Goal: Communication & Community: Answer question/provide support

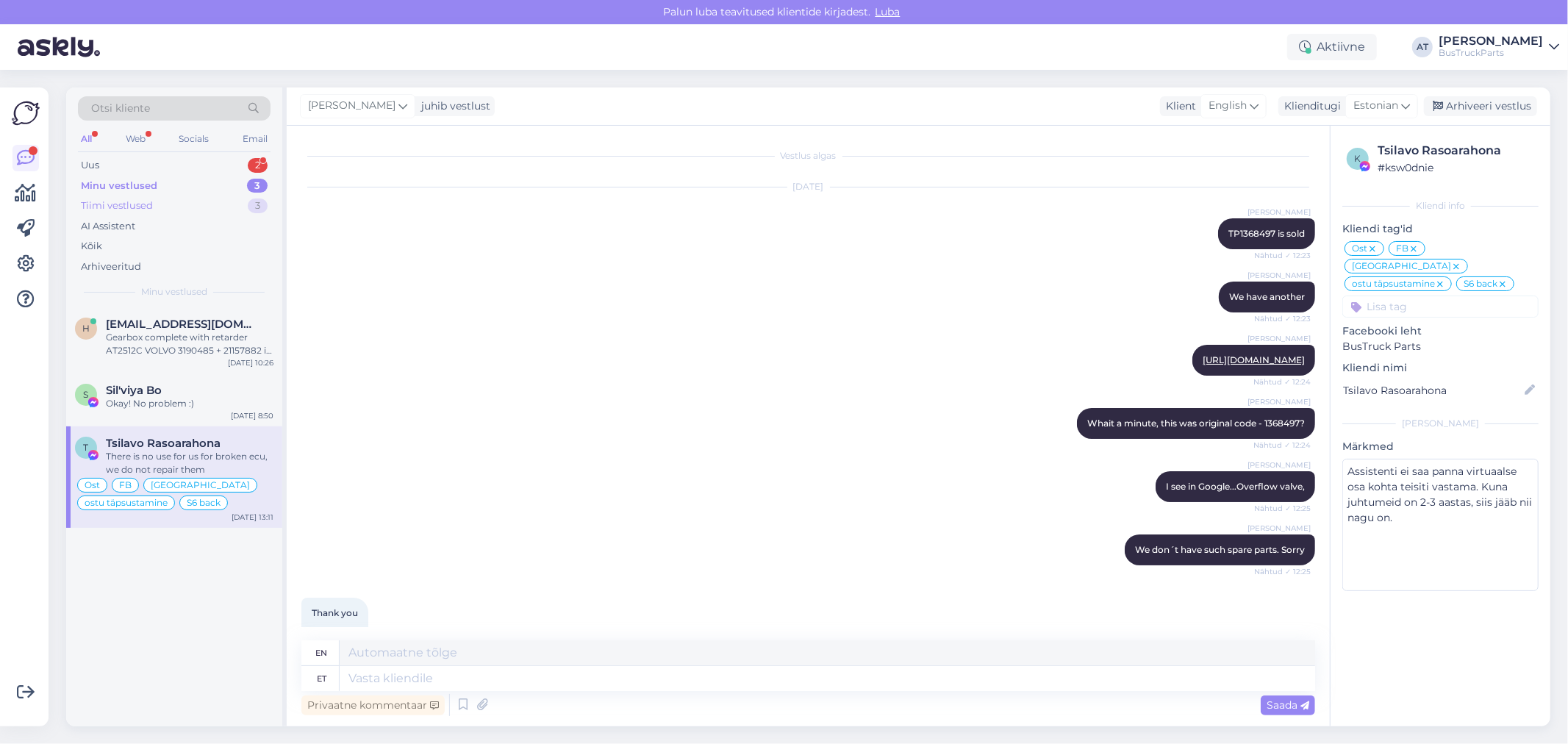
scroll to position [8498, 0]
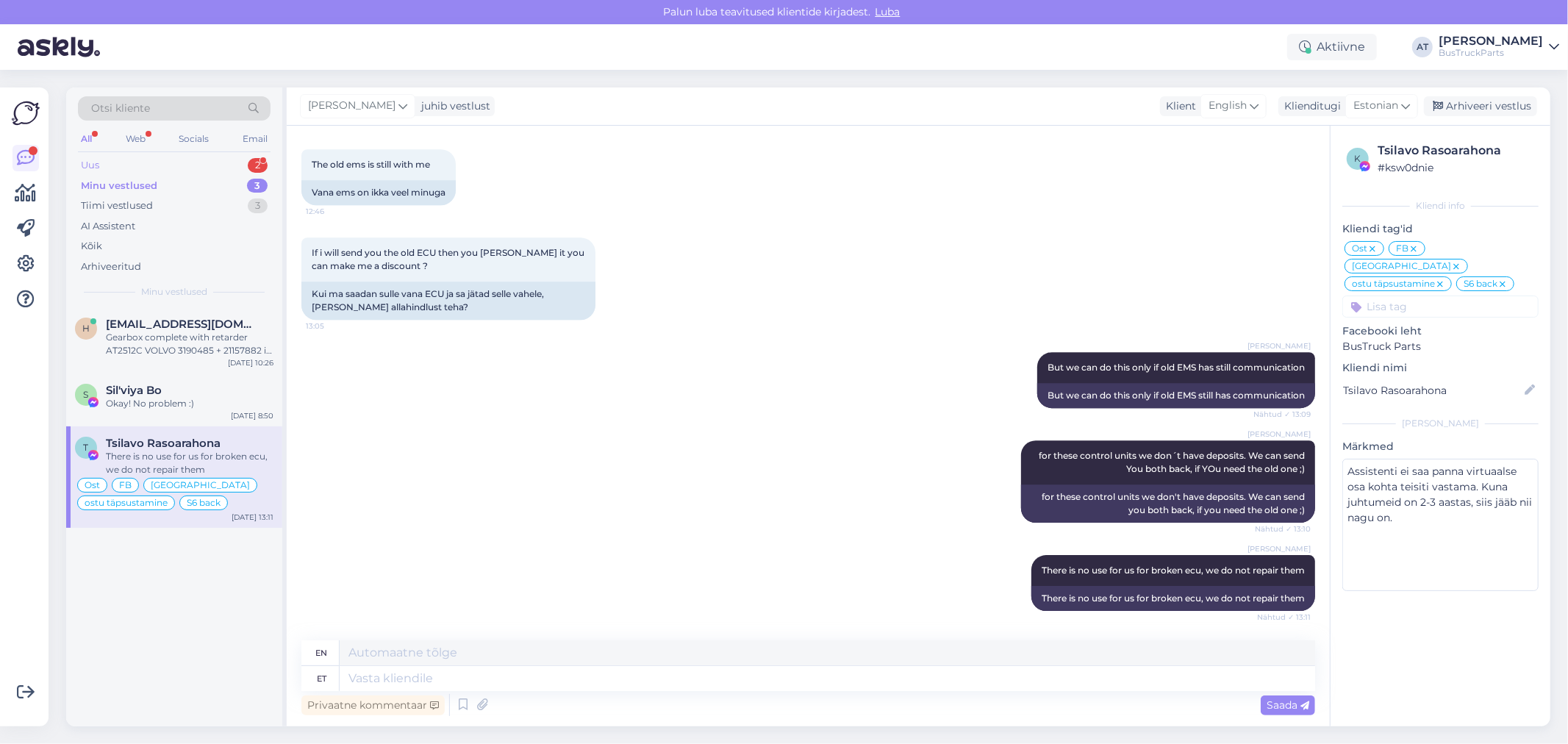
click at [144, 157] on div "Uus 2" at bounding box center [174, 165] width 193 height 20
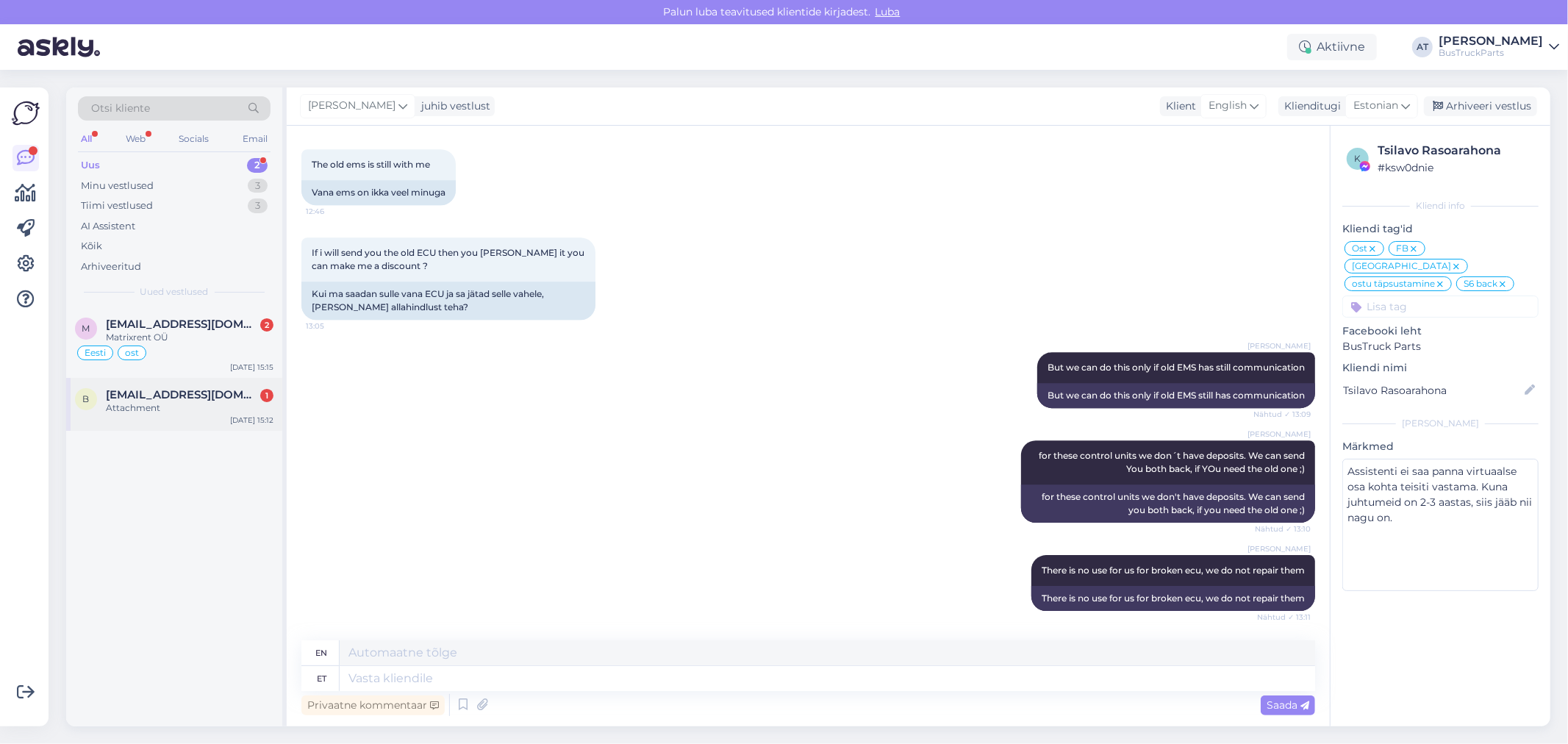
click at [156, 387] on div "b [EMAIL_ADDRESS][DOMAIN_NAME] 1 Attachment [DATE] 15:12" at bounding box center [174, 404] width 216 height 53
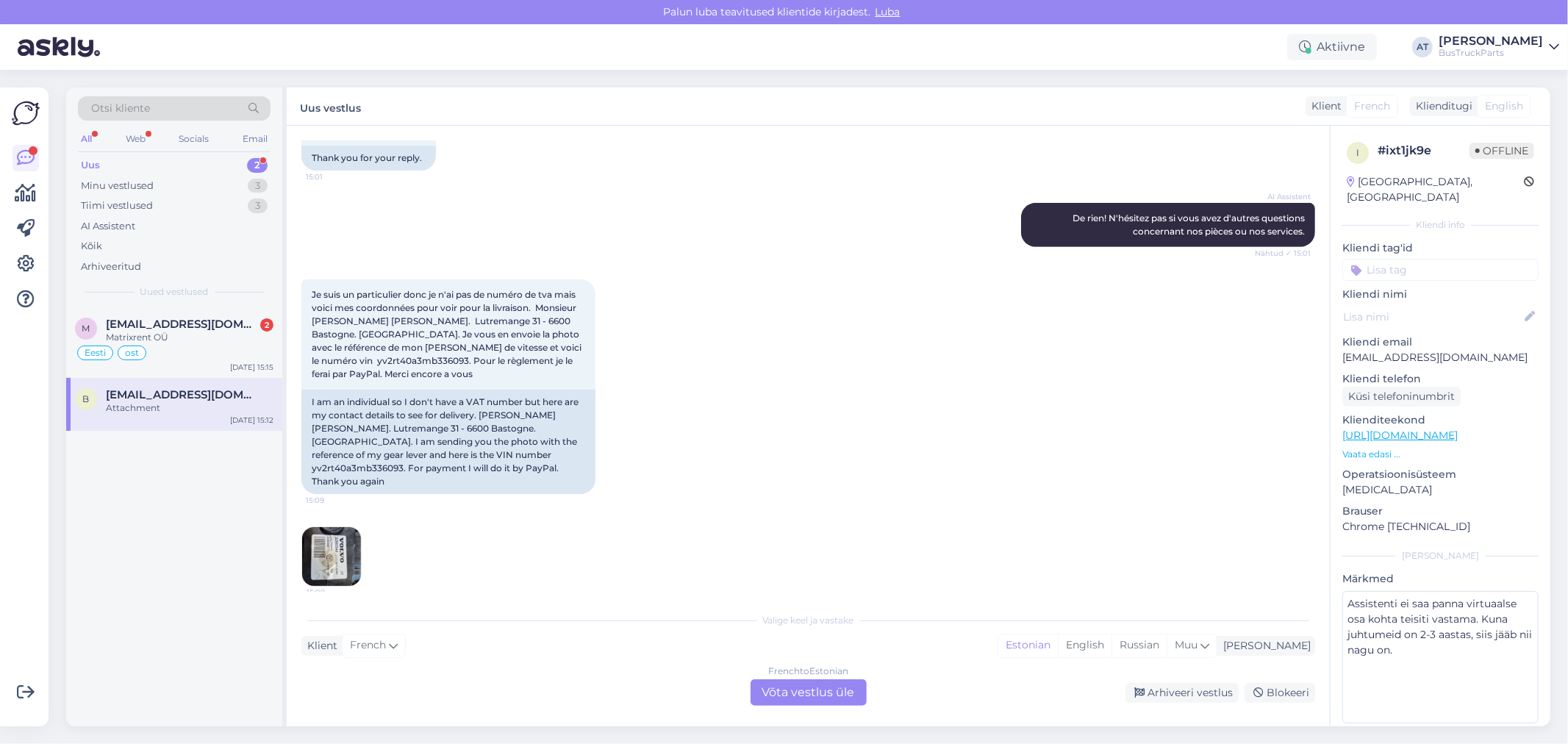
scroll to position [652, 0]
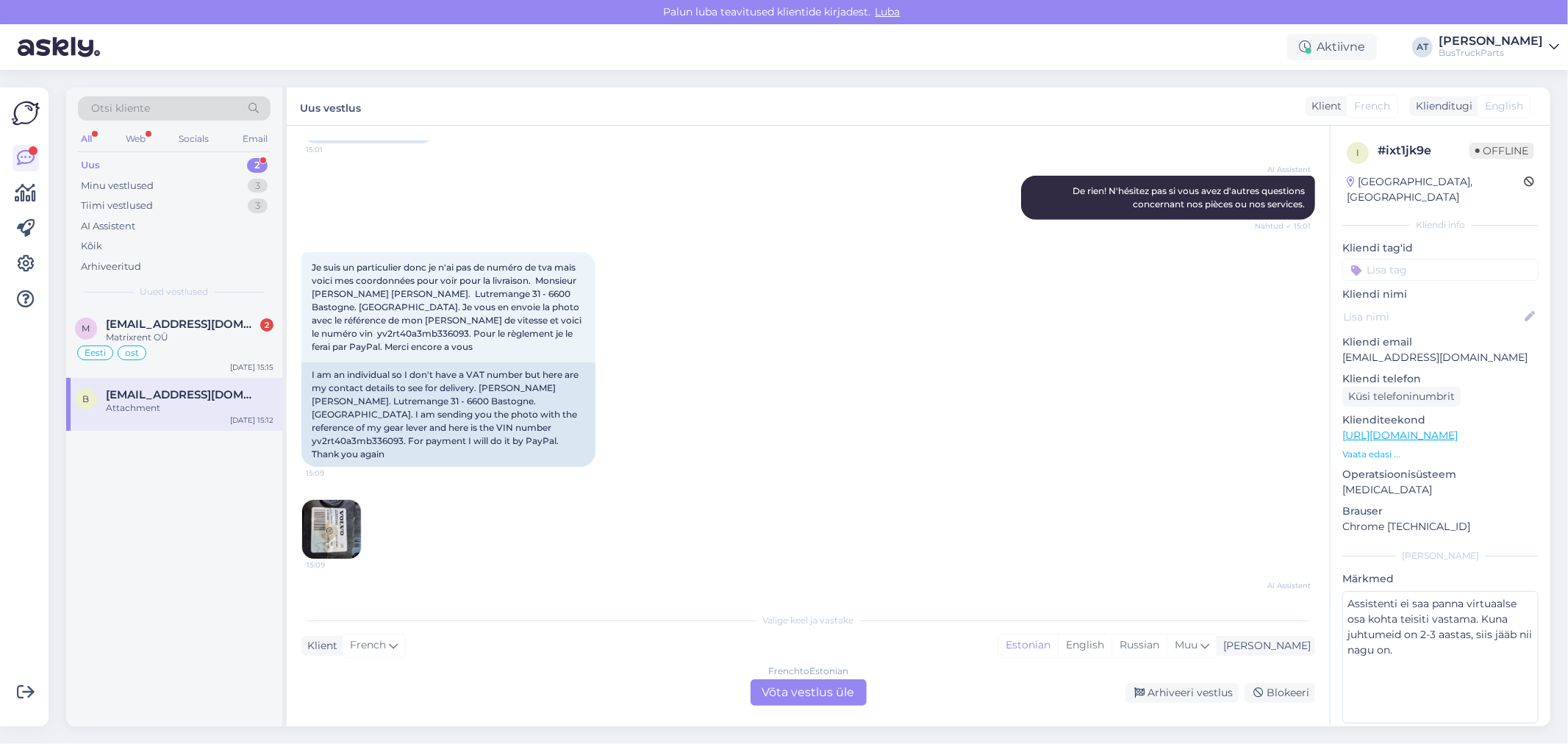
click at [340, 499] on img at bounding box center [331, 528] width 59 height 59
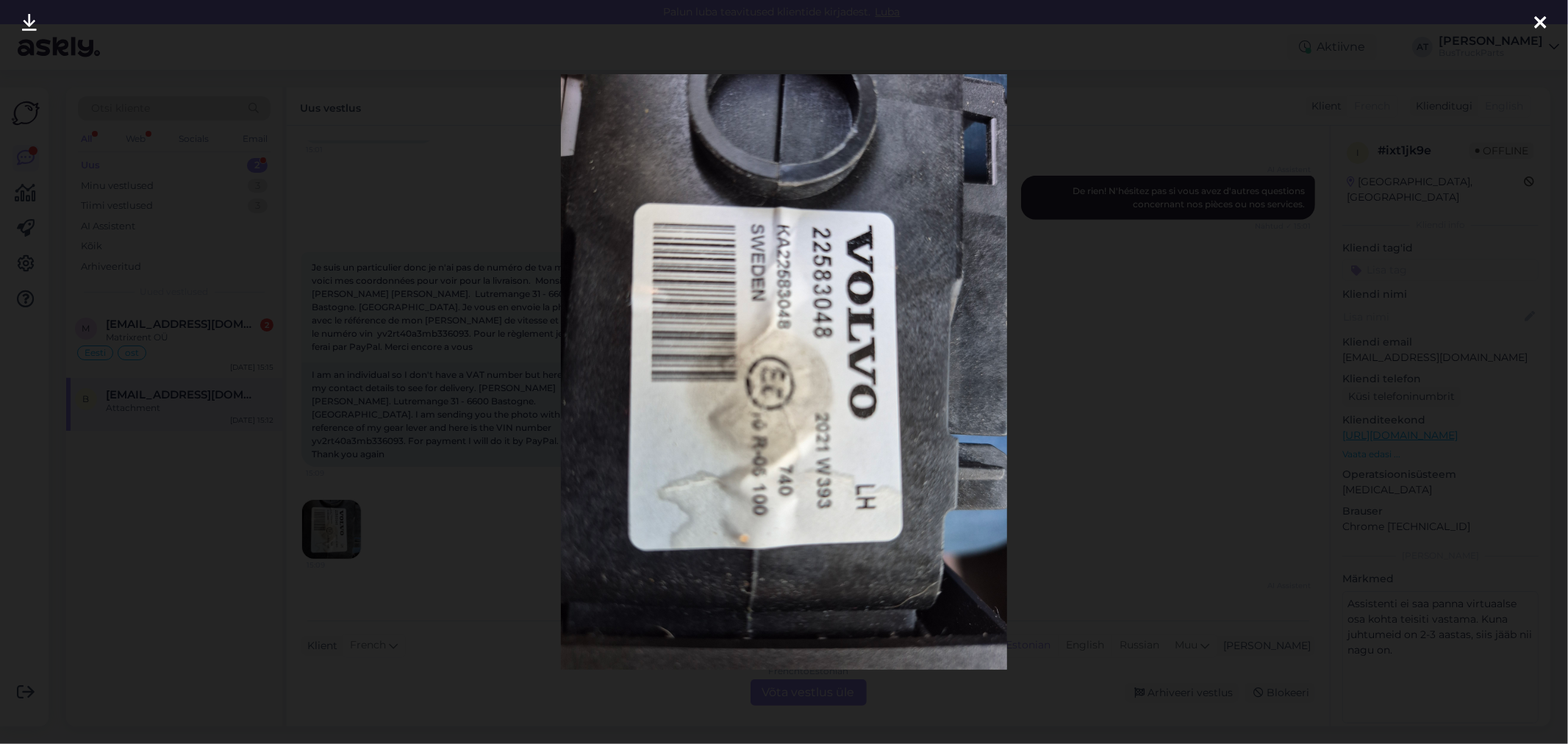
click at [1137, 369] on div at bounding box center [784, 372] width 1568 height 744
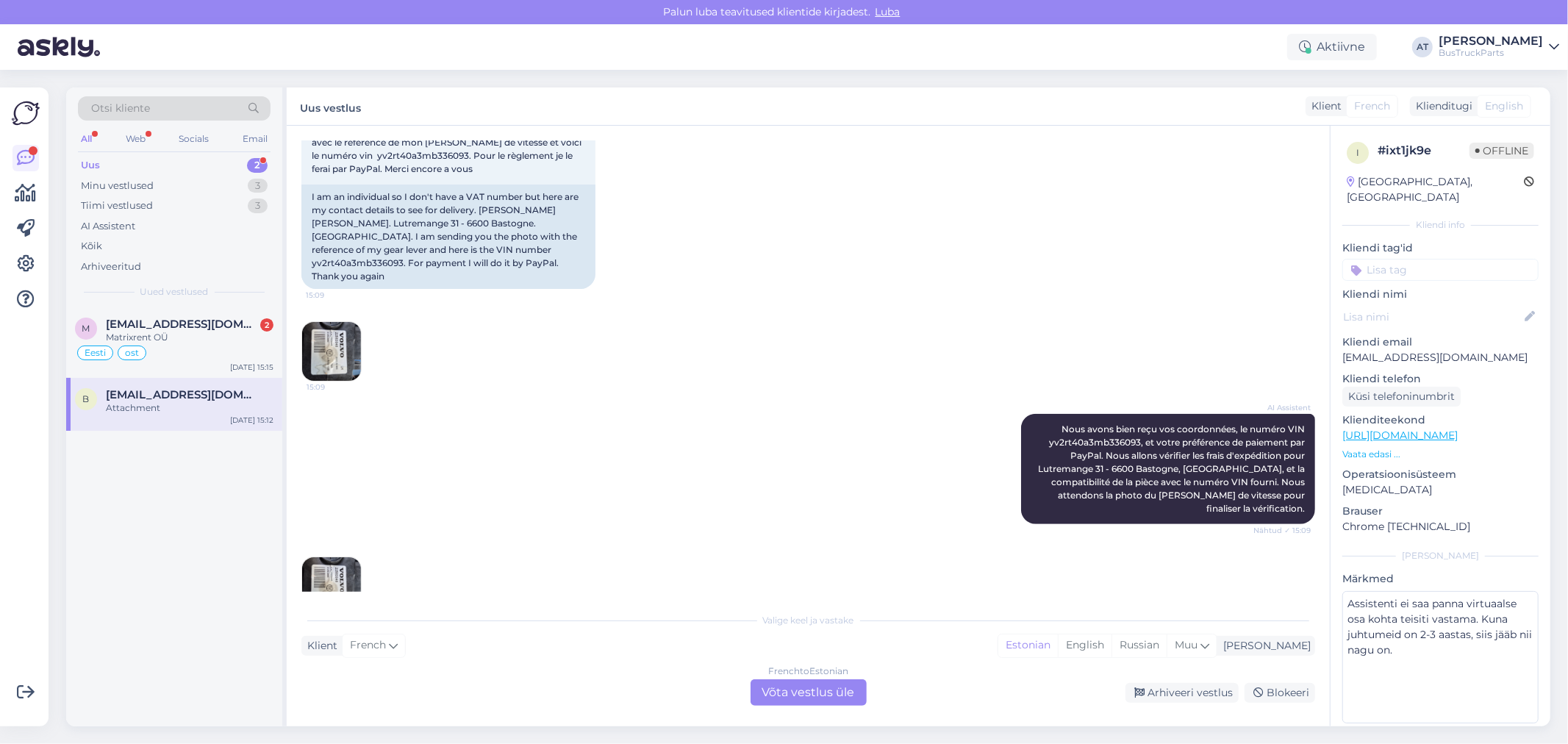
scroll to position [831, 0]
click at [351, 557] on img at bounding box center [331, 586] width 59 height 59
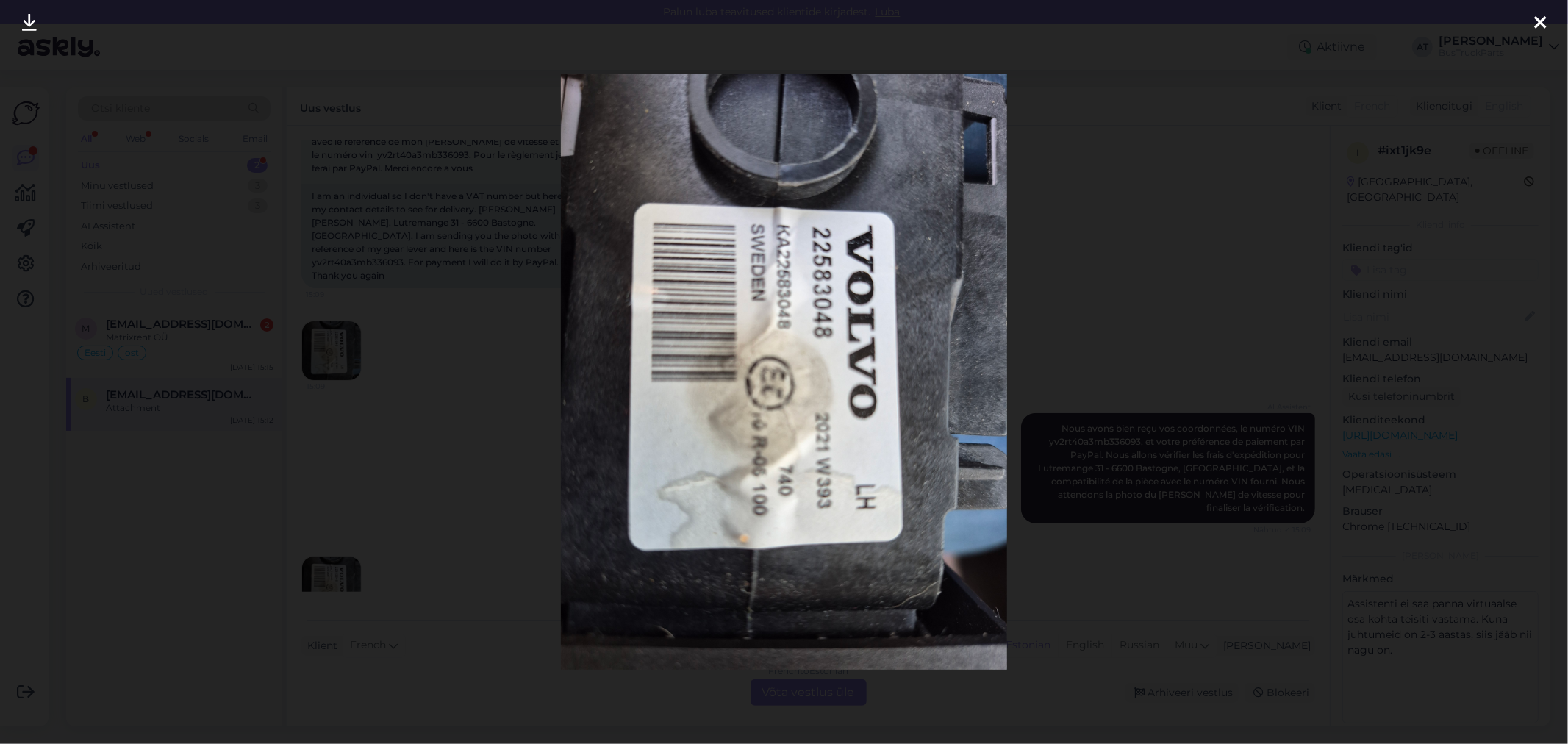
click at [1160, 471] on div at bounding box center [784, 372] width 1568 height 744
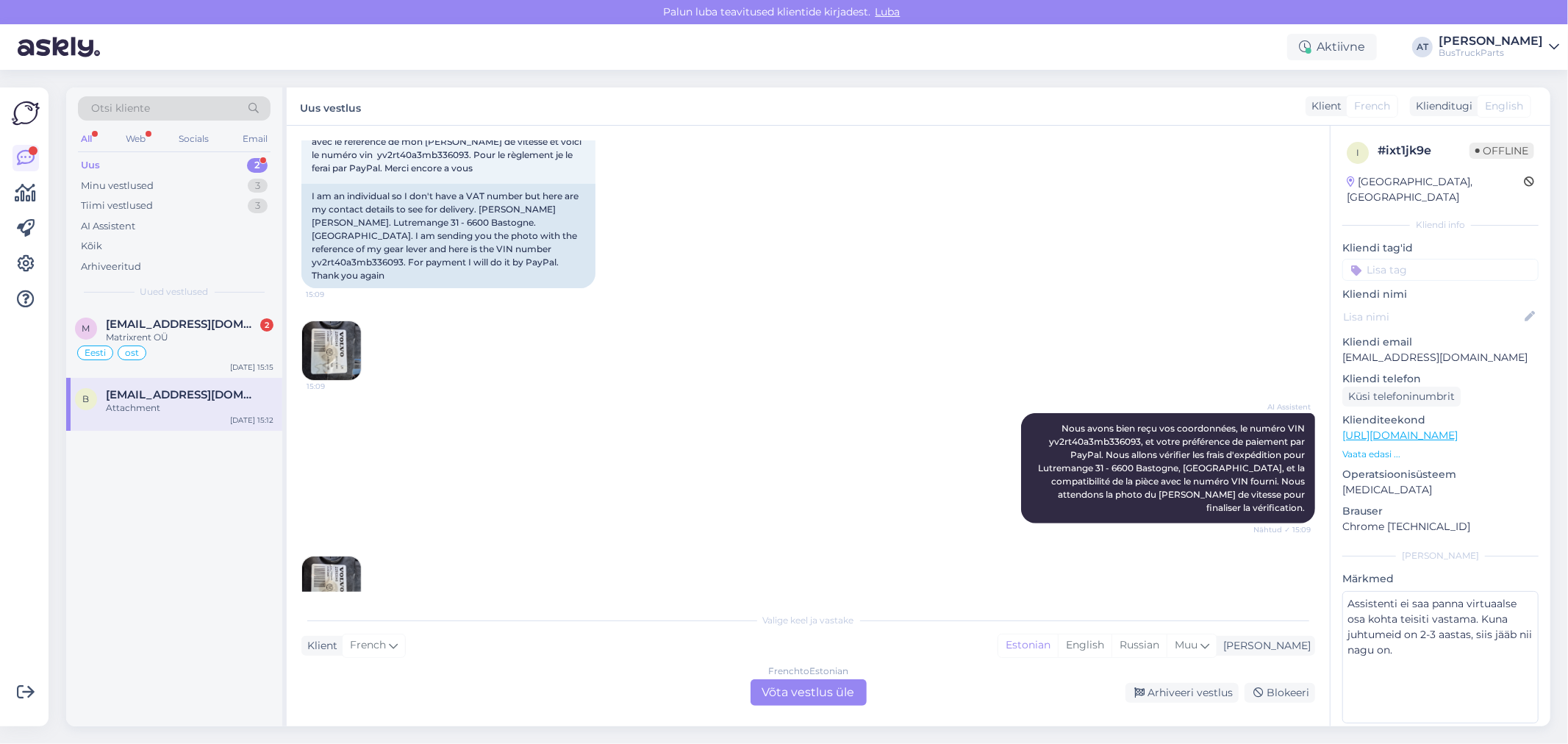
click at [769, 693] on div "French to Estonian Võta vestlus üle" at bounding box center [809, 692] width 116 height 27
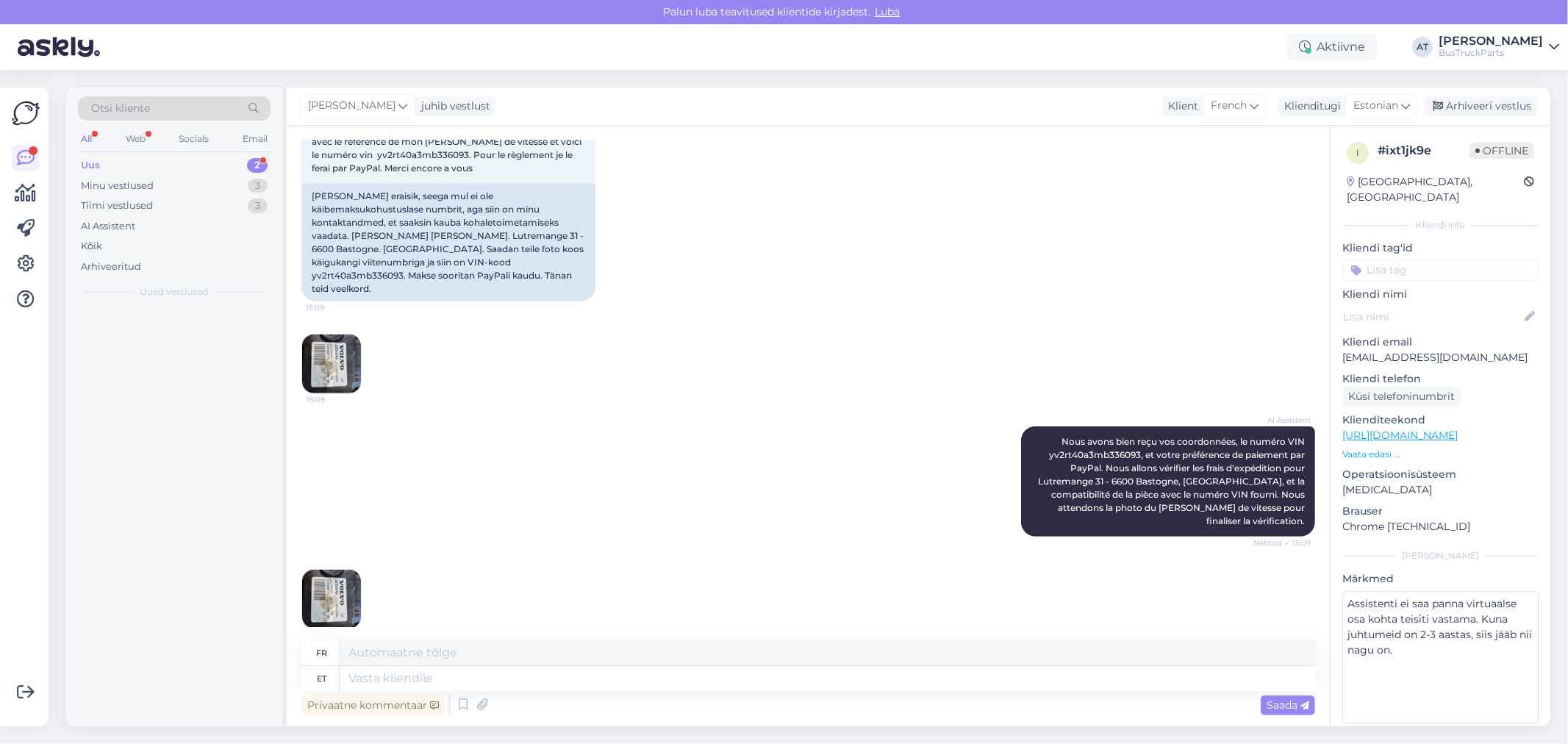
scroll to position [809, 0]
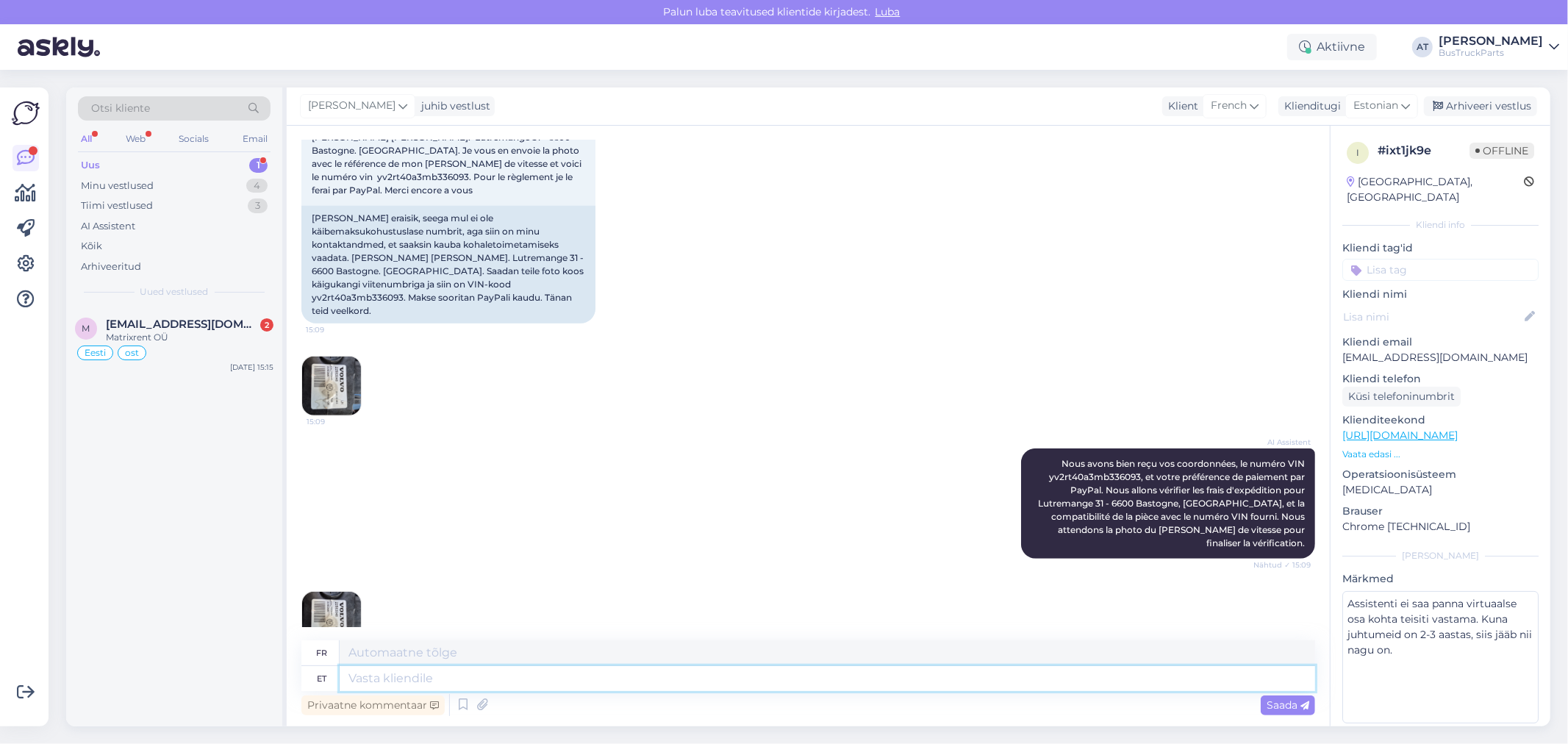
click at [790, 674] on textarea at bounding box center [828, 678] width 976 height 25
type textarea "Hello!"
type textarea "Bonjour!"
type textarea "Hello! We hav"
type textarea "Bonjour ! Nous"
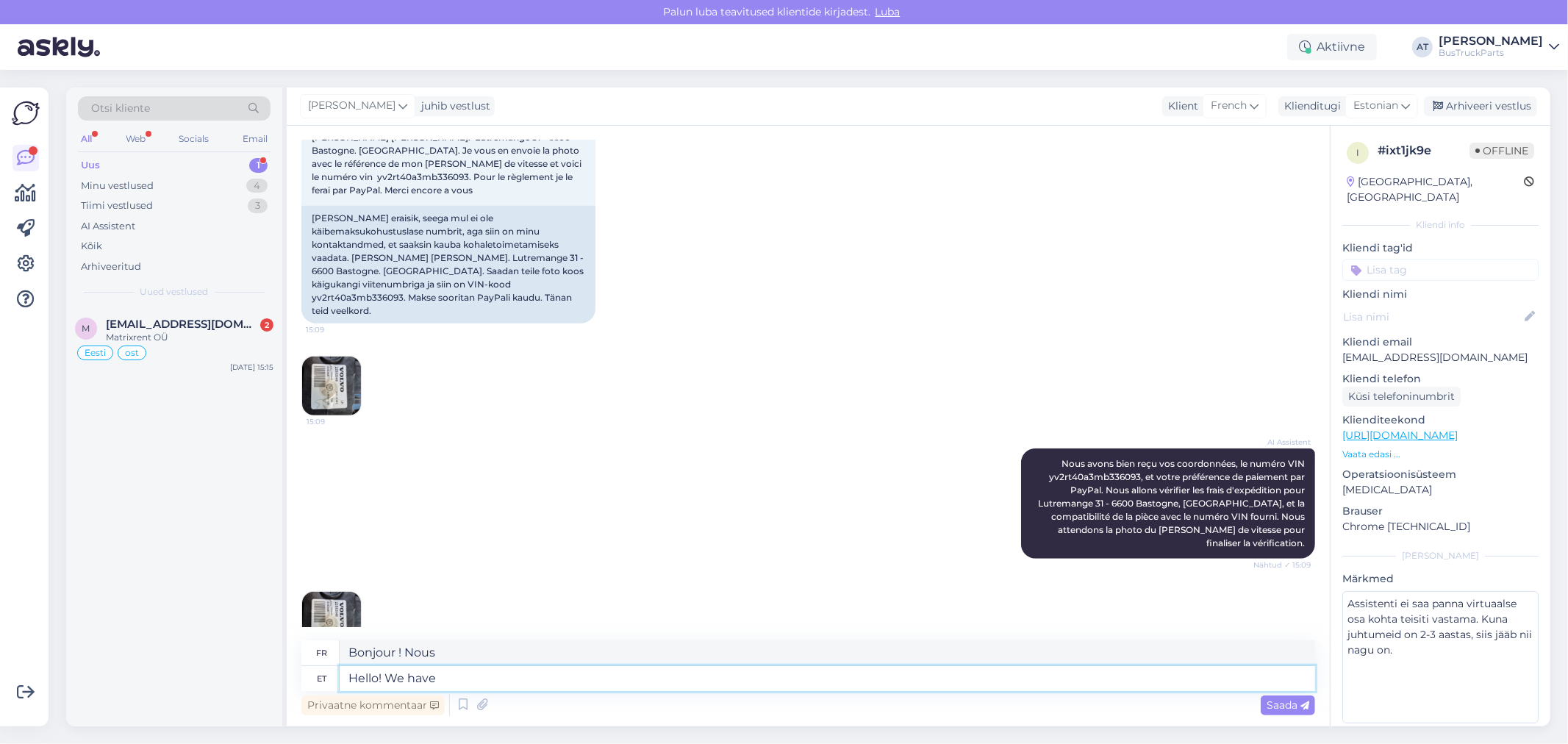
type textarea "Hello! We have"
type textarea "Bonjour ! Nous avons"
type textarea "Hello! We have such"
type textarea "Bonjour ! Nous avons de tels"
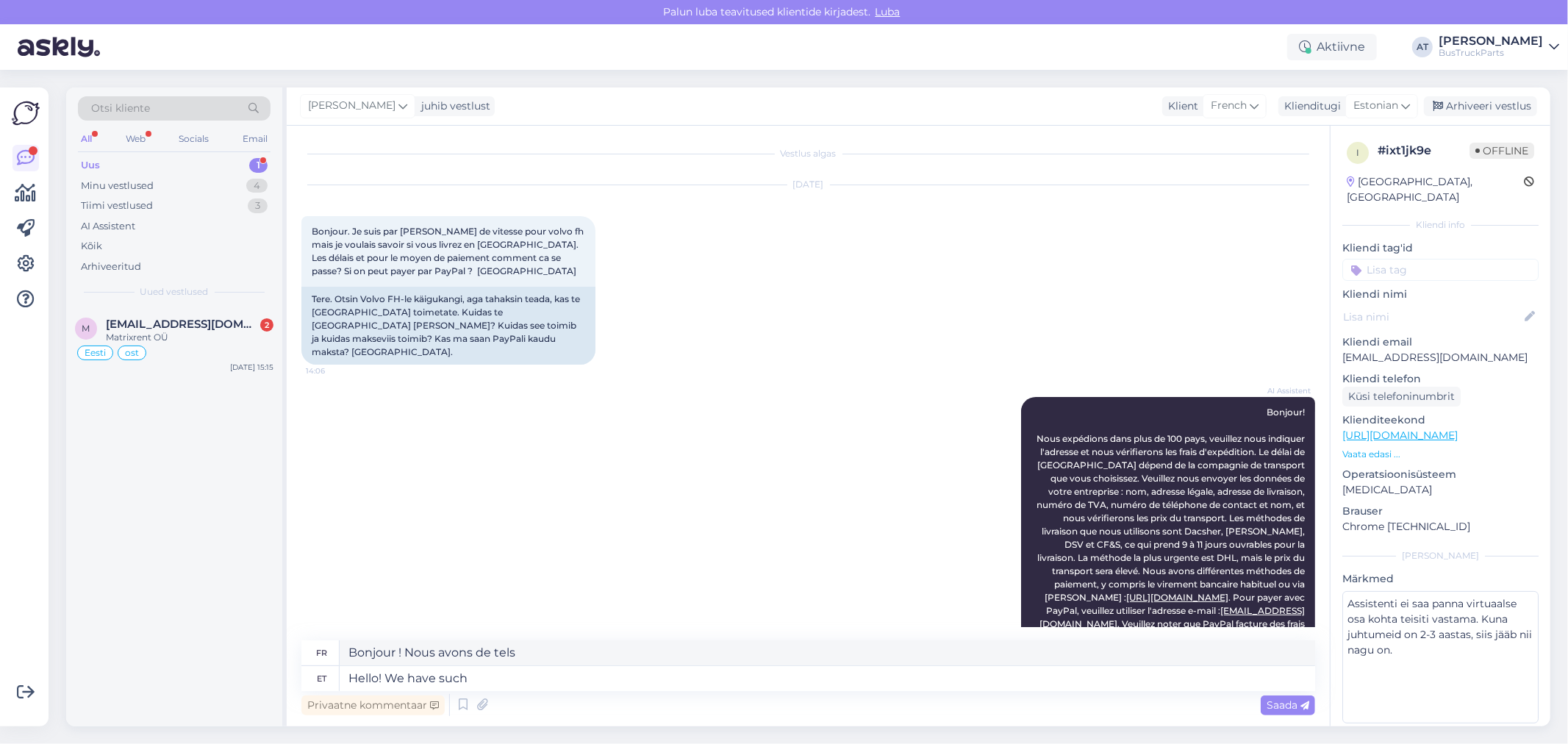
scroll to position [0, 0]
click at [442, 334] on div "Tere. Otsin Volvo FH-le käigukangi, aga tahaksin teada, kas te [GEOGRAPHIC_DATA…" at bounding box center [448, 327] width 294 height 78
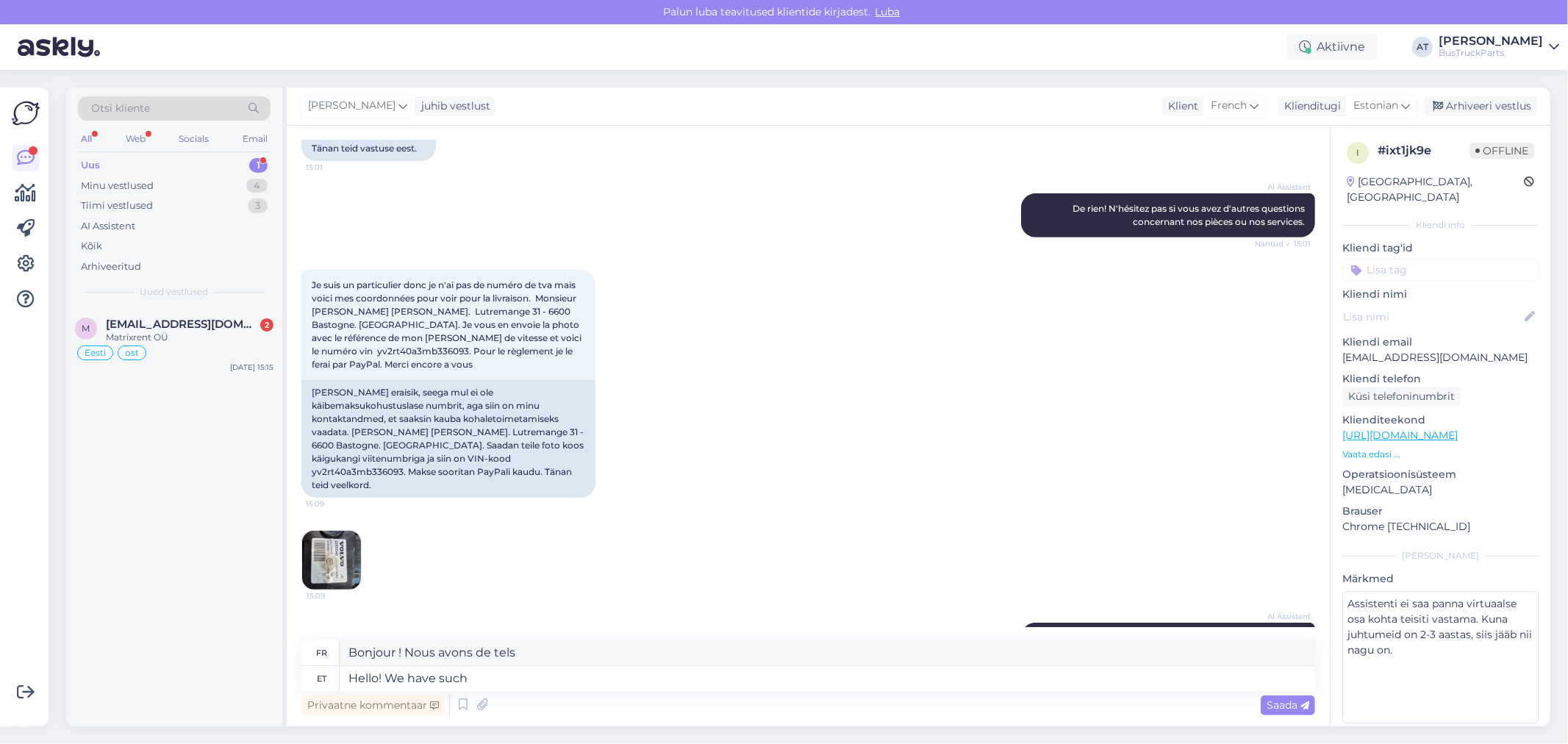
scroll to position [809, 0]
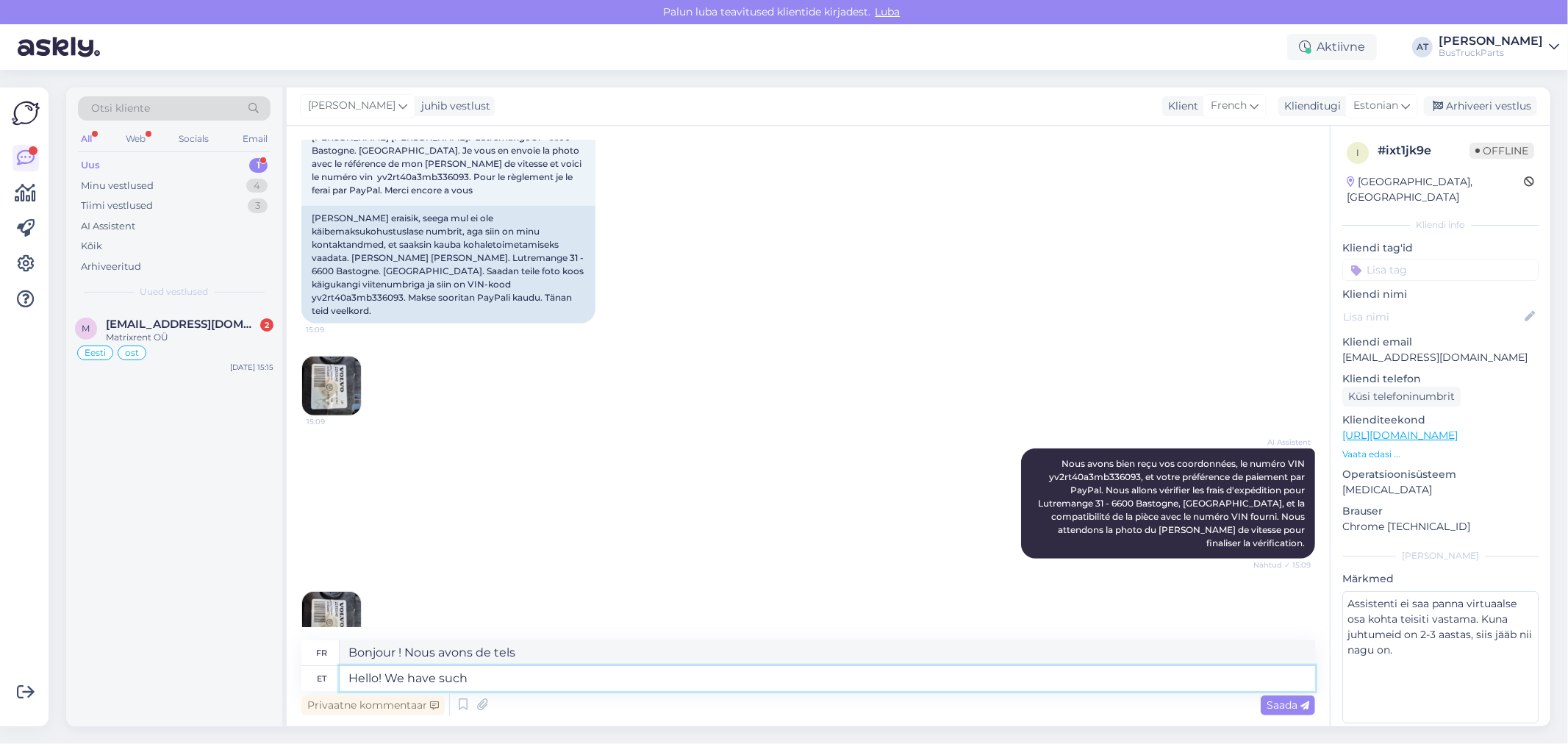
click at [564, 673] on textarea "Hello! We have such" at bounding box center [828, 678] width 976 height 25
type textarea "Hello! We have such gearshift"
type textarea "Bonjour ! Nous avons un tel [PERSON_NAME] de vitesse"
type textarea "Hello! We have such gearshift lever."
type textarea "Bonjour ! Nous avons un tel [PERSON_NAME] de vitesse."
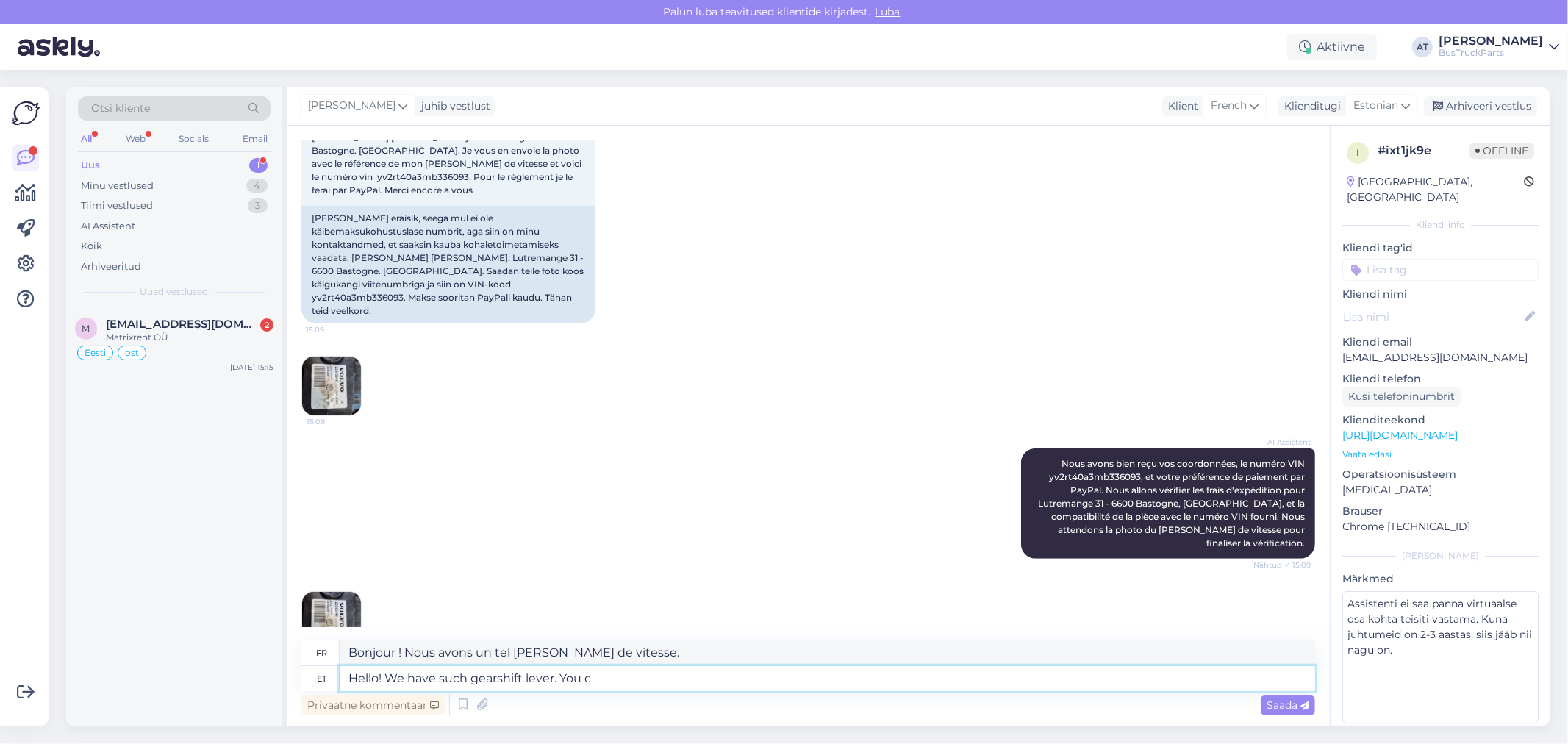
type textarea "Hello! We have such gearshift lever. You ca"
type textarea "Bonjour ! Nous avons un tel [PERSON_NAME] de vitesse. Vous"
type textarea "Hello! We have such gearshift lever. You can se"
type textarea "Bonjour ! Nous avons un tel [PERSON_NAME] de vitesse. Vous pouvez"
type textarea "Hello! We have such gearshift lever. You can see p"
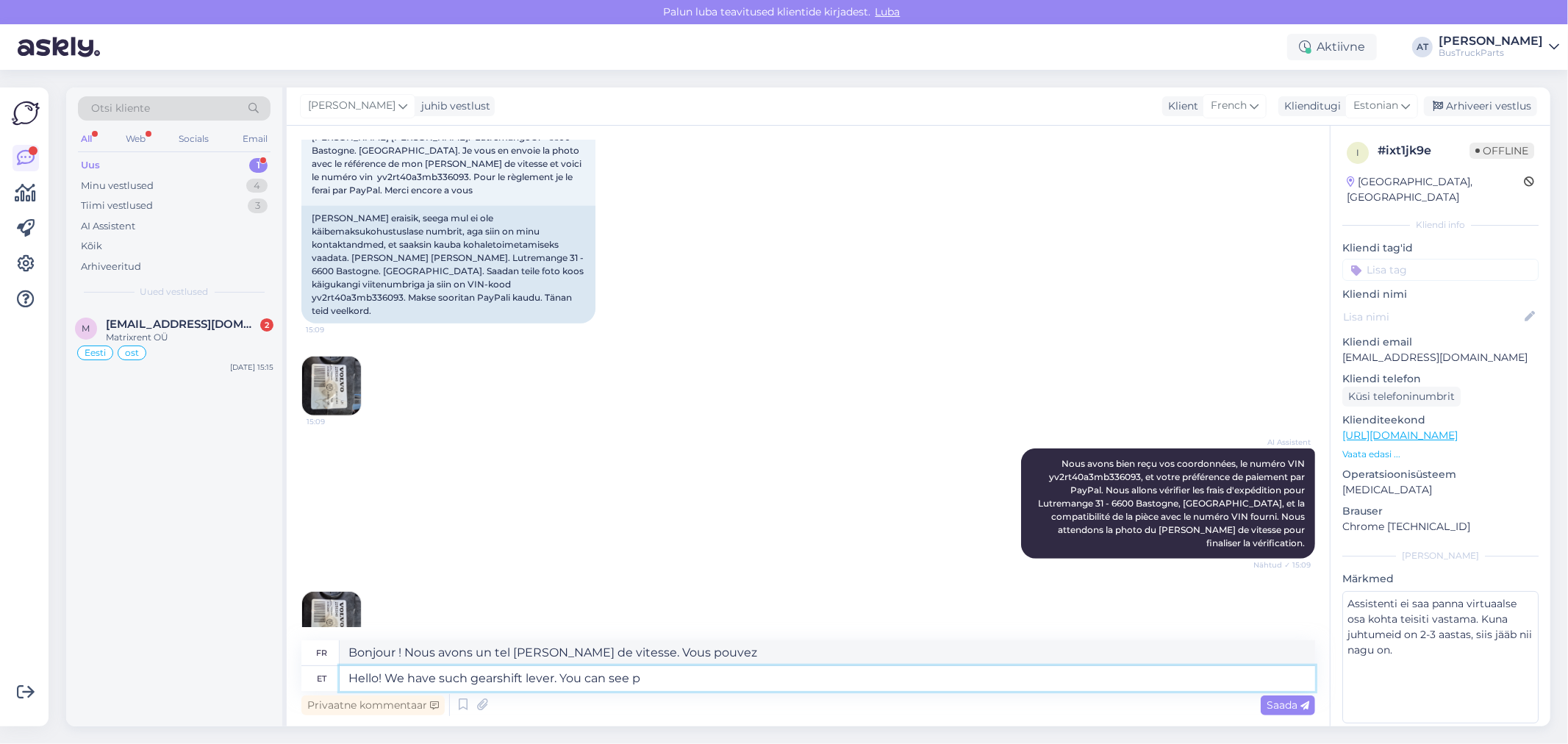
type textarea "Bonjour ! Nous avons un tel [PERSON_NAME] de vitesse. Vous pouvez le voir."
type textarea "Hello! We have such gearshift lever. You can see pictures b"
type textarea "Bonjour ! Nous avons un tel [PERSON_NAME] de vitesses. Vous pouvez voir des pho…"
type textarea "Hello! We have such gearshift lever. You can see pictures by th"
type textarea "Bonjour ! Nous avons un tel [PERSON_NAME] de vitesses. Vous pouvez voir des pho…"
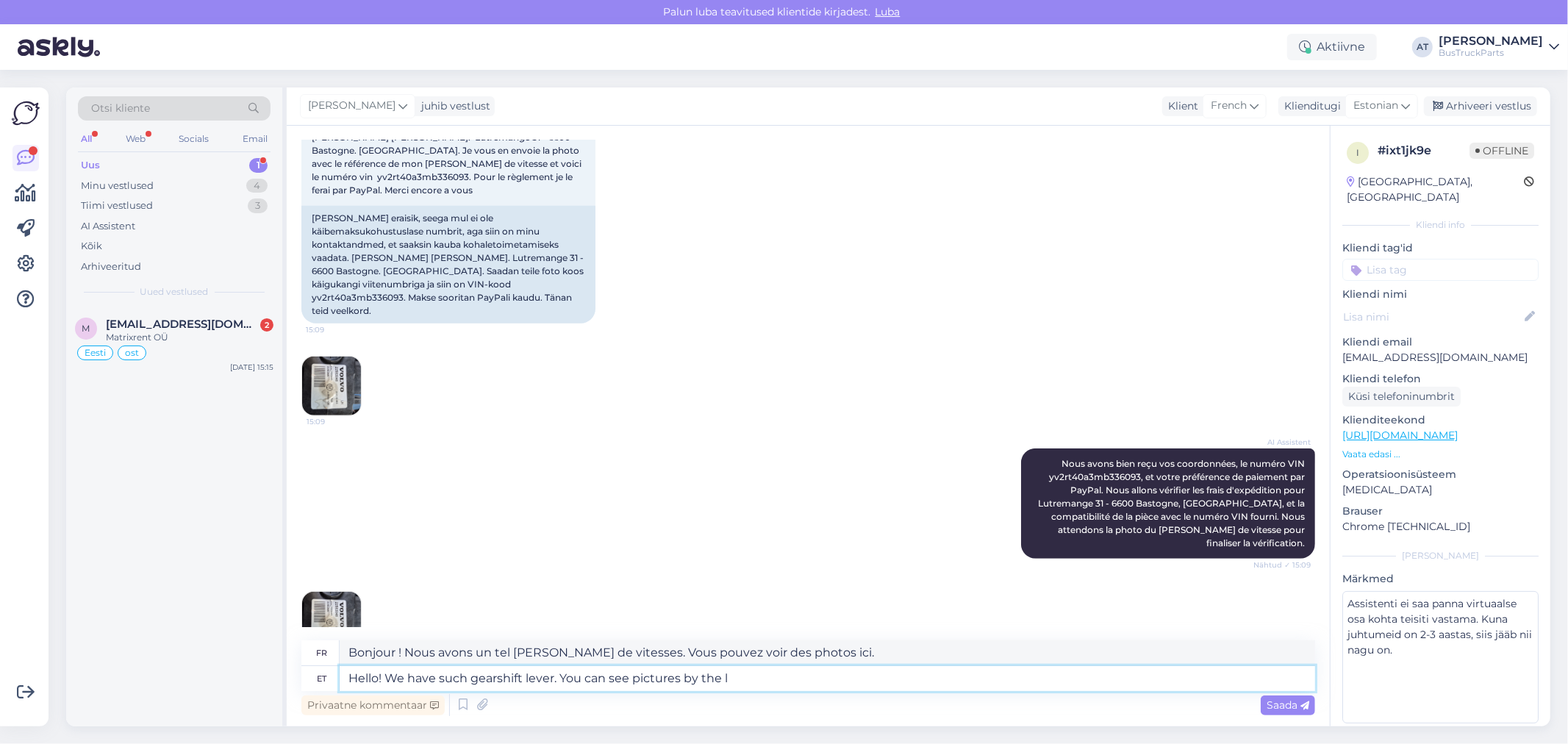
type textarea "Hello! We have such gearshift lever. You can see pictures by the li"
type textarea "Bonjour ! Nous avons un tel [PERSON_NAME] de vitesses. Vous pouvez voir des pho…"
type textarea "Hello! We have such gearshift lever. You can see pictures by the link"
type textarea "Bonjour ! Nous avons un tel [PERSON_NAME] de vitesses. Vous pouvez voir des pho…"
click at [821, 672] on textarea "Hello! We have such gearshift lever. You can see pictures by the link" at bounding box center [828, 678] width 976 height 25
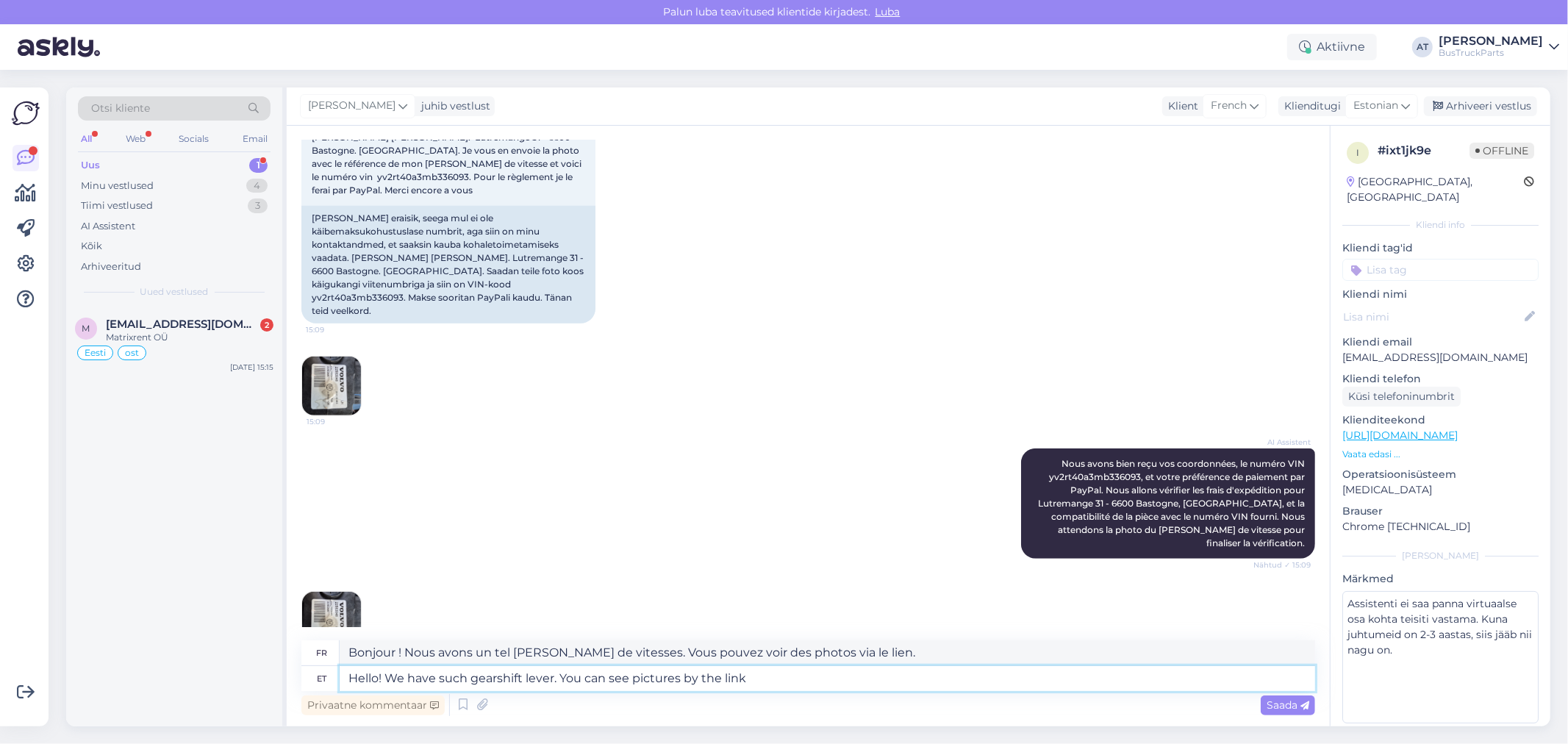
paste textarea "[URL][DOMAIN_NAME]"
type textarea "Hello! We have such gearshift lever. You can see pictures by the link [URL][DOM…"
type textarea "Bonjour ! Nous possédons un tel [PERSON_NAME] de vitesses. Vous pouvez voir des…"
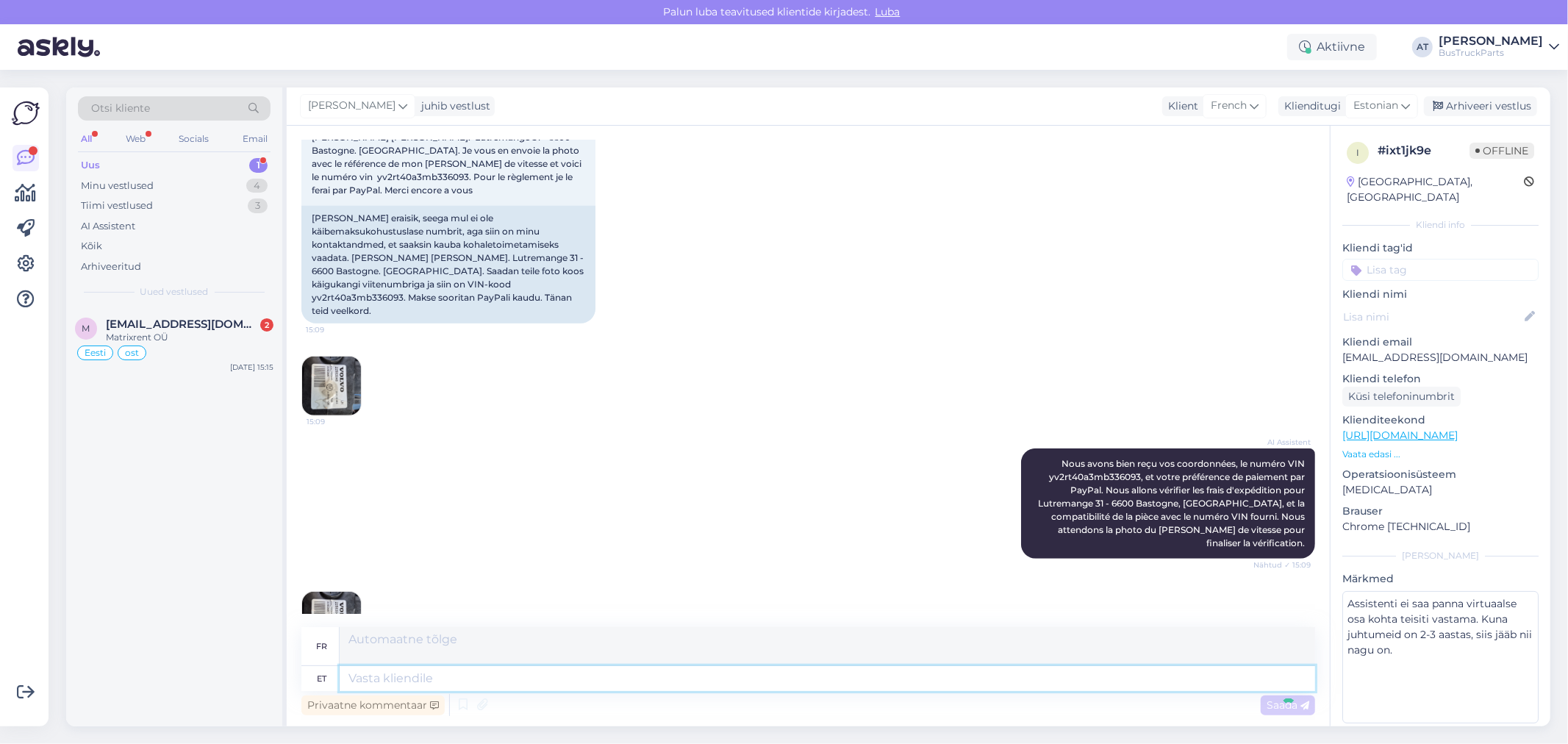
scroll to position [964, 0]
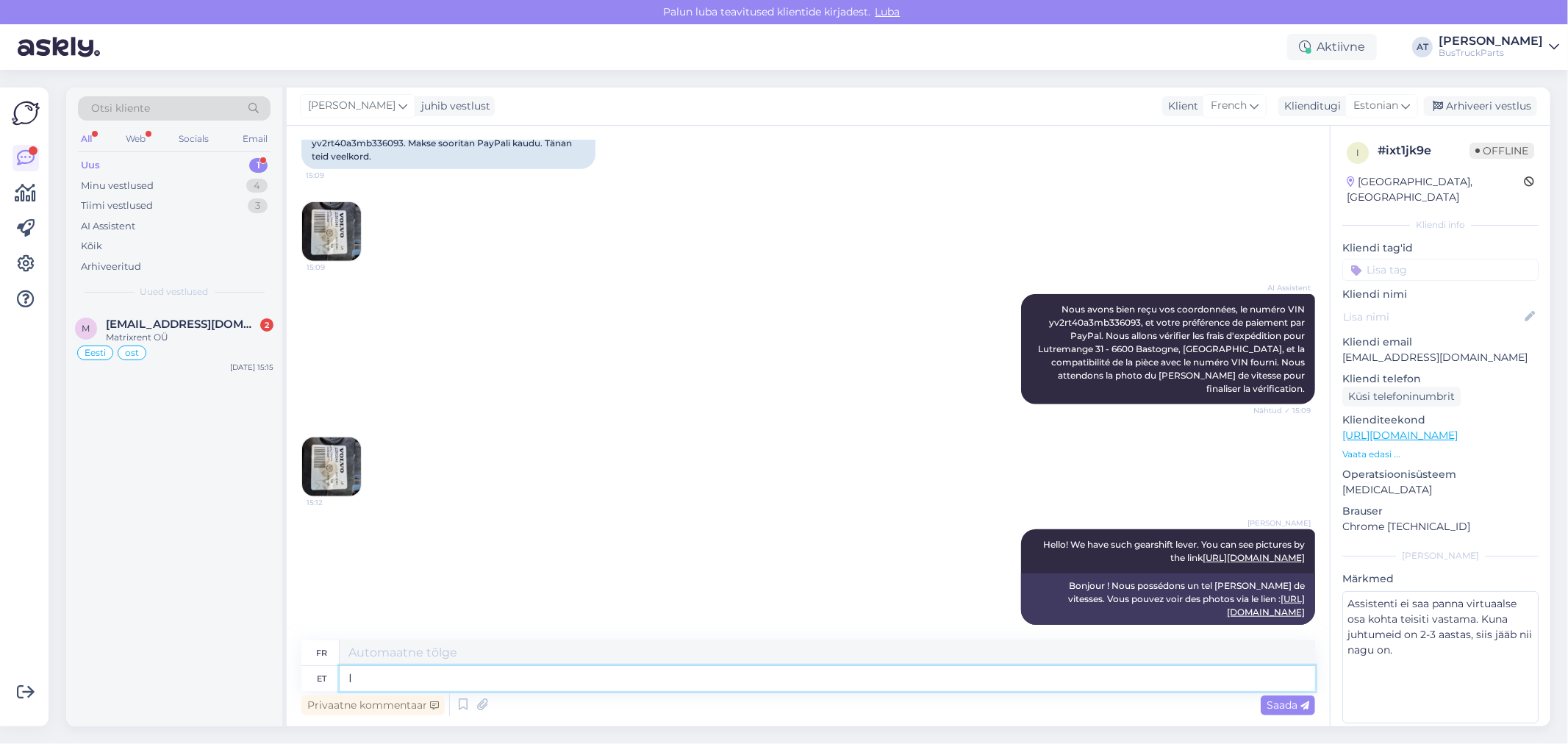
type textarea "I"
type textarea "je"
type textarea "I will s"
type textarea "[PERSON_NAME]"
type textarea "I will send"
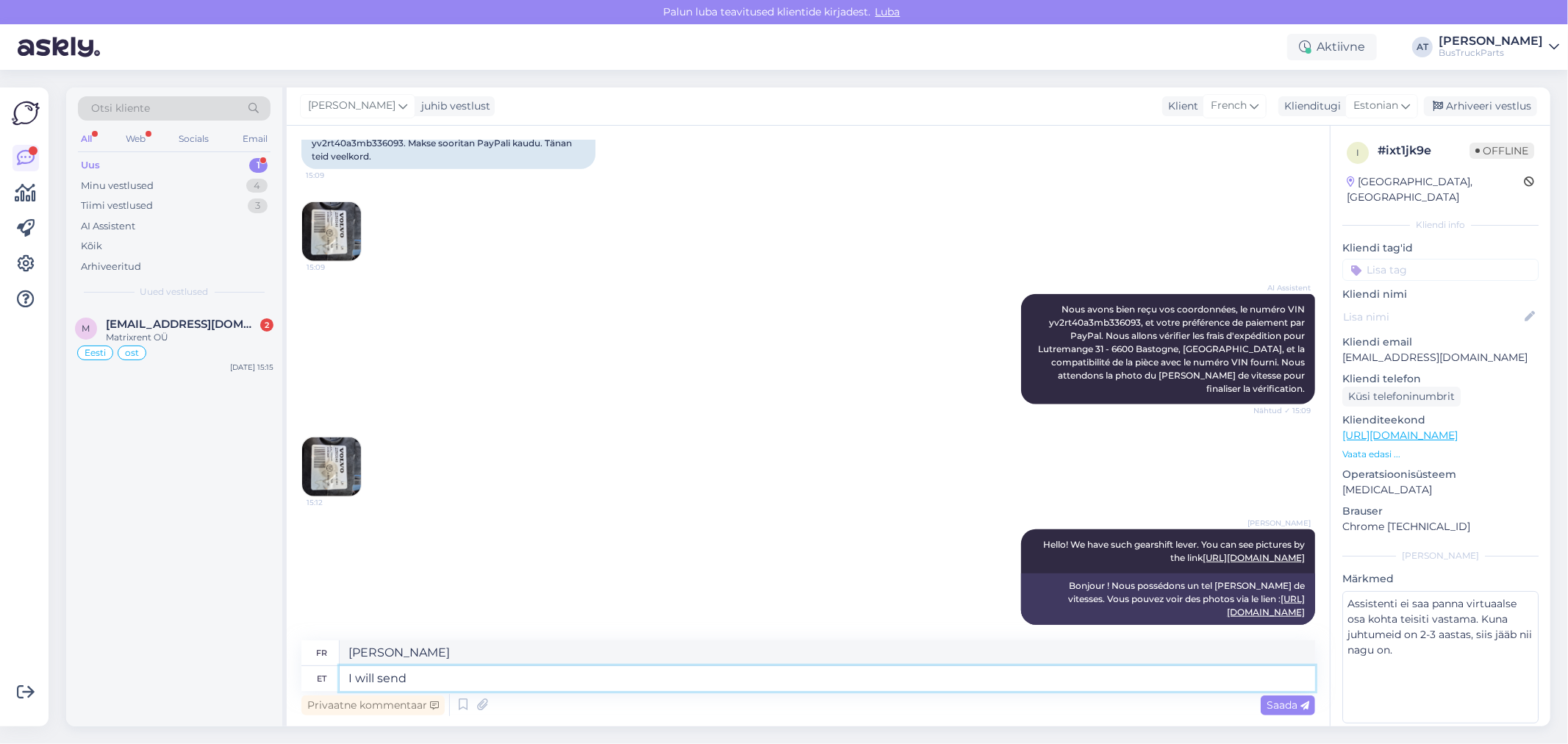
type textarea "J'enverrai"
type textarea "I will send YOu"
type textarea "Je t'enverrai"
type textarea "I will send YOu an p"
type textarea "Je t'enverrai un"
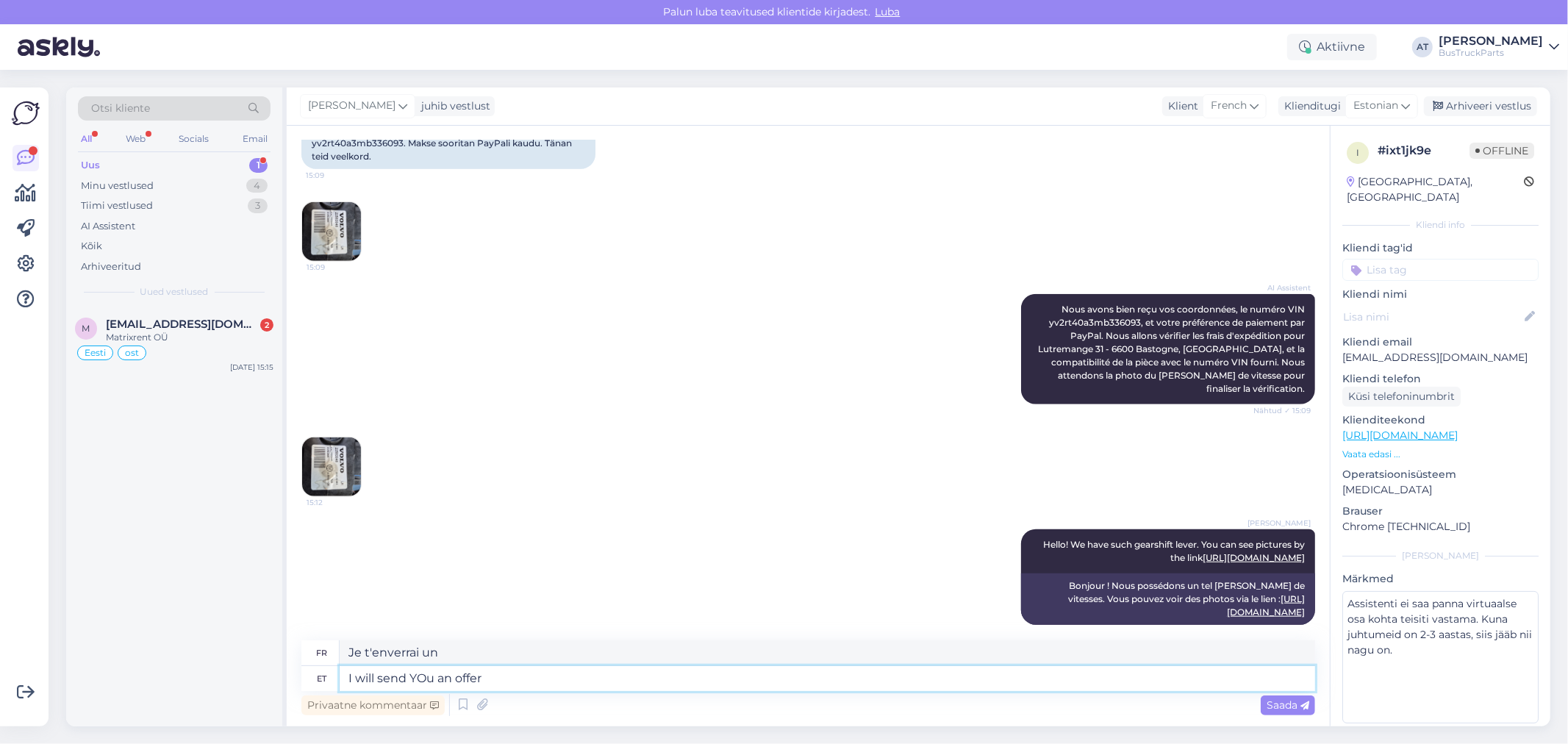
type textarea "I will send YOu an offer w"
type textarea "Je vous enverrai une offre."
type textarea "I will send YOu an offer withing 3"
type textarea "Je vous enverrai une offre avec"
type textarea "I will send YOu an offer withing 3 m"
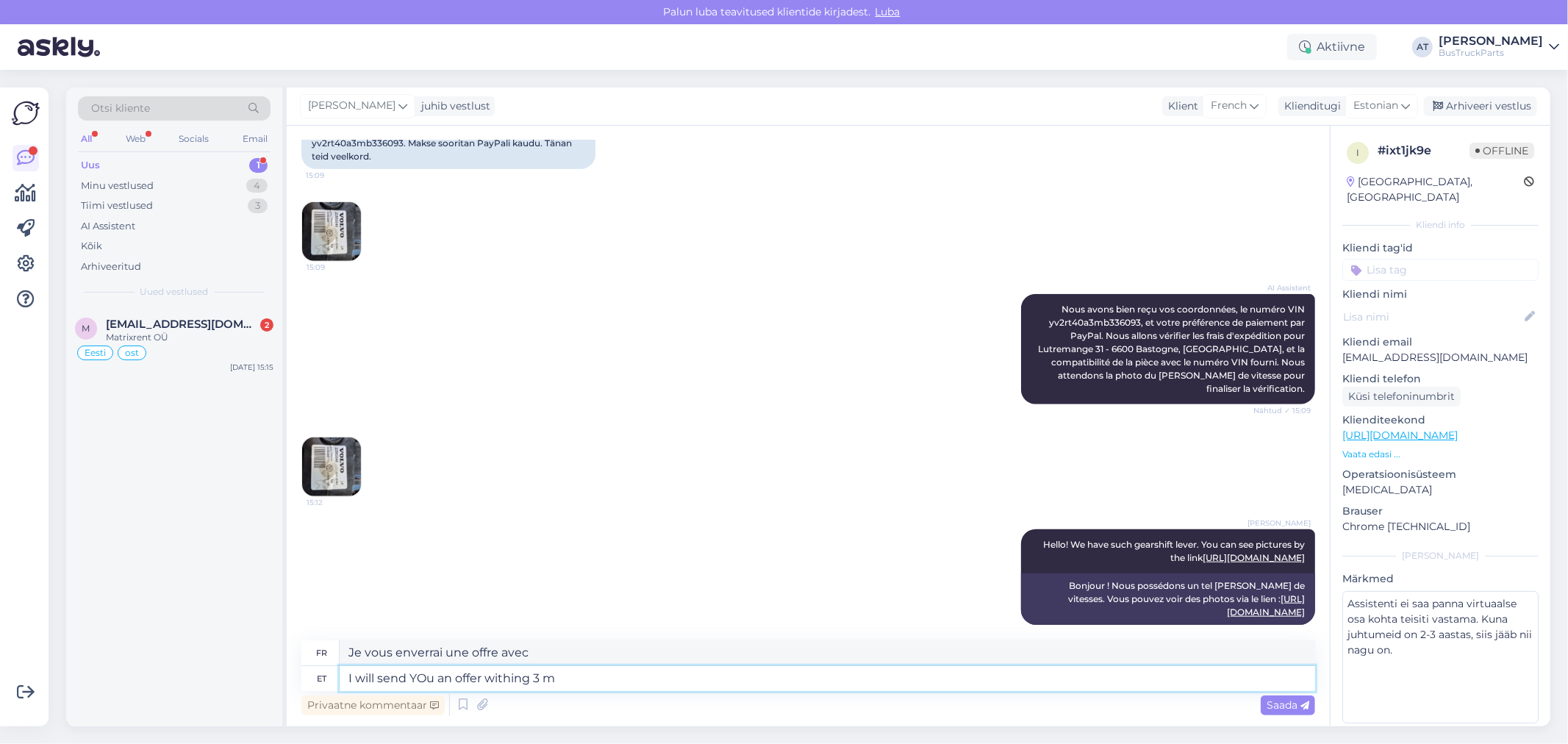
type textarea "Je vous enverrai une offre avec 3"
type textarea "I will send YOu an offer withing 3 minute"
type textarea "Je vous enverrai une offre dans 3 minutes"
type textarea "I will send YOu an offer withing 3 minutes"
type textarea "Je vous enverrai une offre dans les 3 minutes"
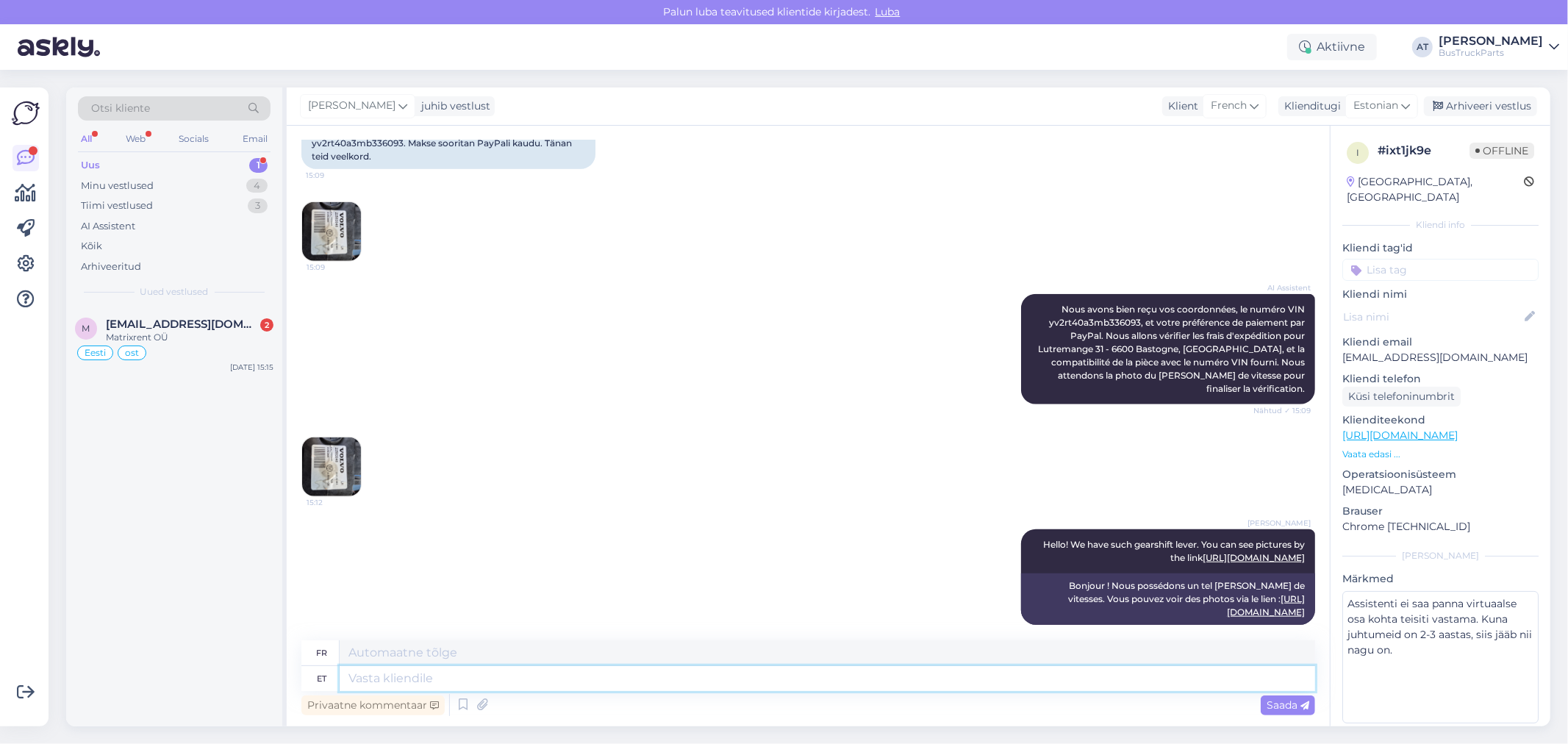
scroll to position [1051, 0]
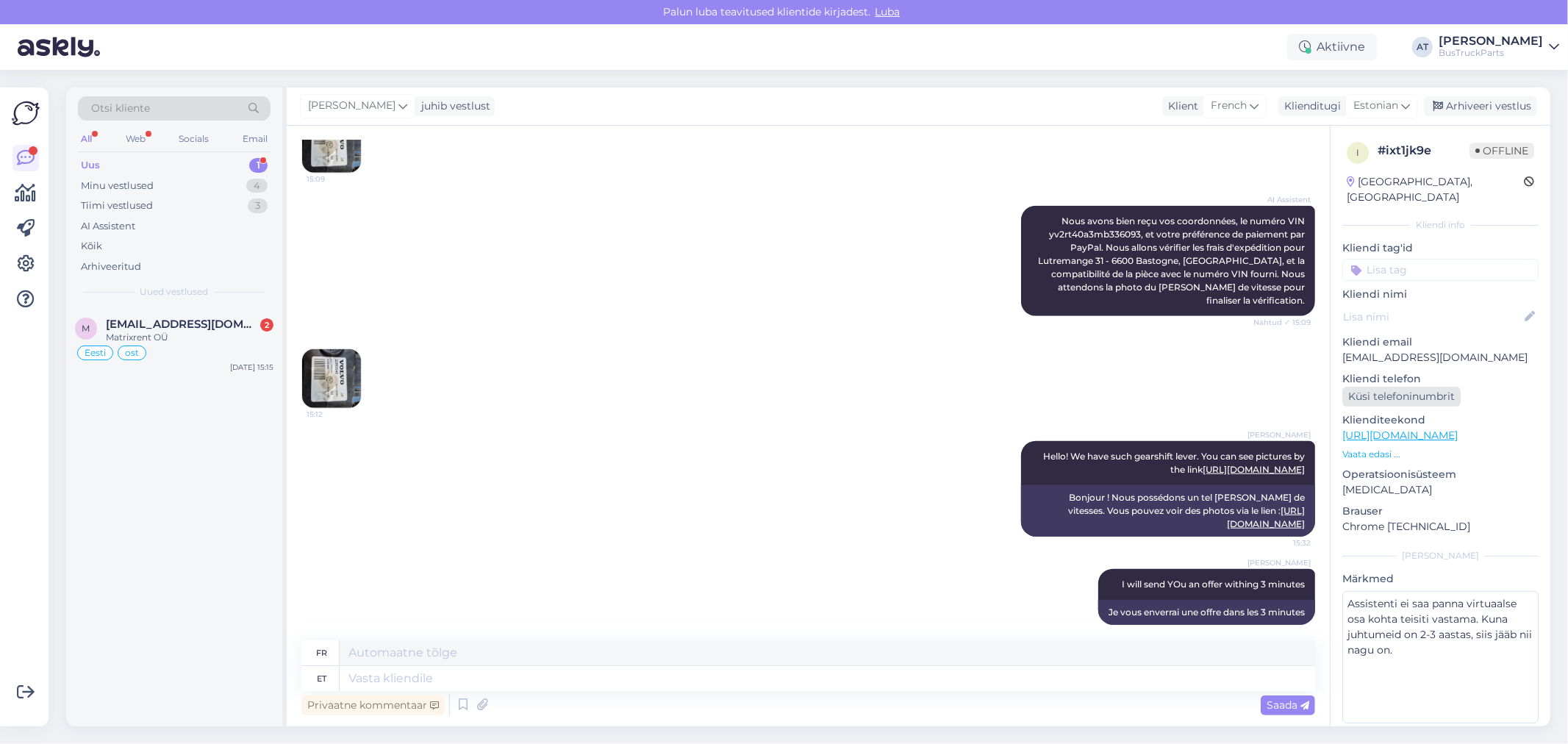
click at [1414, 387] on div "Küsi telefoninumbrit" at bounding box center [1402, 396] width 118 height 20
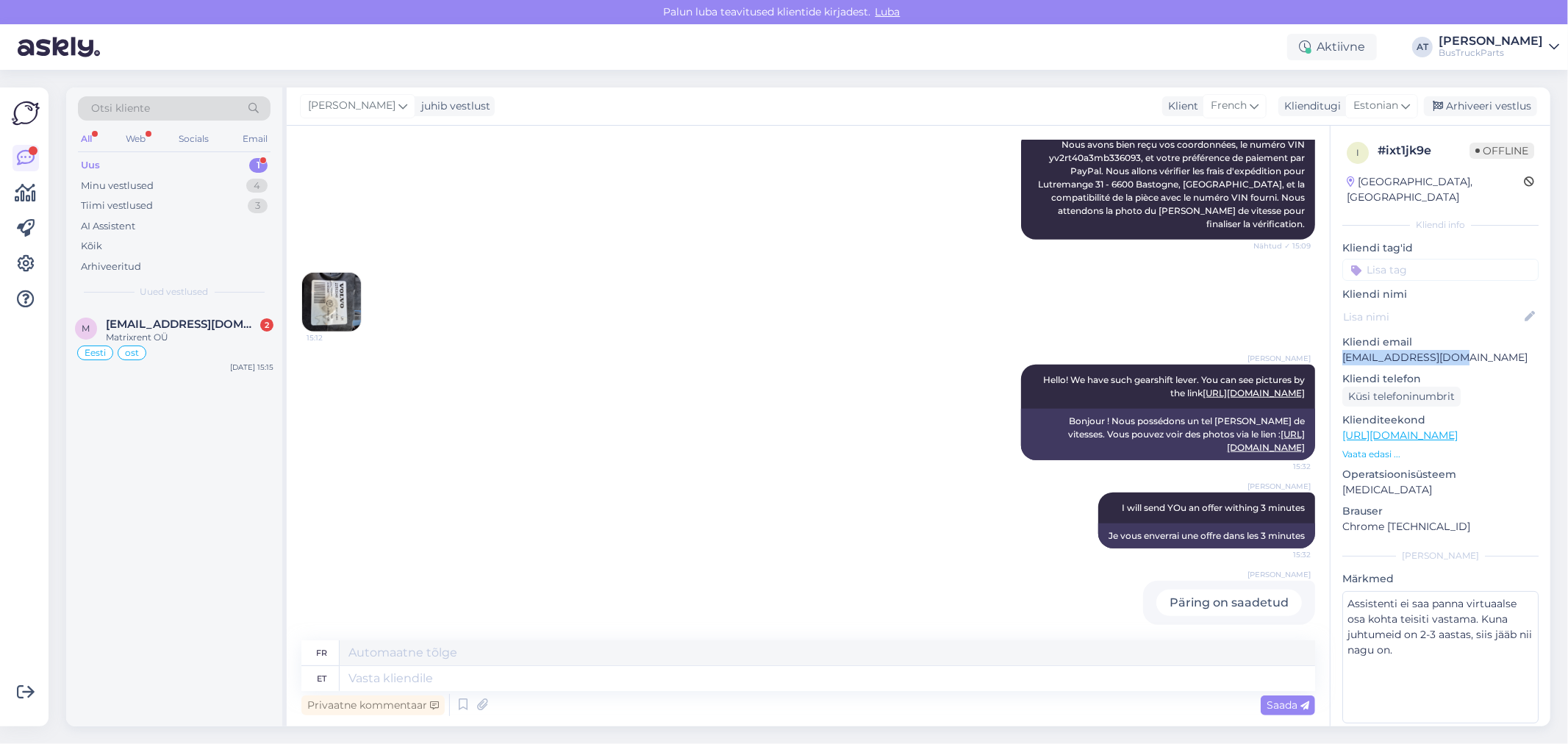
drag, startPoint x: 1464, startPoint y: 340, endPoint x: 1345, endPoint y: 342, distance: 119.0
click at [1345, 350] on p "[EMAIL_ADDRESS][DOMAIN_NAME]" at bounding box center [1441, 357] width 196 height 16
copy p "[EMAIL_ADDRESS][DOMAIN_NAME]"
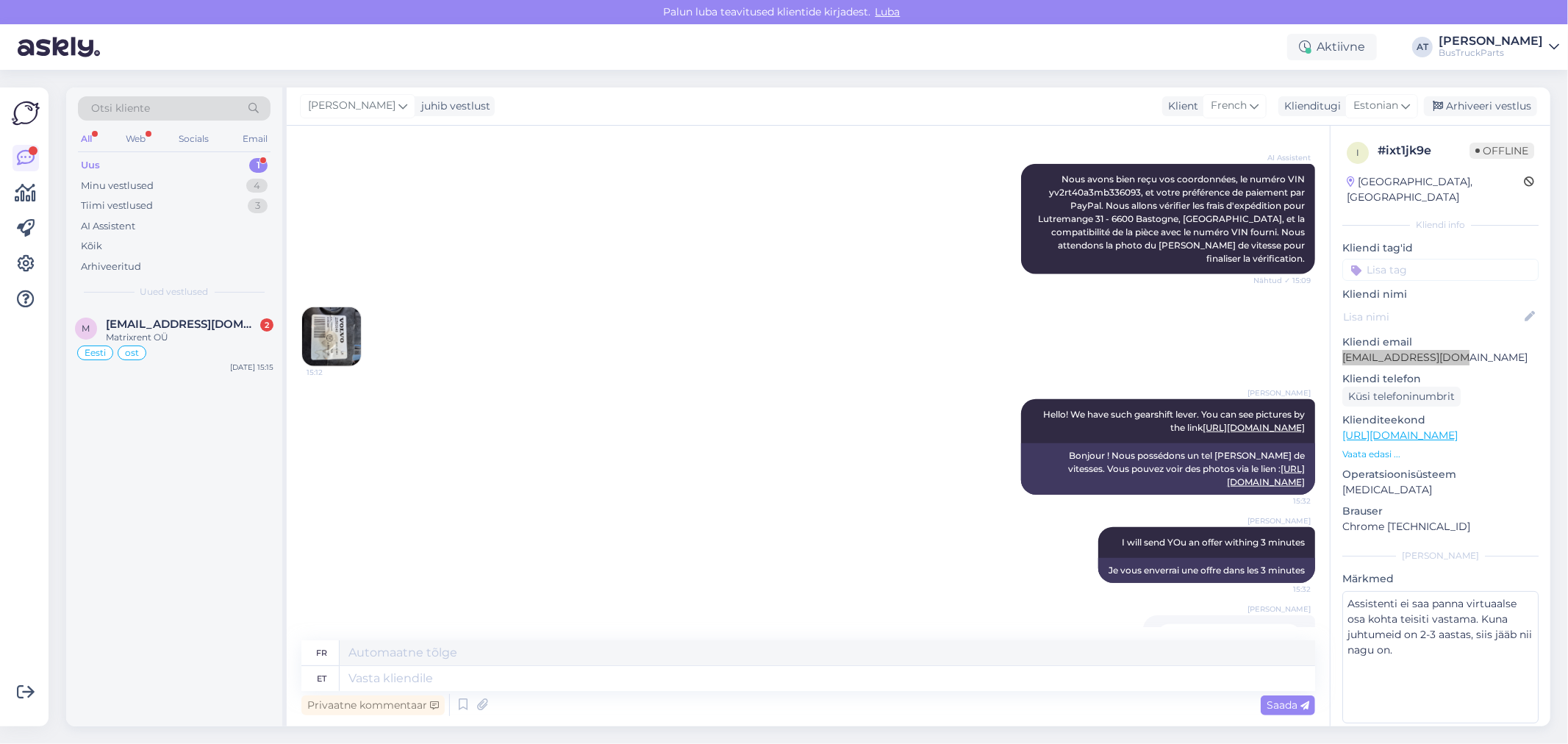
scroll to position [802, 0]
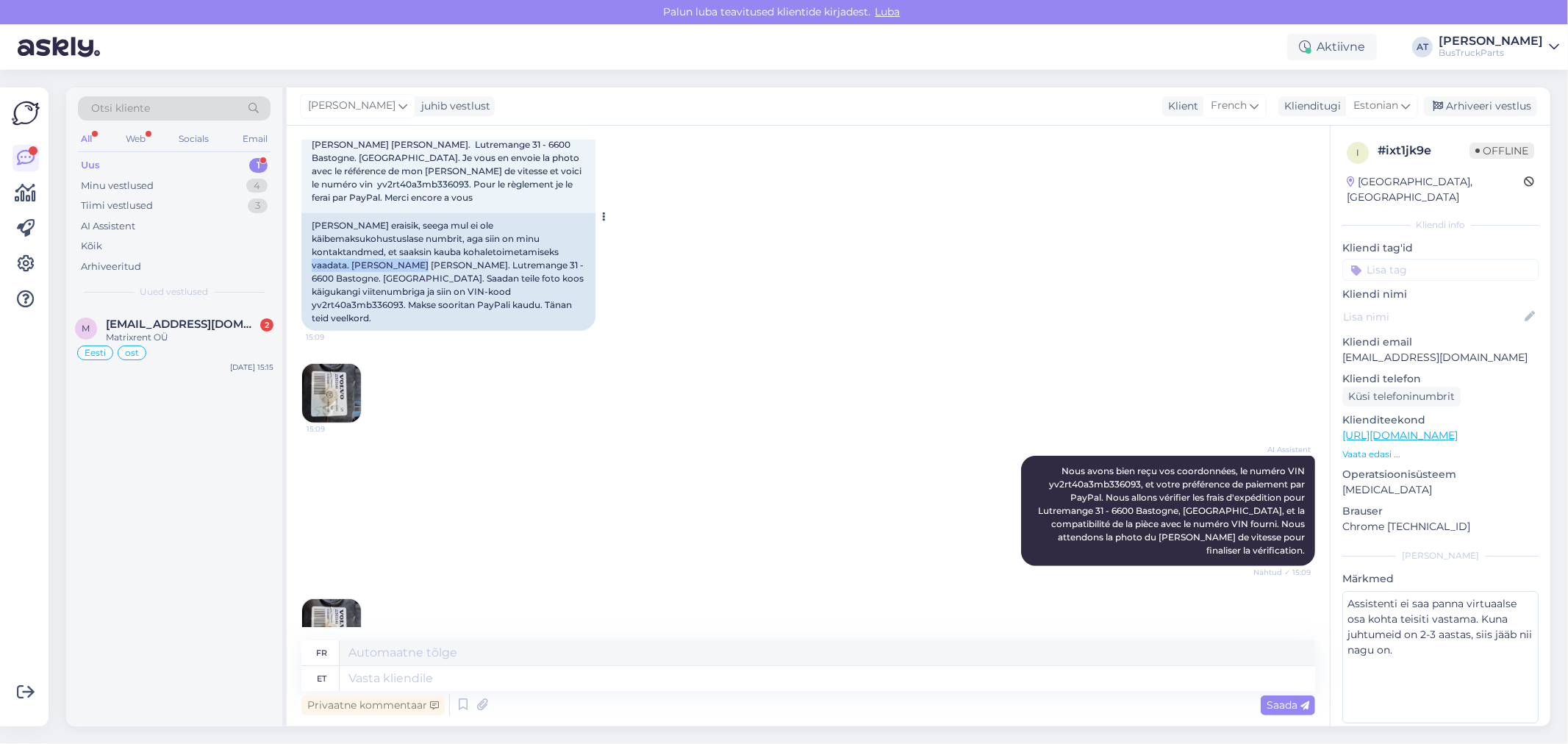
drag, startPoint x: 452, startPoint y: 236, endPoint x: 555, endPoint y: 232, distance: 103.1
click at [555, 232] on div "[PERSON_NAME] eraisik, seega mul ei ole käibemaksukohustuslase numbrit, aga sii…" at bounding box center [448, 272] width 294 height 118
copy div "[PERSON_NAME] [PERSON_NAME]"
drag, startPoint x: 311, startPoint y: 250, endPoint x: 453, endPoint y: 250, distance: 142.0
click at [453, 250] on div "[PERSON_NAME] eraisik, seega mul ei ole käibemaksukohustuslase numbrit, aga sii…" at bounding box center [448, 272] width 294 height 118
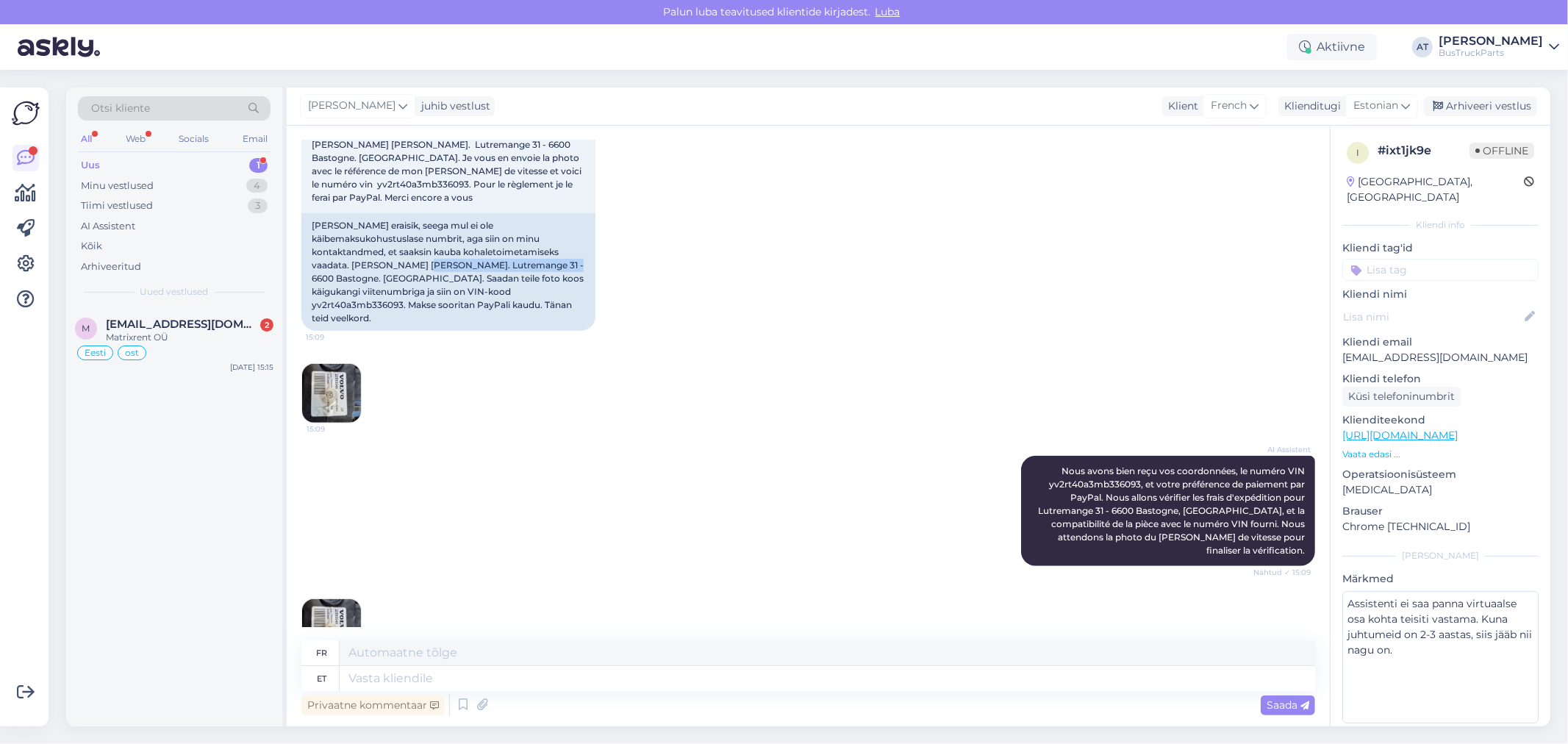
copy div "Lutremange 31 - 6600 Bastogne"
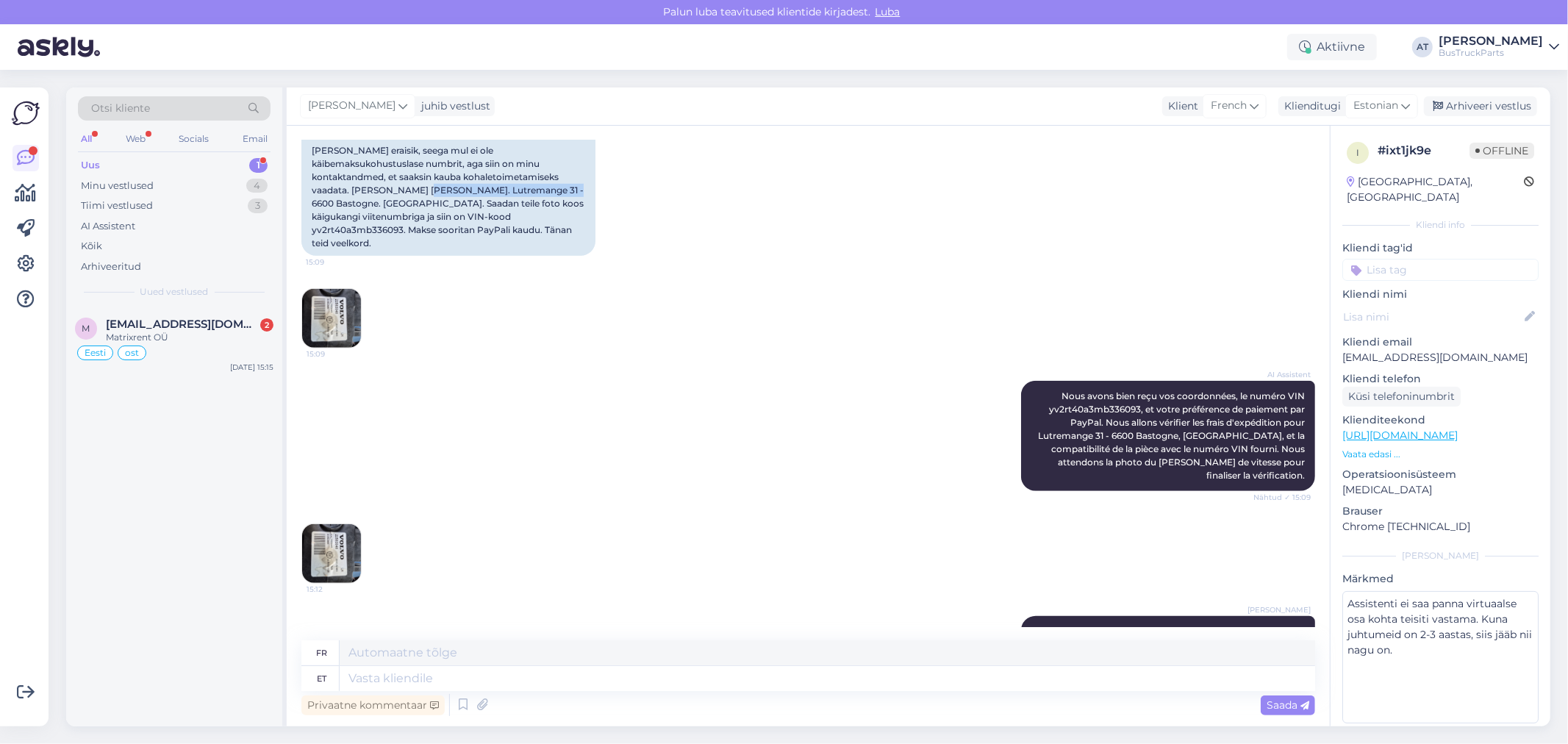
scroll to position [1127, 0]
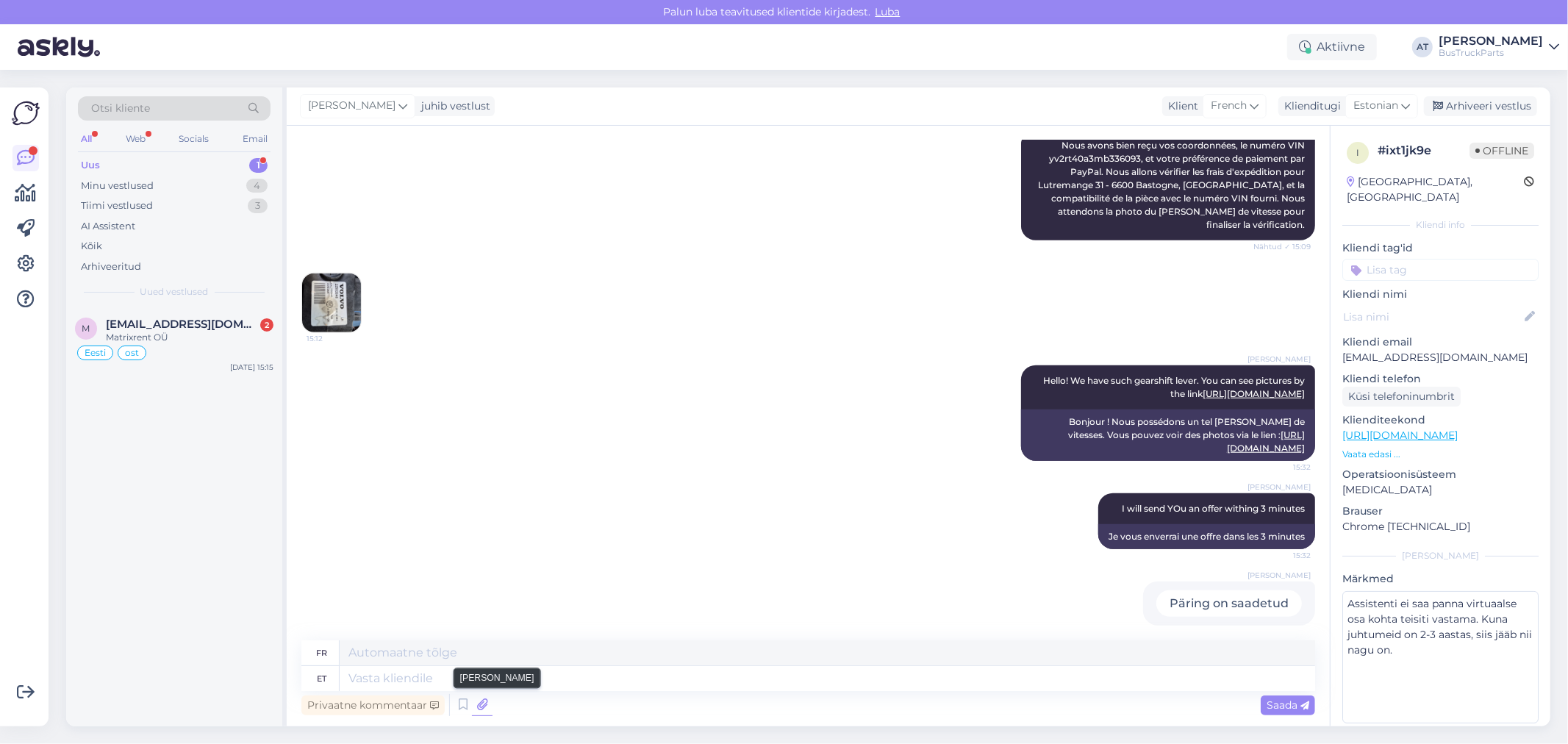
click at [487, 706] on icon at bounding box center [482, 705] width 20 height 22
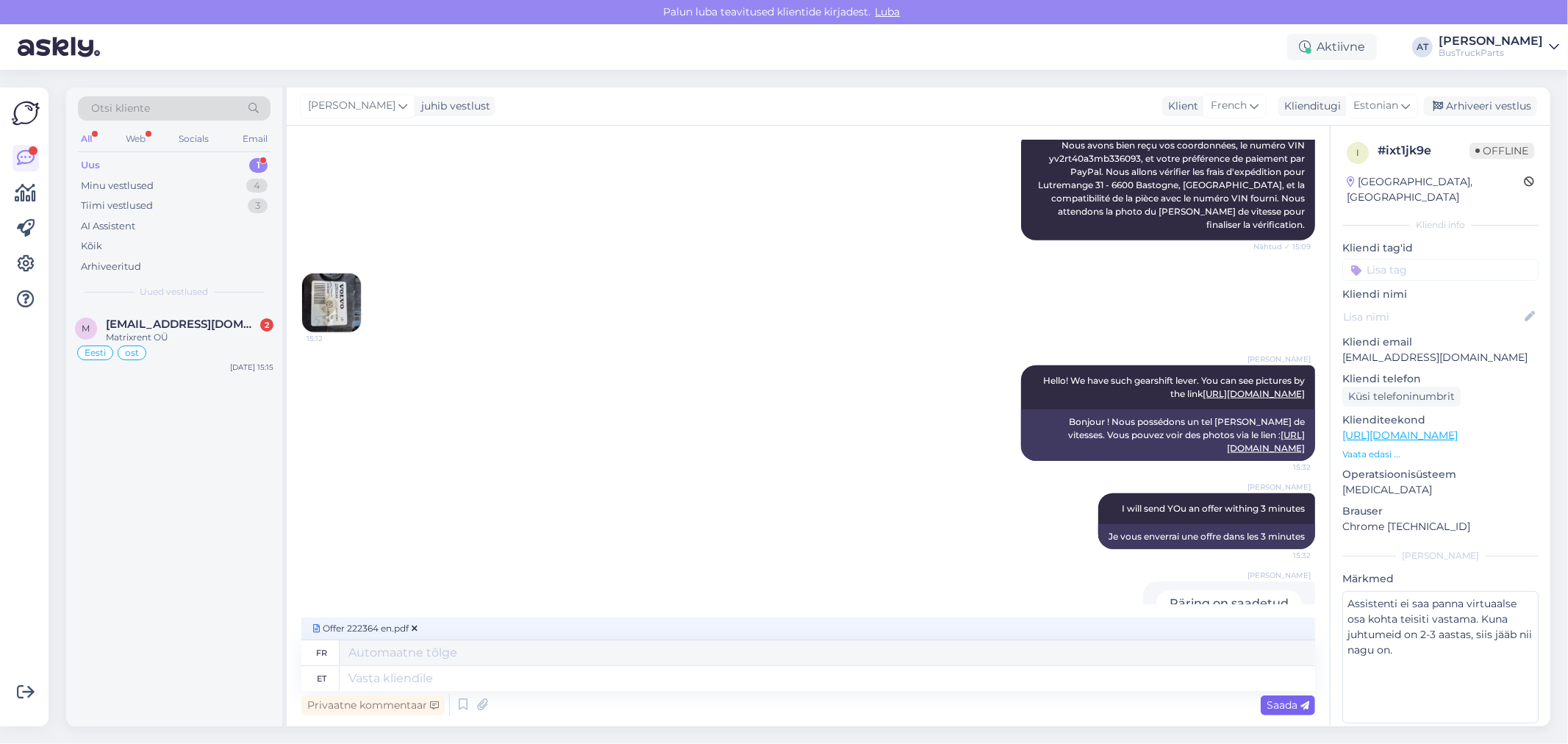
click at [1282, 703] on span "Saada" at bounding box center [1288, 704] width 42 height 13
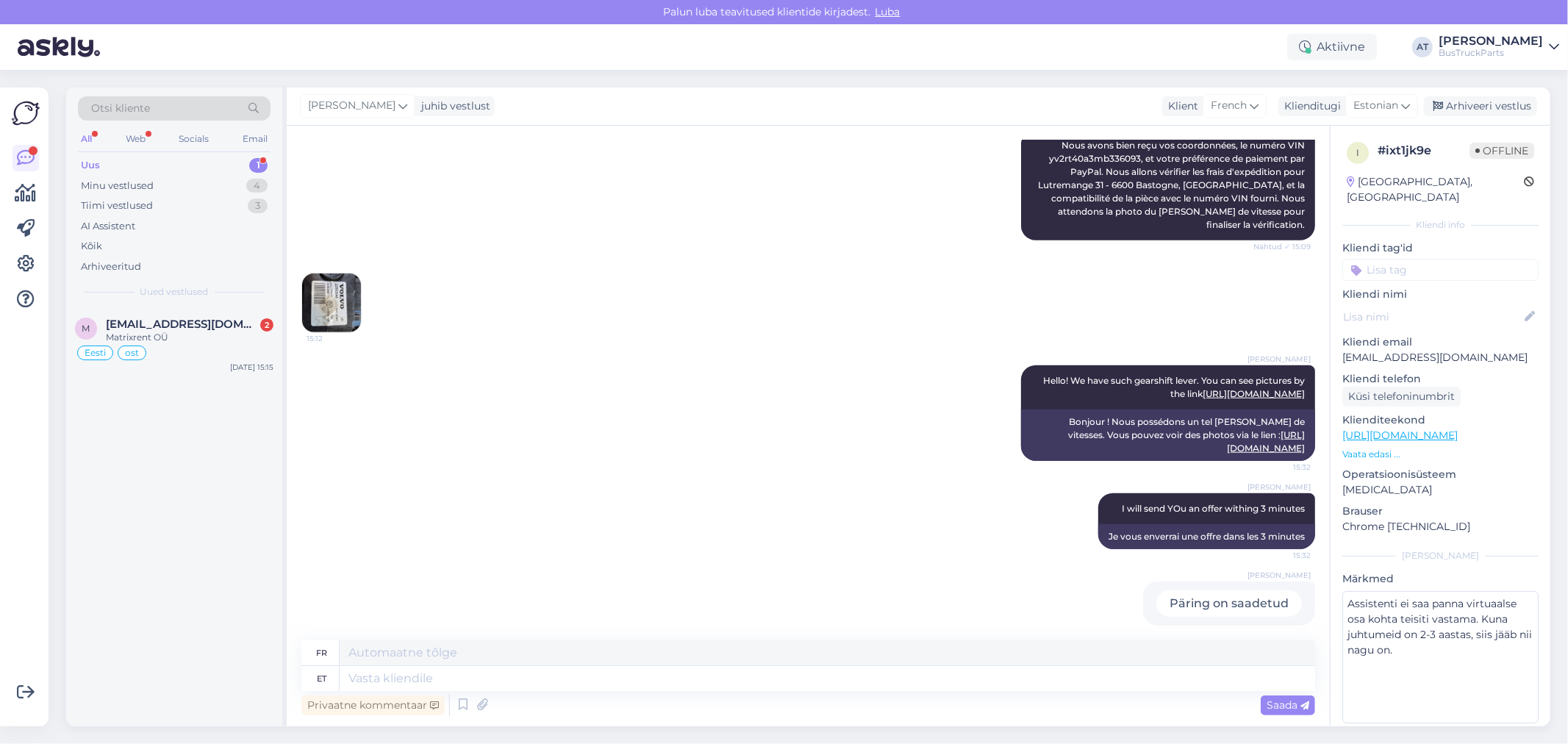
scroll to position [1192, 0]
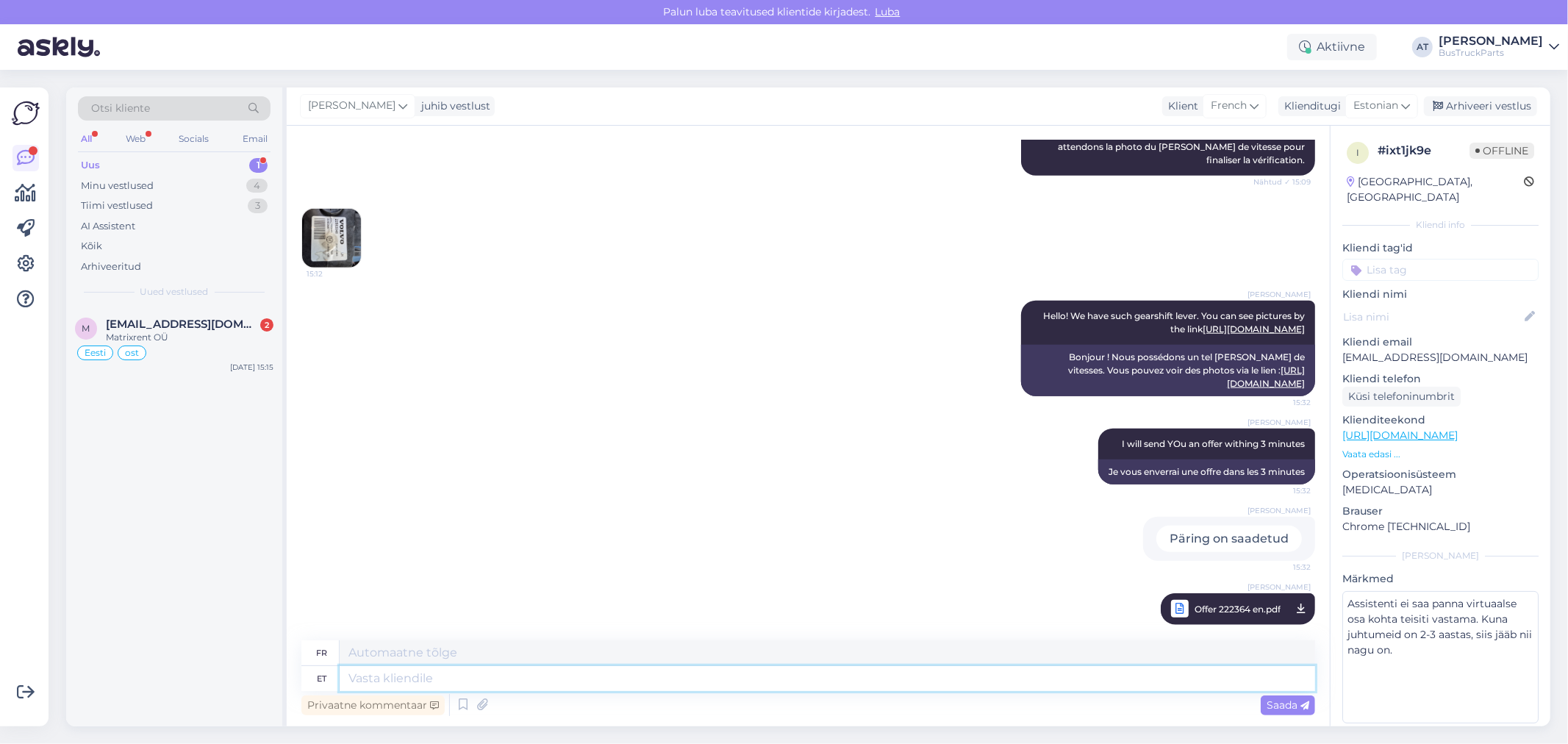
drag, startPoint x: 1215, startPoint y: 677, endPoint x: 1203, endPoint y: 665, distance: 17.0
click at [1214, 676] on textarea at bounding box center [828, 678] width 976 height 25
type textarea "Please, sen"
type textarea "S'il te plaît,"
type textarea "Please, send me"
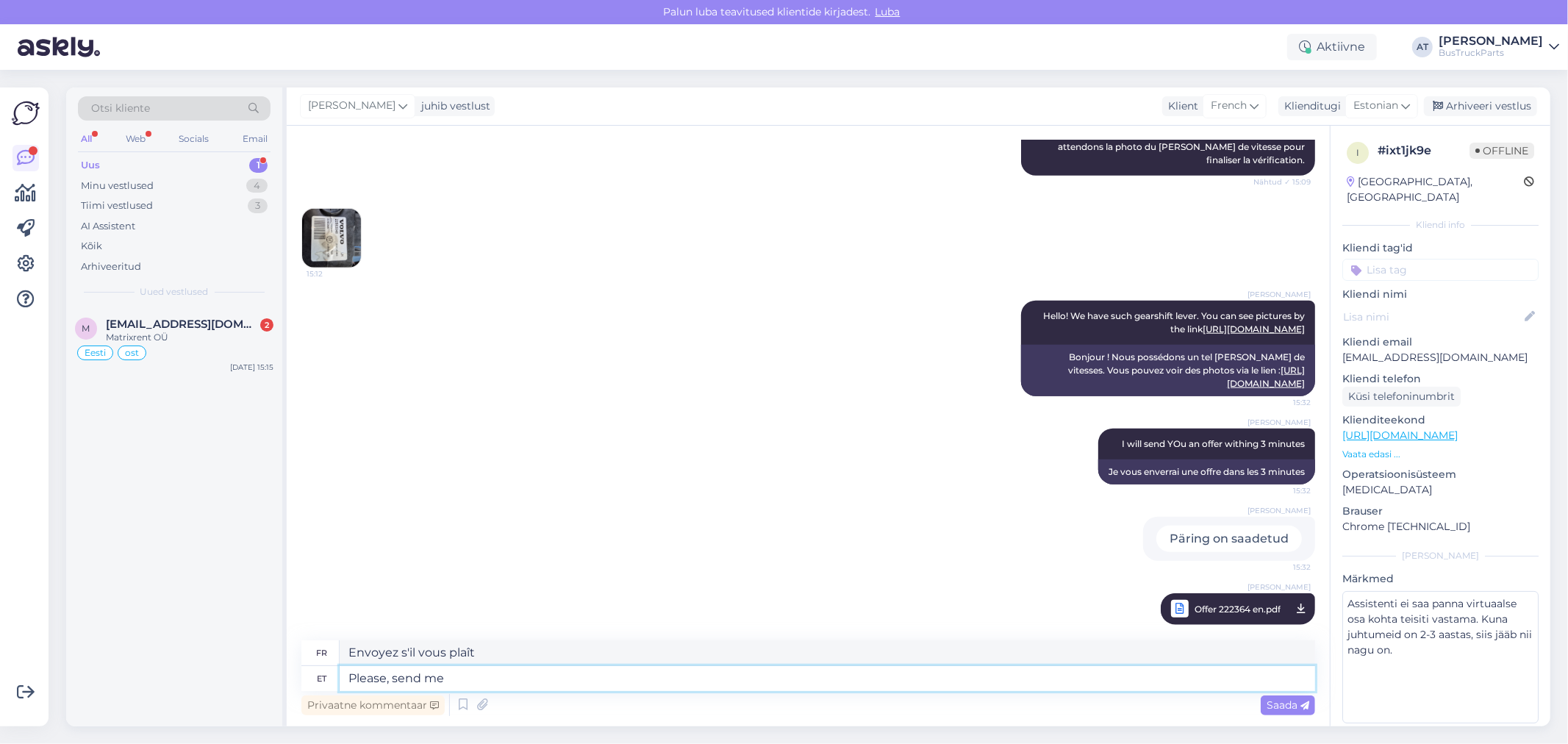
type textarea "S'il vous plaît, envoyez-moi"
type textarea "Please, send me You"
type textarea "S'il te plaît, envoie-moi Toi"
type textarea "Please, send me You phoce num"
type textarea "S'il te plaît, envoie-moi ta photo."
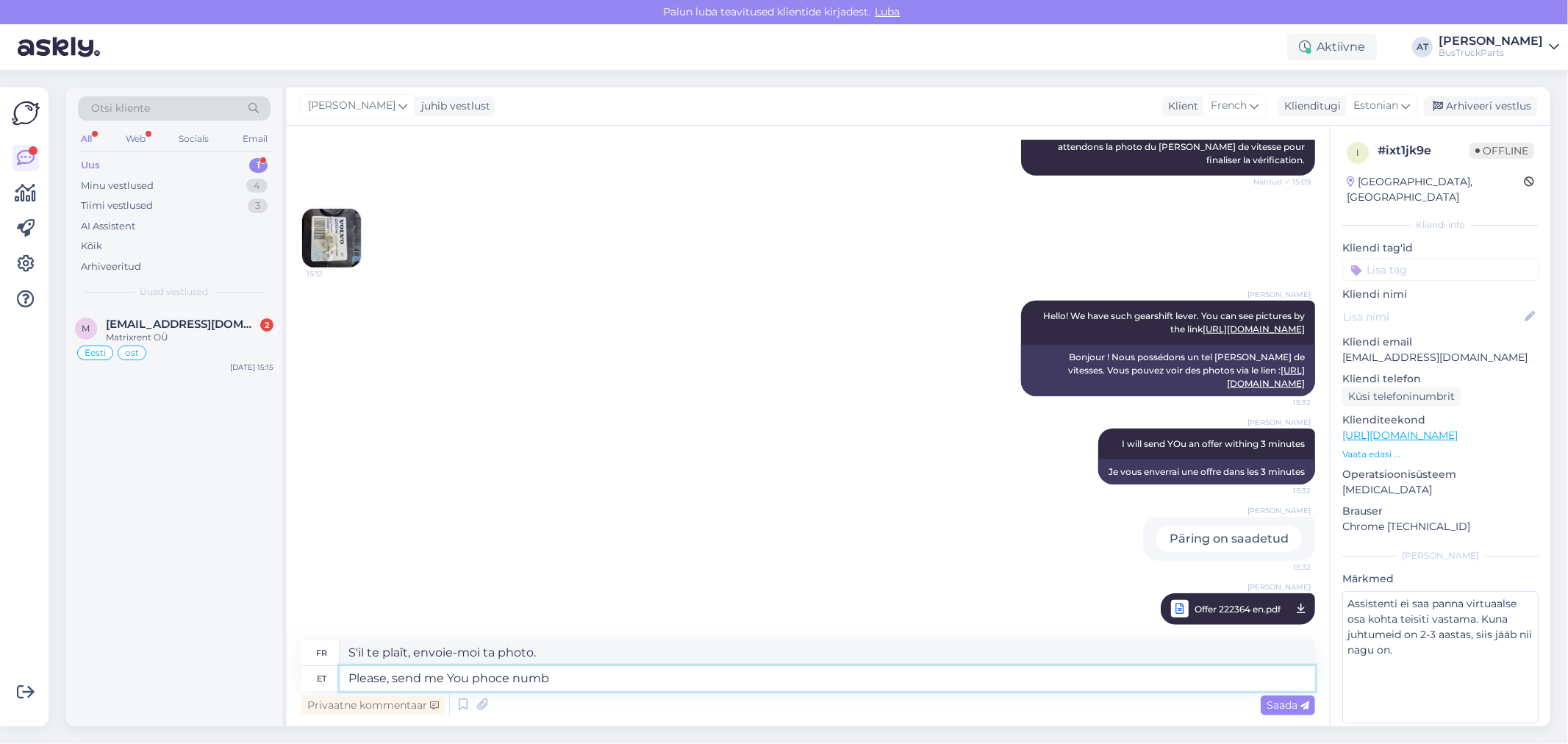
type textarea "Please, send me You phoce numbe"
type textarea "S'il vous plaît, envoyez-moi votre numéro de téléphone"
type textarea "Please, send me You phoce number"
click at [1289, 711] on div "Saada" at bounding box center [1288, 705] width 54 height 20
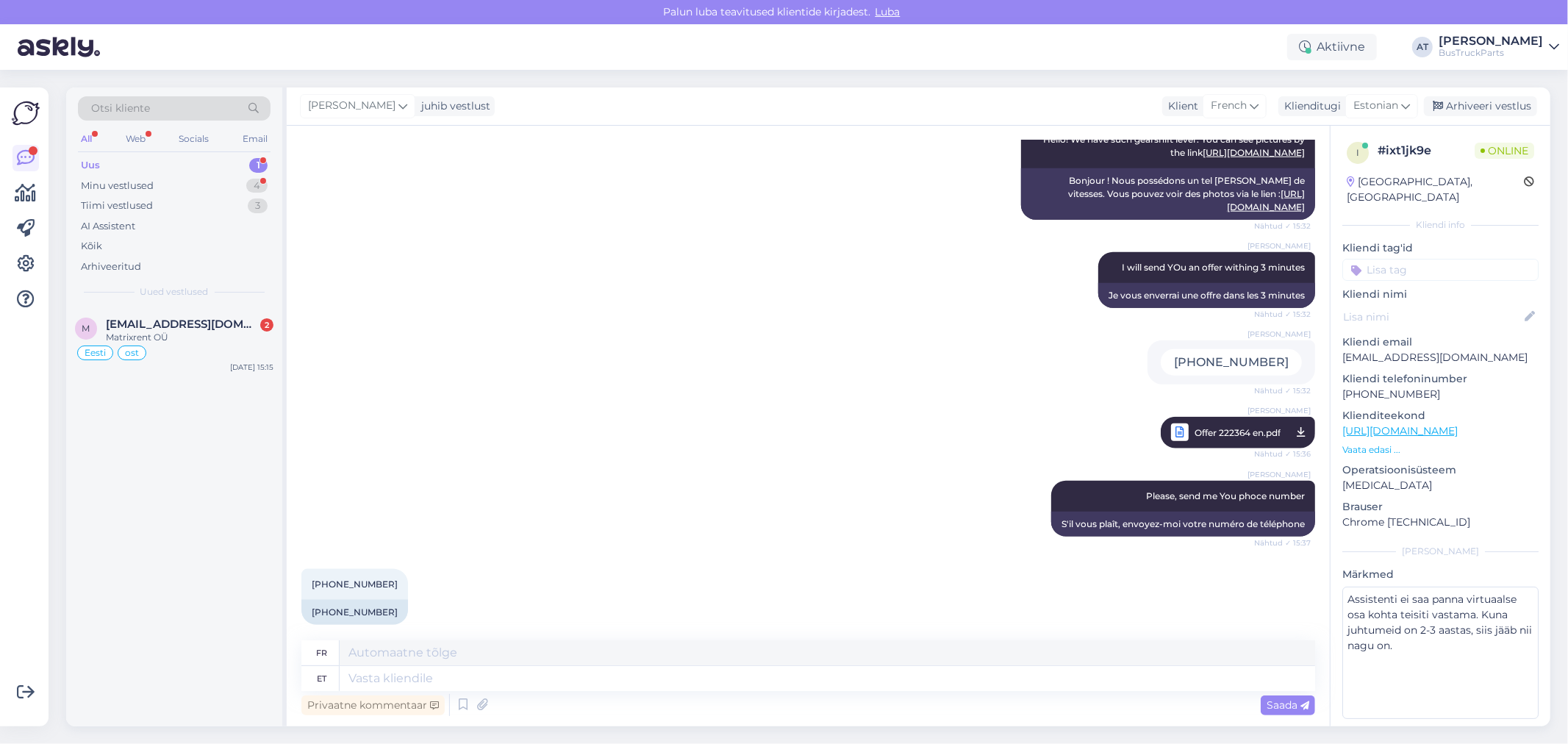
scroll to position [1483, 0]
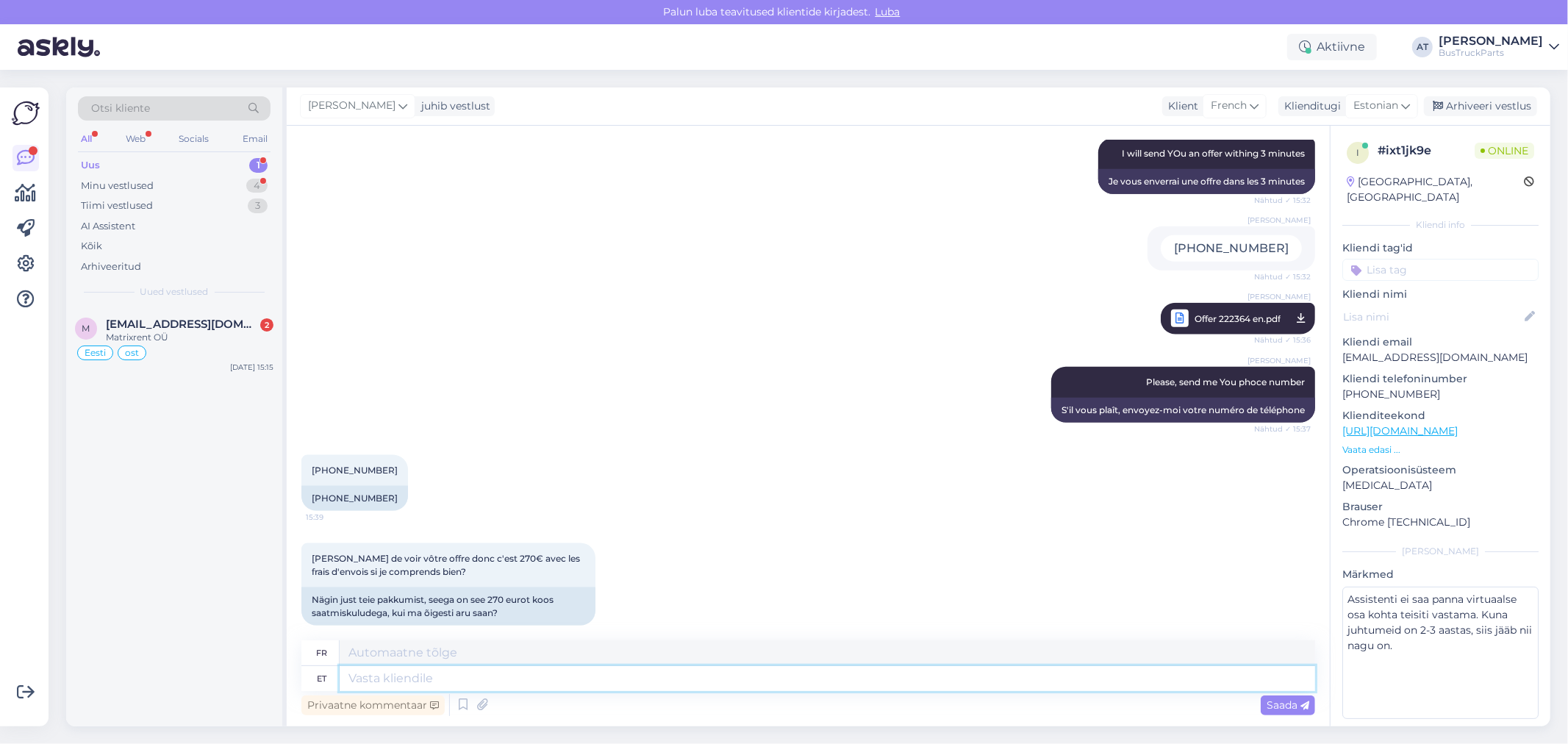
click at [539, 666] on textarea at bounding box center [828, 678] width 976 height 25
type textarea "ˇJah"
type textarea "Oui"
type textarea "Jah"
click at [1275, 702] on span "Saada" at bounding box center [1288, 704] width 42 height 13
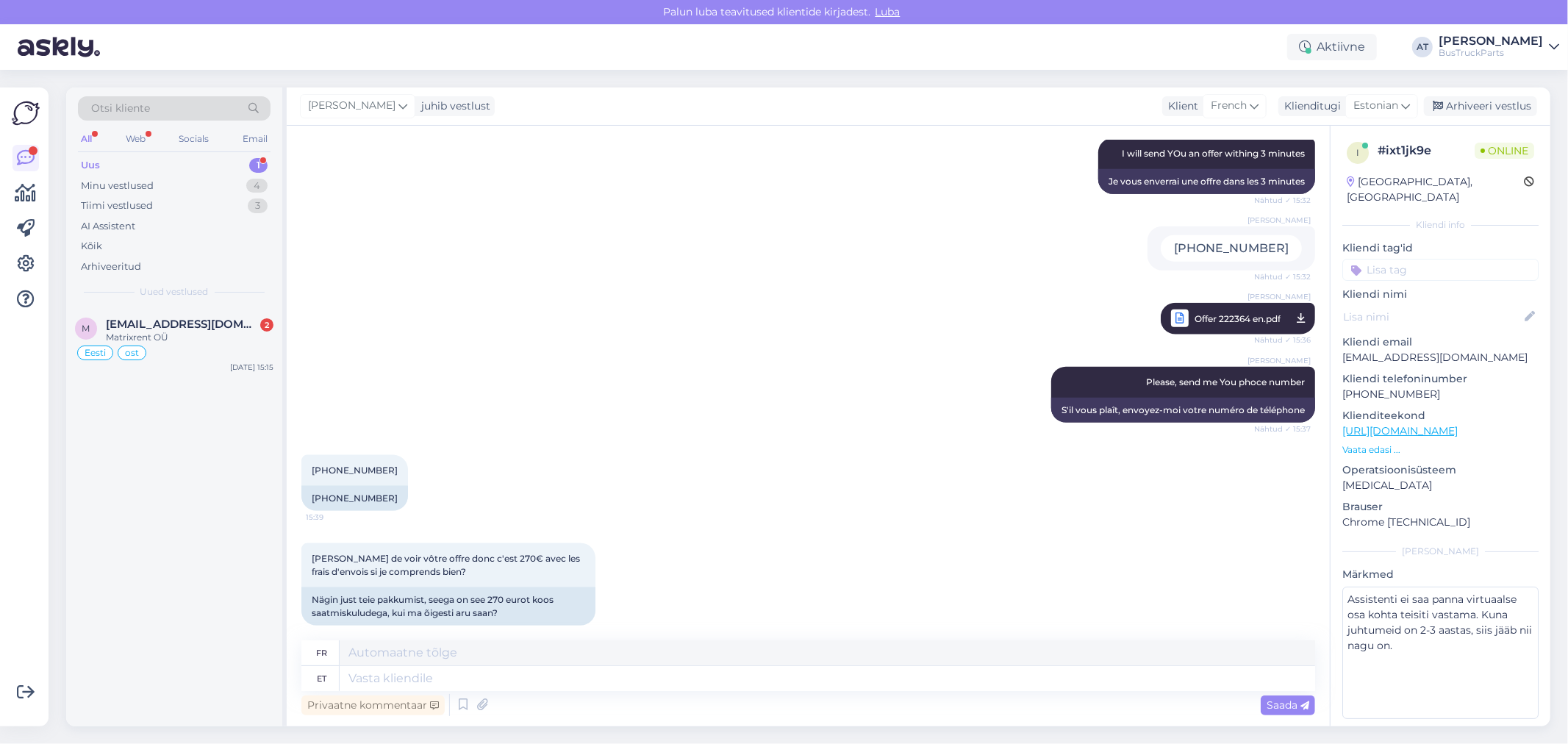
scroll to position [1570, 0]
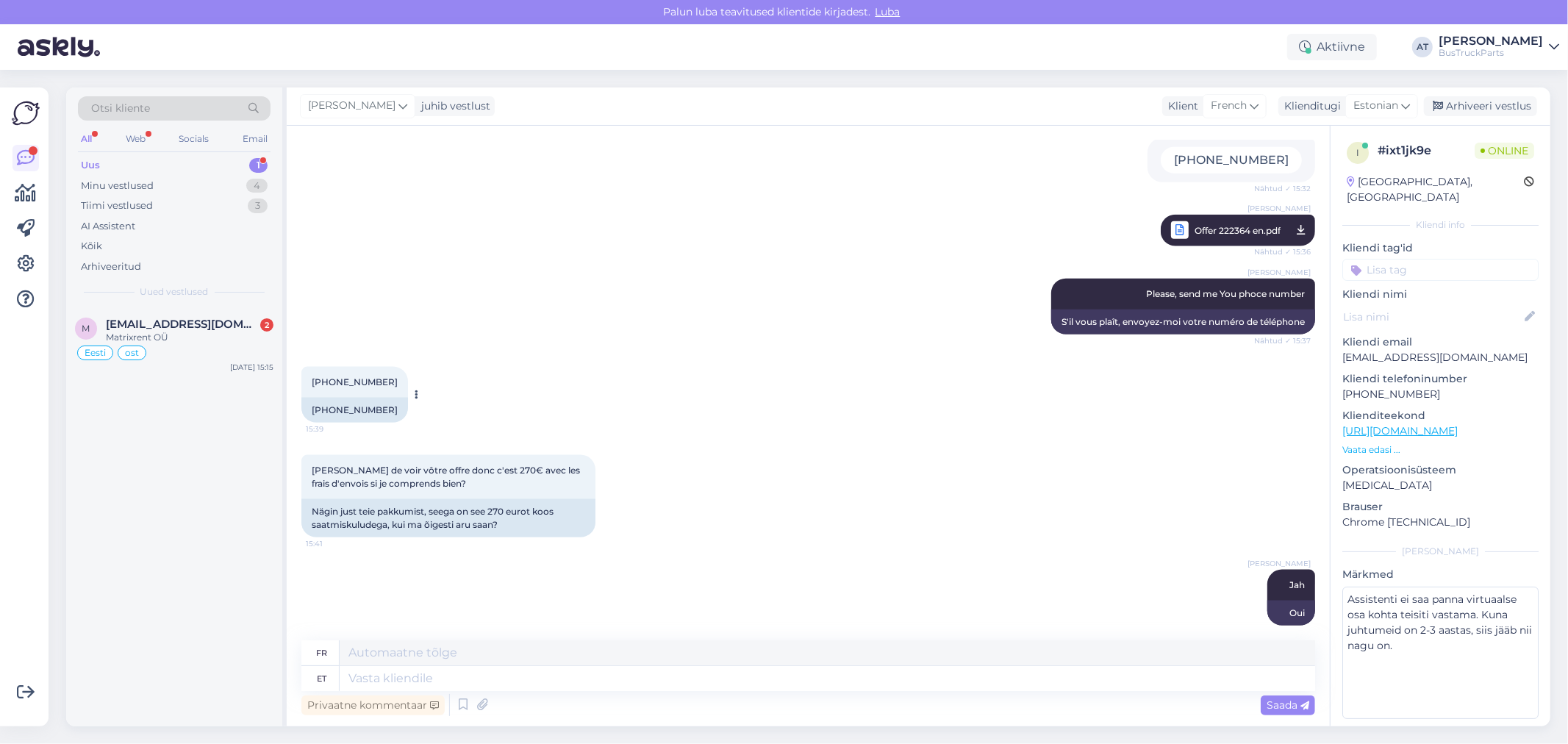
click at [346, 397] on div "[PHONE_NUMBER]" at bounding box center [355, 410] width 107 height 25
copy div "[PHONE_NUMBER]"
click at [460, 689] on textarea at bounding box center [828, 678] width 976 height 25
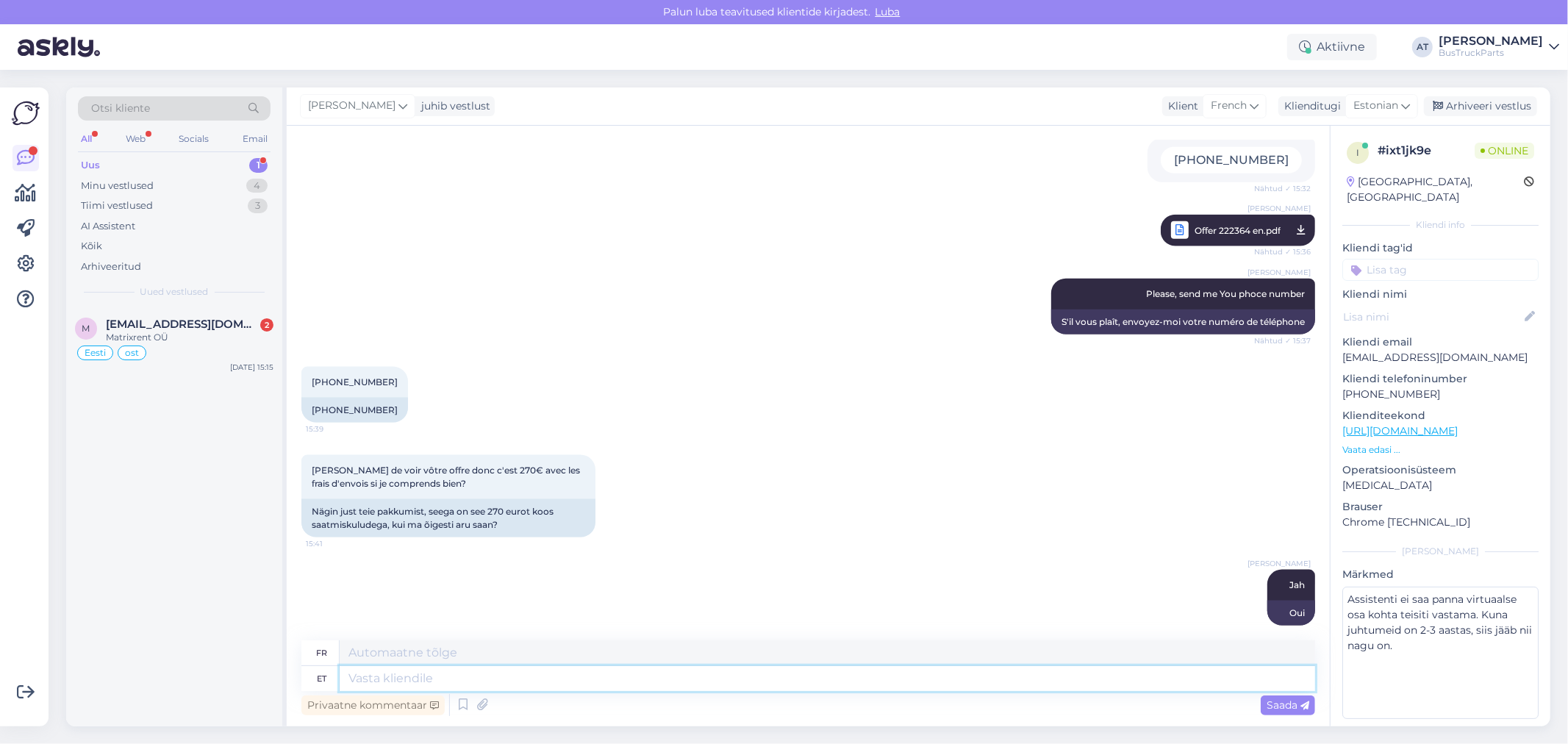
click at [563, 684] on textarea at bounding box center [828, 678] width 976 height 25
type textarea "If"
type textarea "Si"
type textarea "If YOu"
type textarea "Si tu"
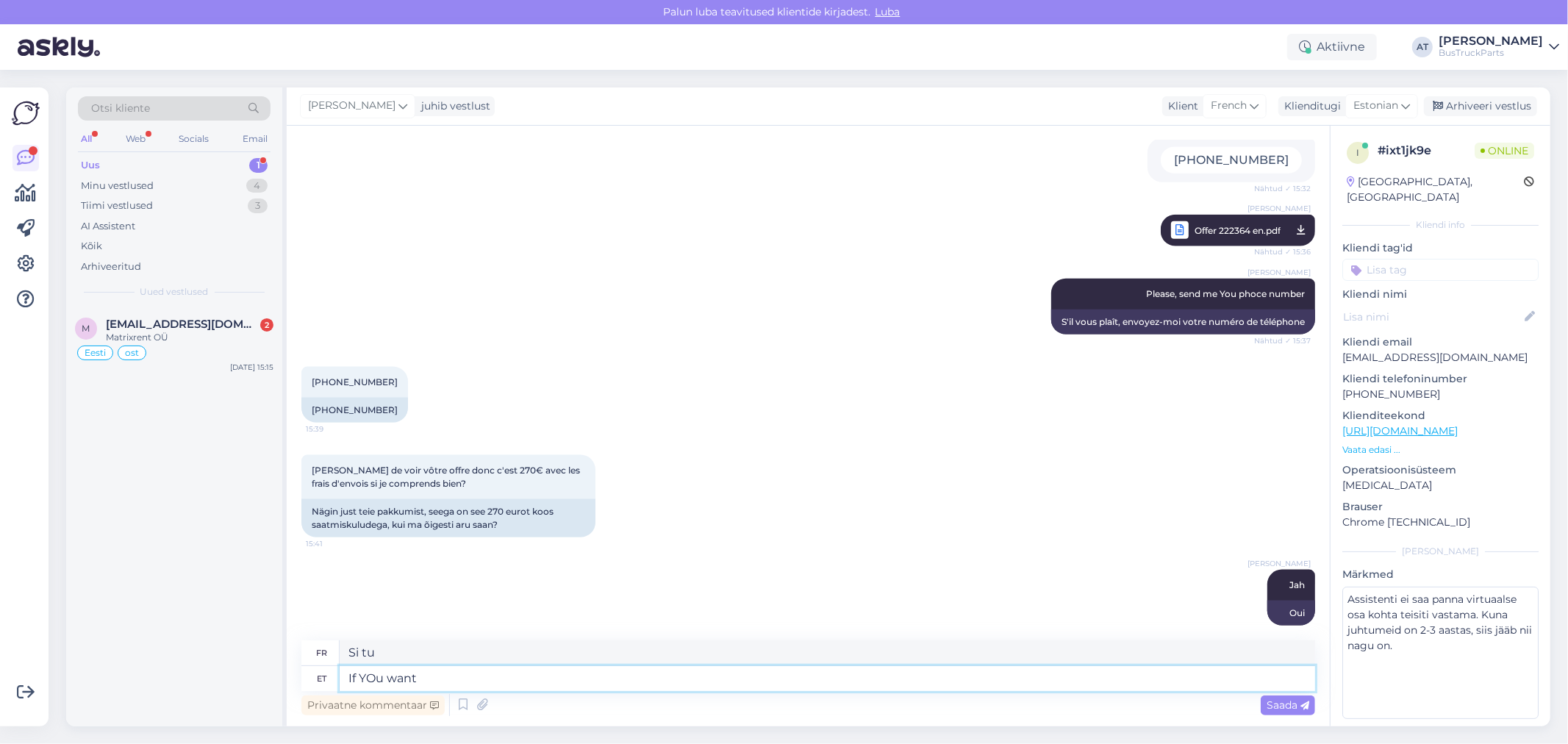
type textarea "If YOu want"
type textarea "Si tu veux"
type textarea "If YOu want I"
type textarea "Si tu veux je"
type textarea "If YOu want I can s"
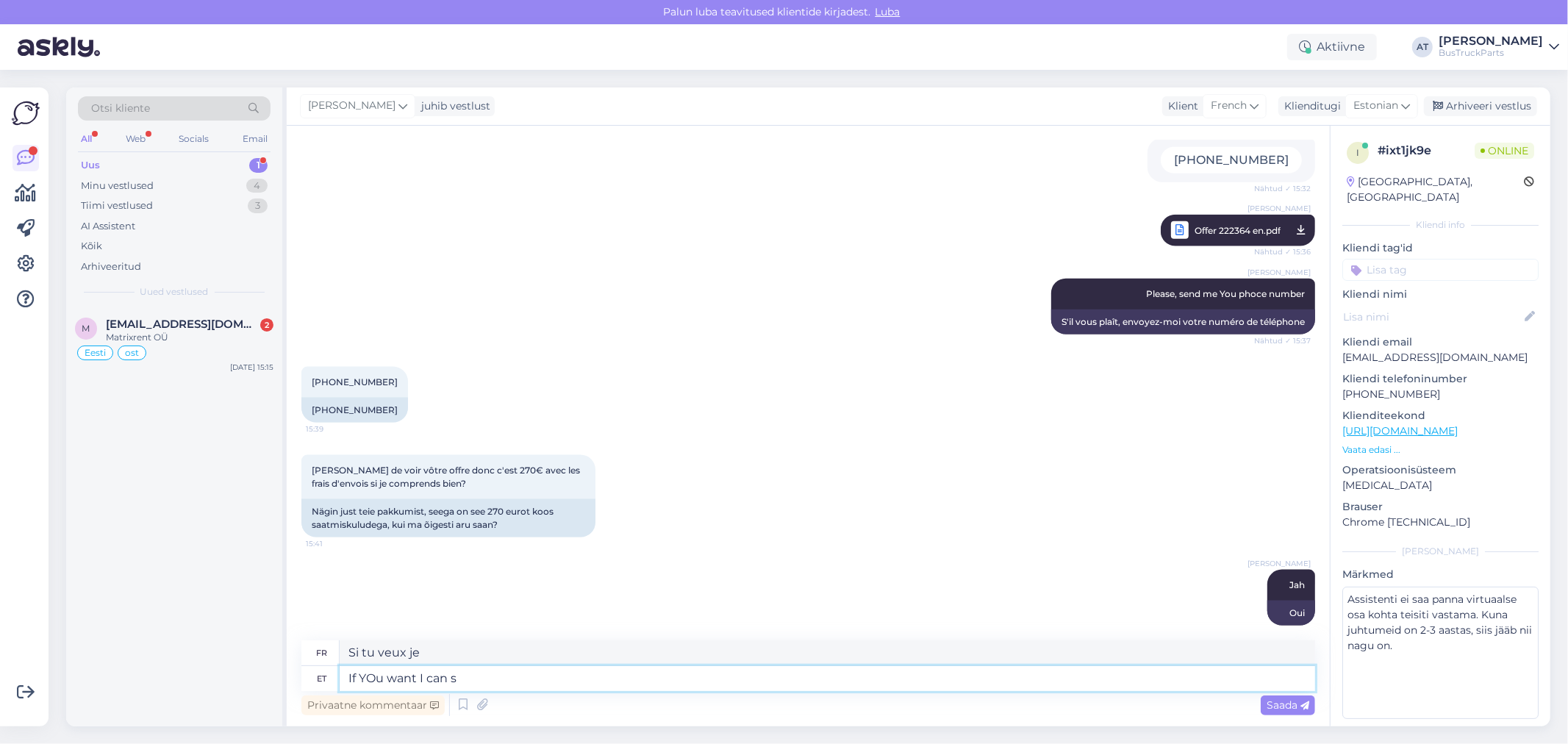
type textarea "Si tu veux je peux"
type textarea "If YOu want I can send Yo"
type textarea "Si tu veux je peux t'envoyer"
type textarea "If YOu want I can send You payment li"
type textarea "Si tu veux, je peux t'envoyer le paiement"
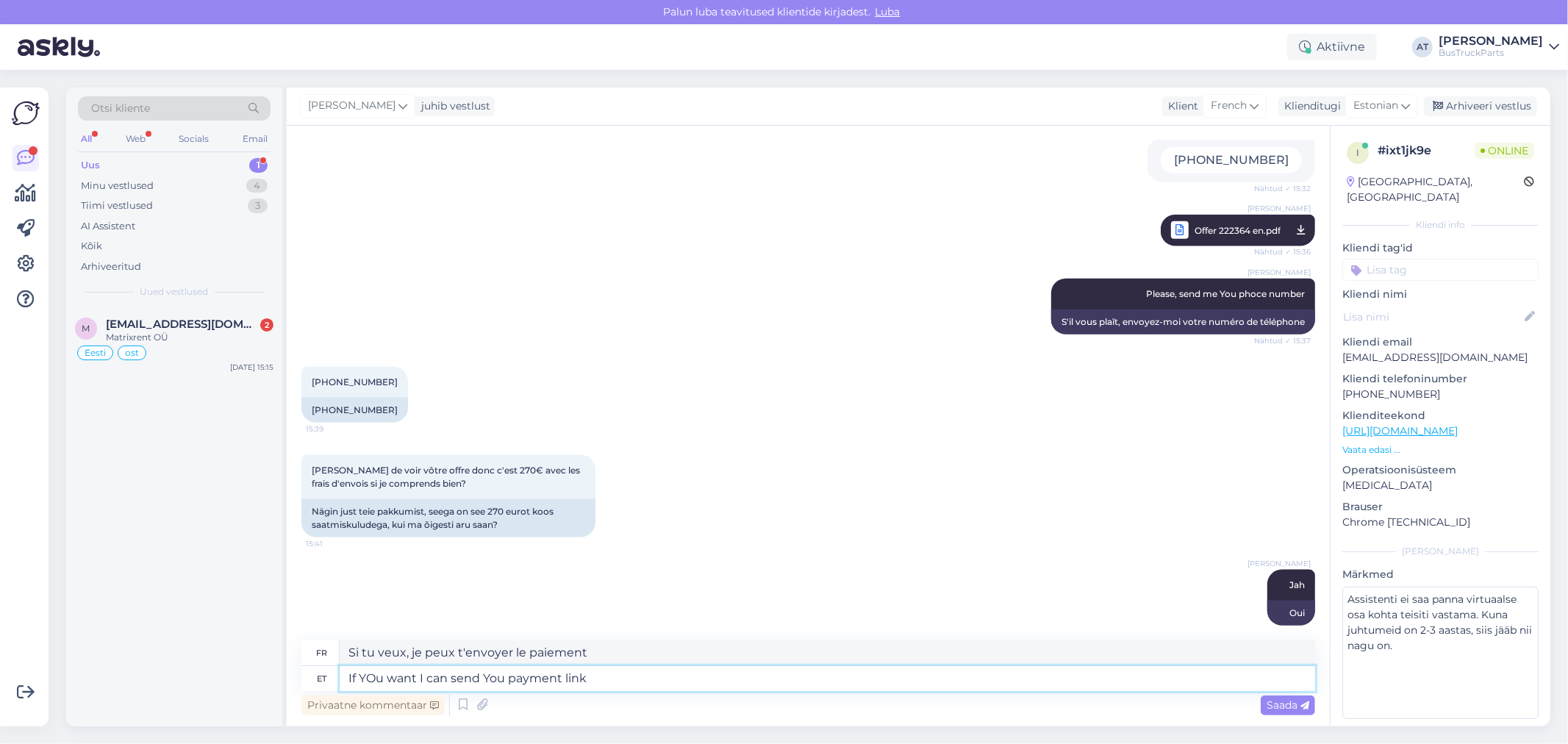
type textarea "If YOu want I can send You payment link."
type textarea "Si vous le souhaitez, je peux vous envoyer un [PERSON_NAME]."
click at [373, 679] on textarea "If YOu want I can send You payment link." at bounding box center [828, 678] width 976 height 25
click at [594, 684] on textarea "If You want I can send You payment link." at bounding box center [828, 678] width 976 height 25
click at [508, 681] on textarea "If You want I can send You payment link." at bounding box center [828, 678] width 976 height 25
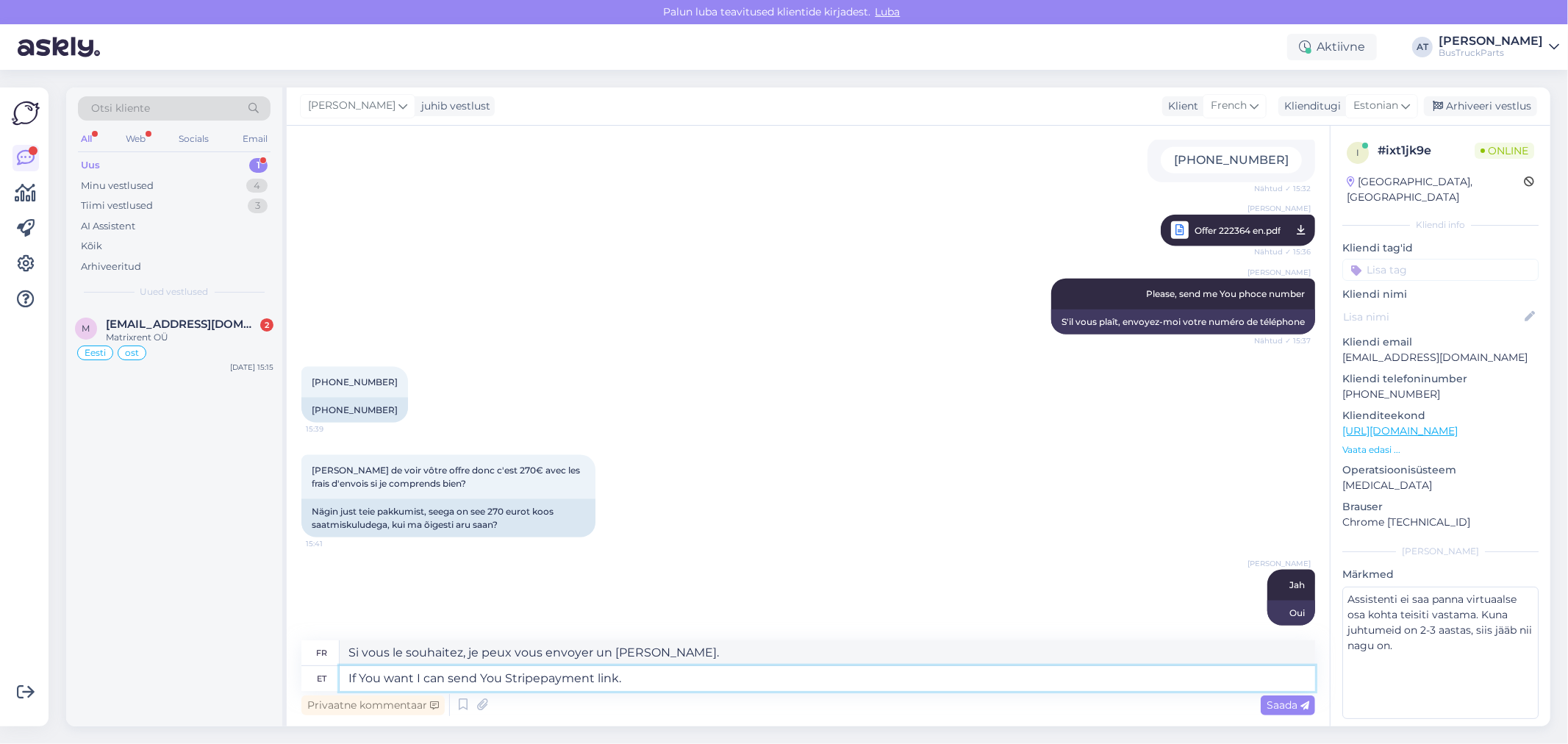
type textarea "If You want I can send You Stripe payment link."
click at [809, 688] on textarea "If You want I can send You Stripe payment link." at bounding box center [828, 678] width 976 height 25
type textarea "Si vous le souhaitez, je peux vous envoyer le [PERSON_NAME] Stripe."
type textarea "If You want I can send You Stripe payment link."
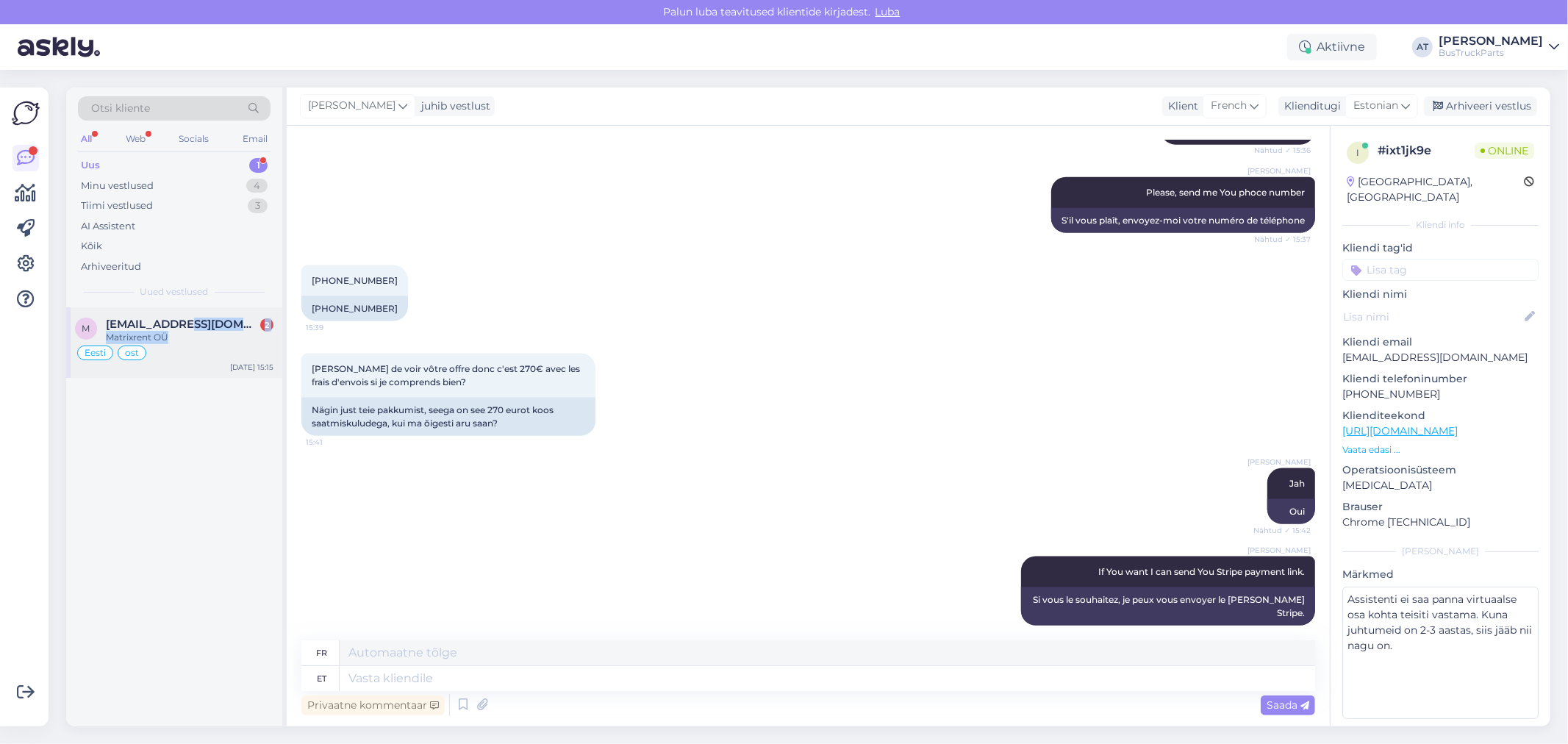
click at [186, 334] on div "[EMAIL_ADDRESS][DOMAIN_NAME] 2 Matrixrent OÜ" at bounding box center [190, 331] width 168 height 27
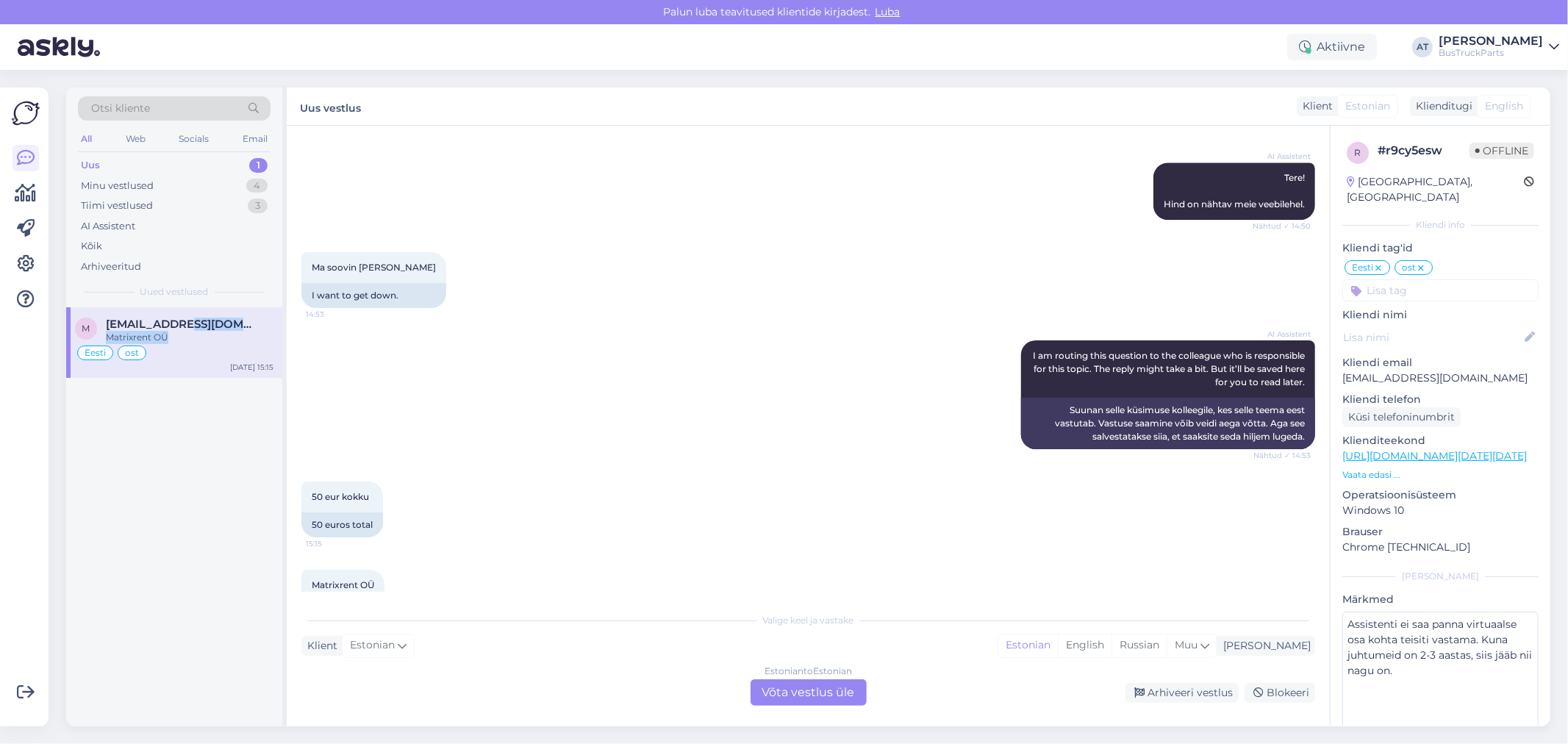
scroll to position [7622, 0]
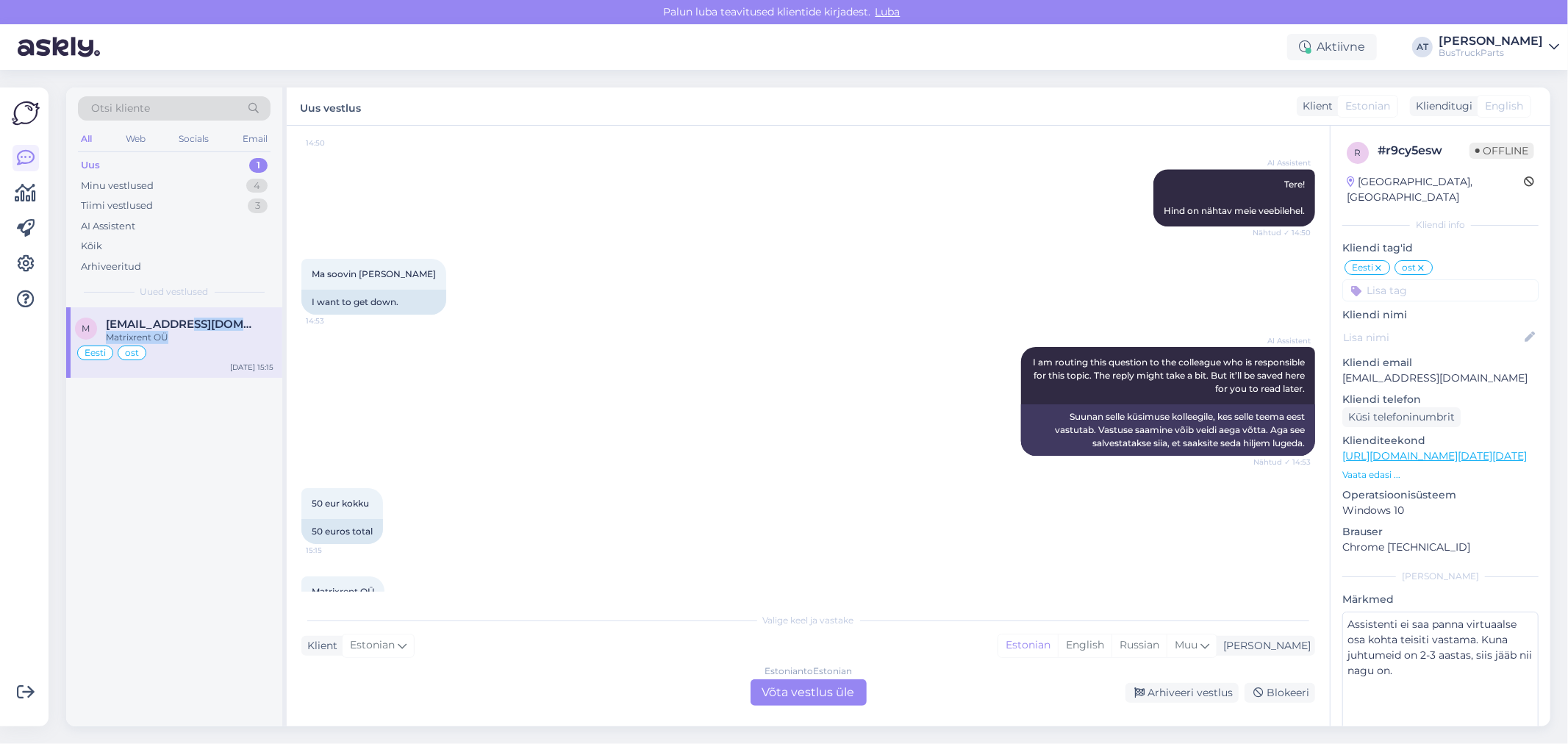
click at [437, 129] on link "[URL][DOMAIN_NAME][DATE][DATE]" at bounding box center [393, 124] width 164 height 11
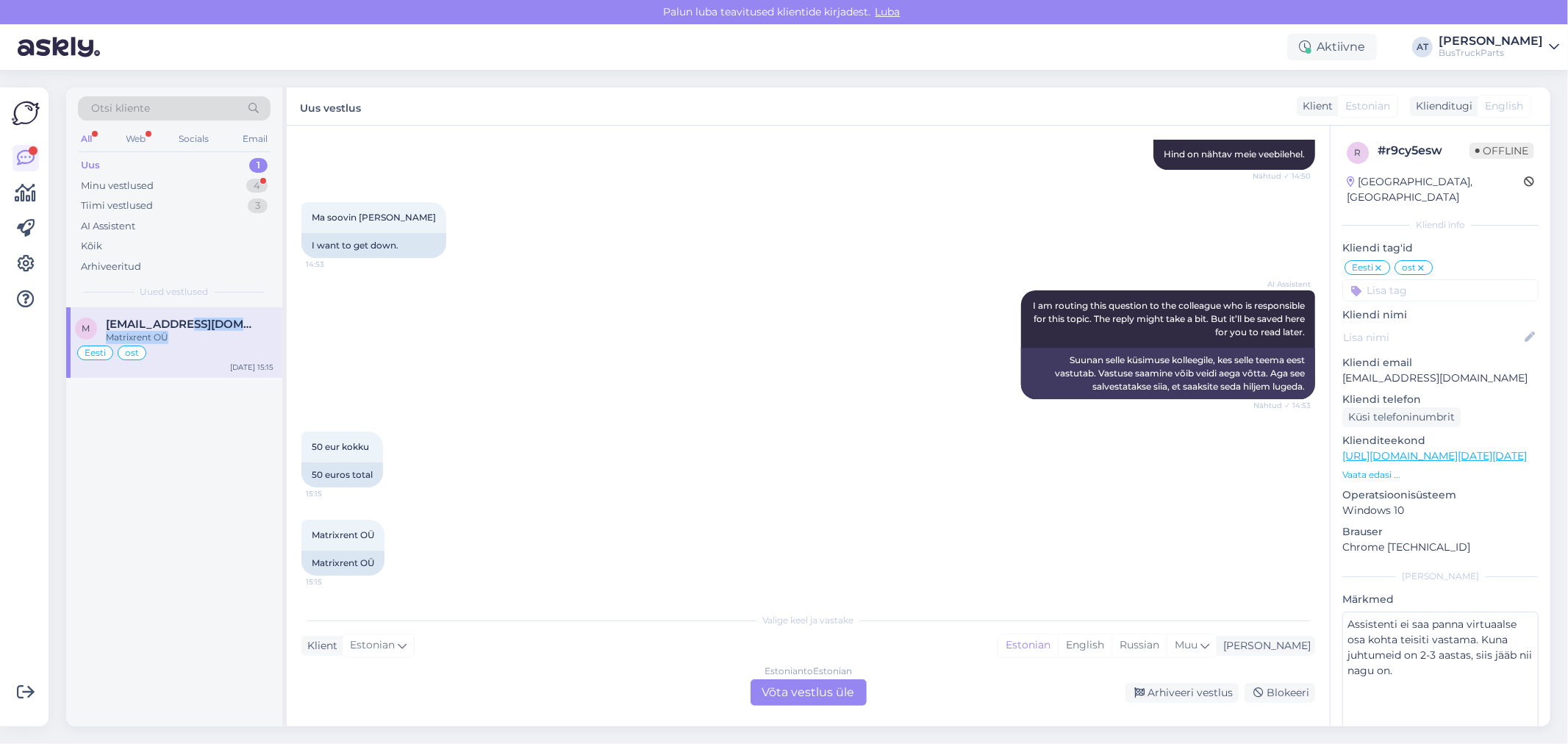
scroll to position [8111, 0]
click at [328, 536] on span "Matrixrent OÜ" at bounding box center [343, 535] width 63 height 11
copy span "Matrixrent"
click at [760, 693] on div "Estonian to Estonian Võta vestlus üle" at bounding box center [809, 692] width 116 height 27
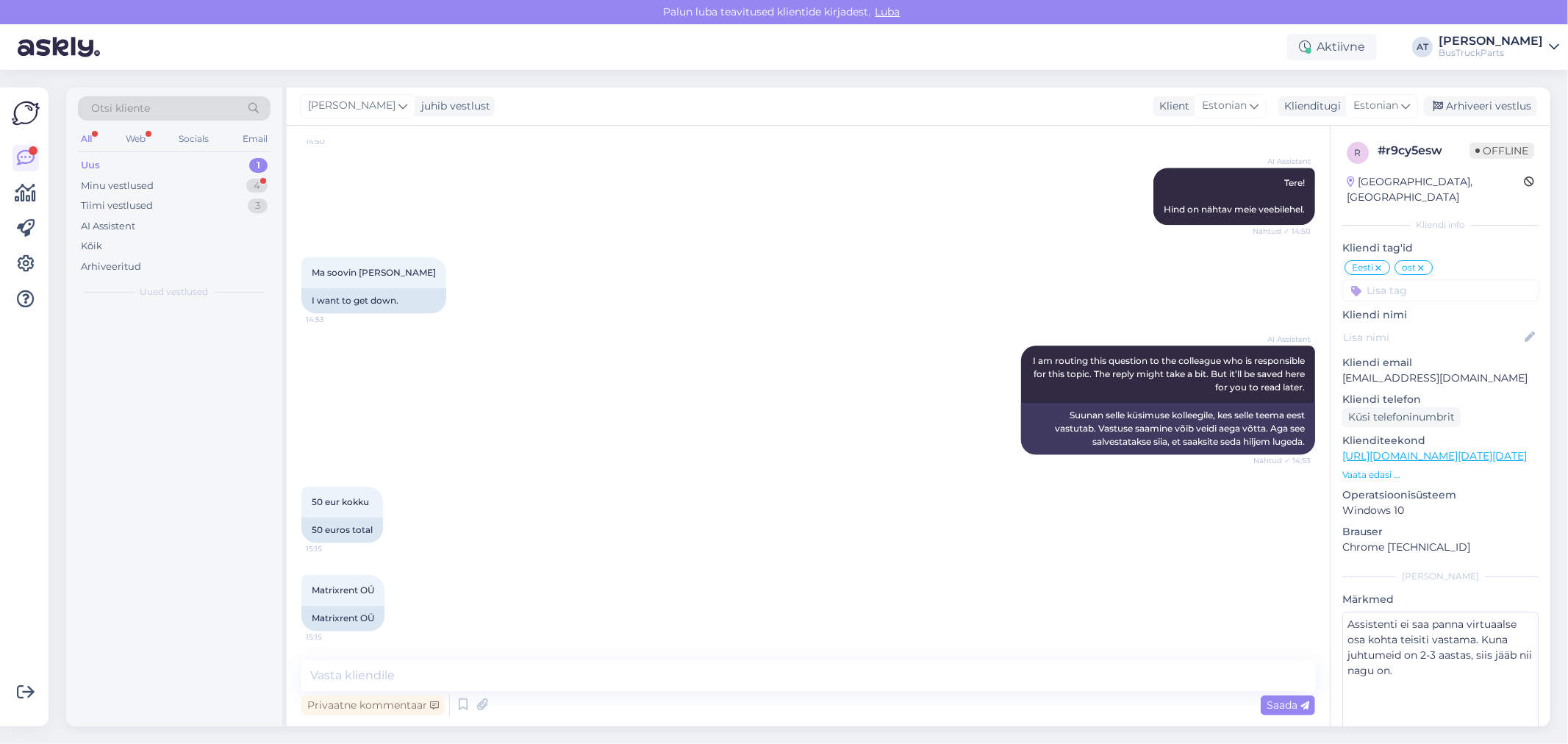
scroll to position [8057, 0]
click at [762, 674] on textarea at bounding box center [808, 675] width 1014 height 31
type textarea "Tere"
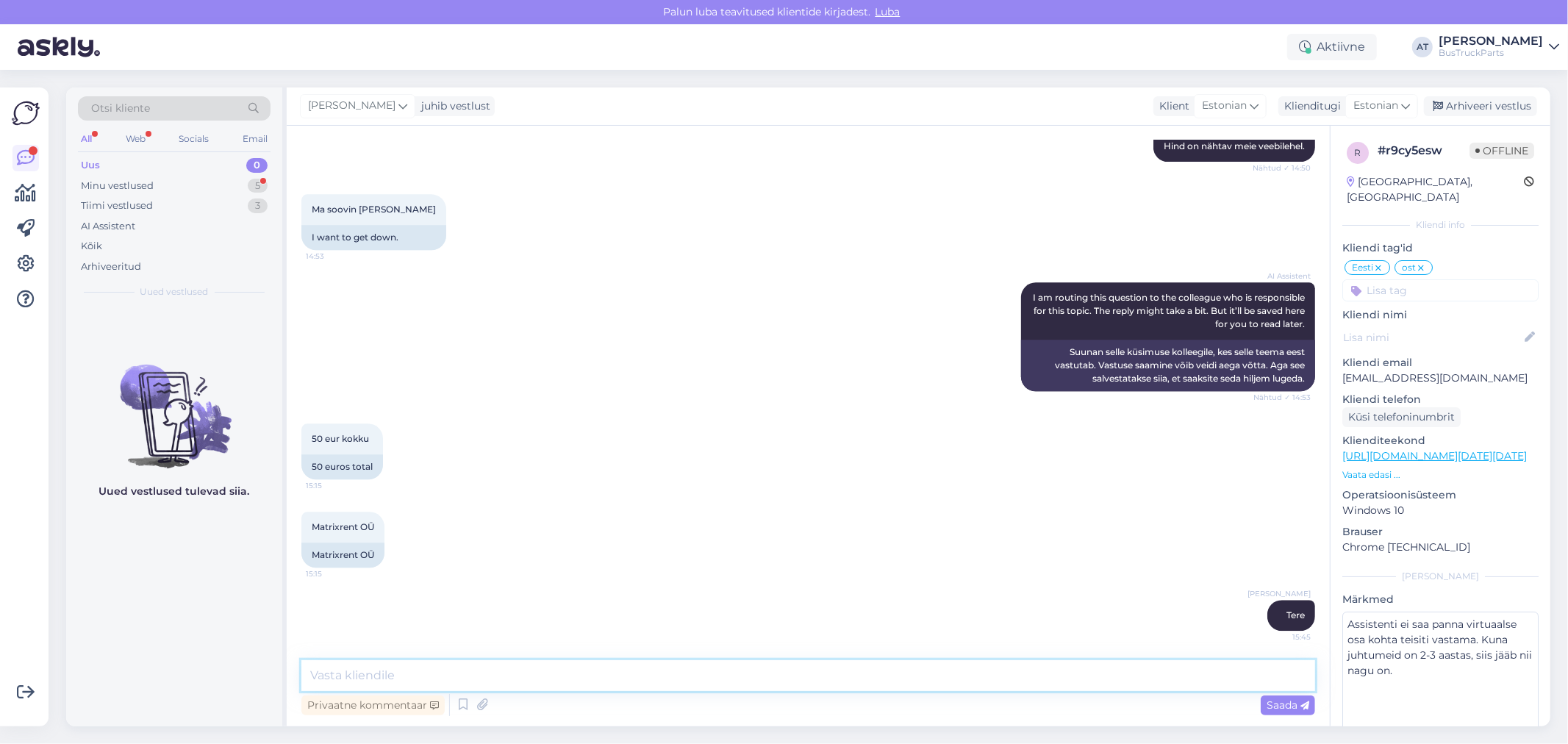
scroll to position [8121, 0]
type textarea "Meie pakkumine 55 EUR"
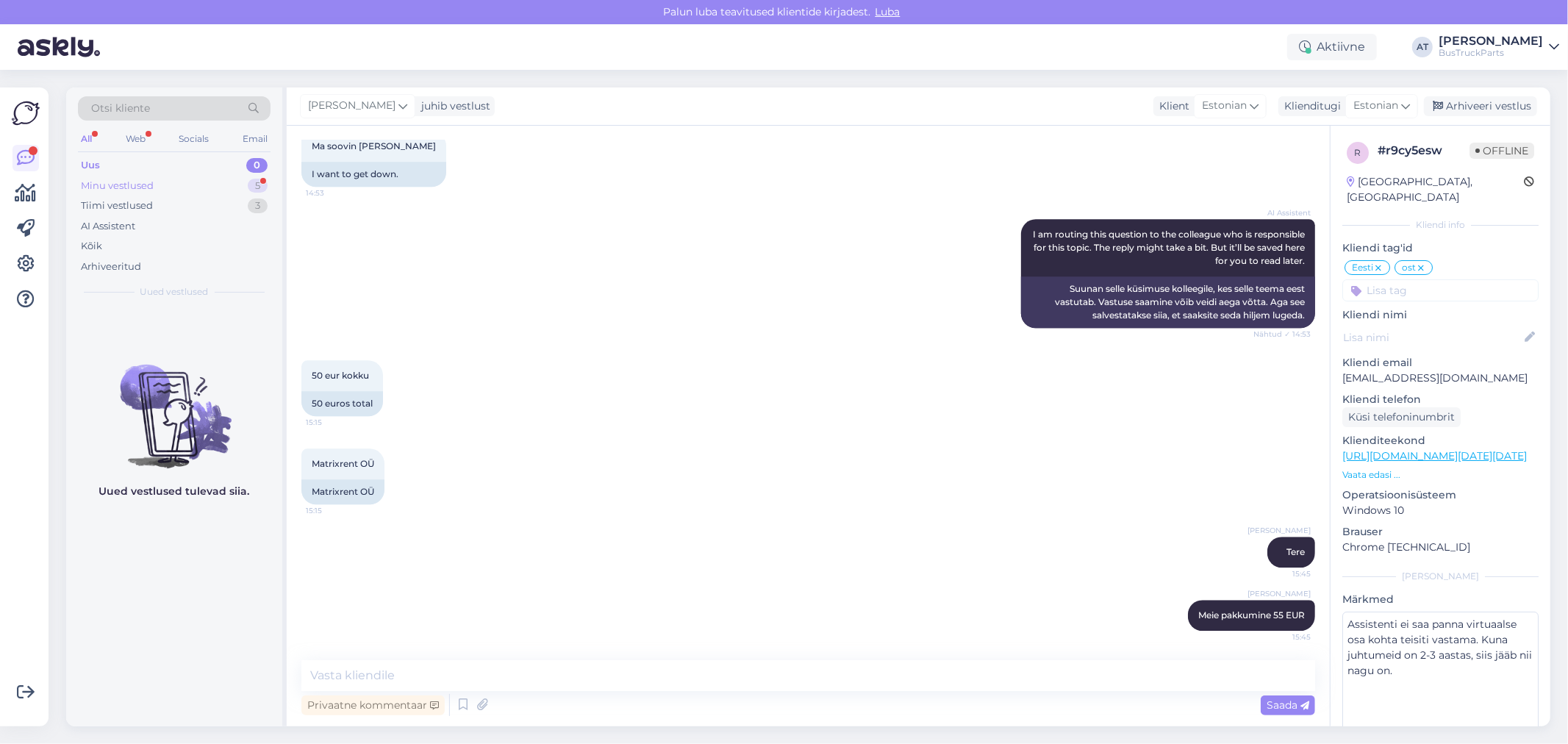
click at [181, 179] on div "Minu vestlused 5" at bounding box center [174, 186] width 193 height 20
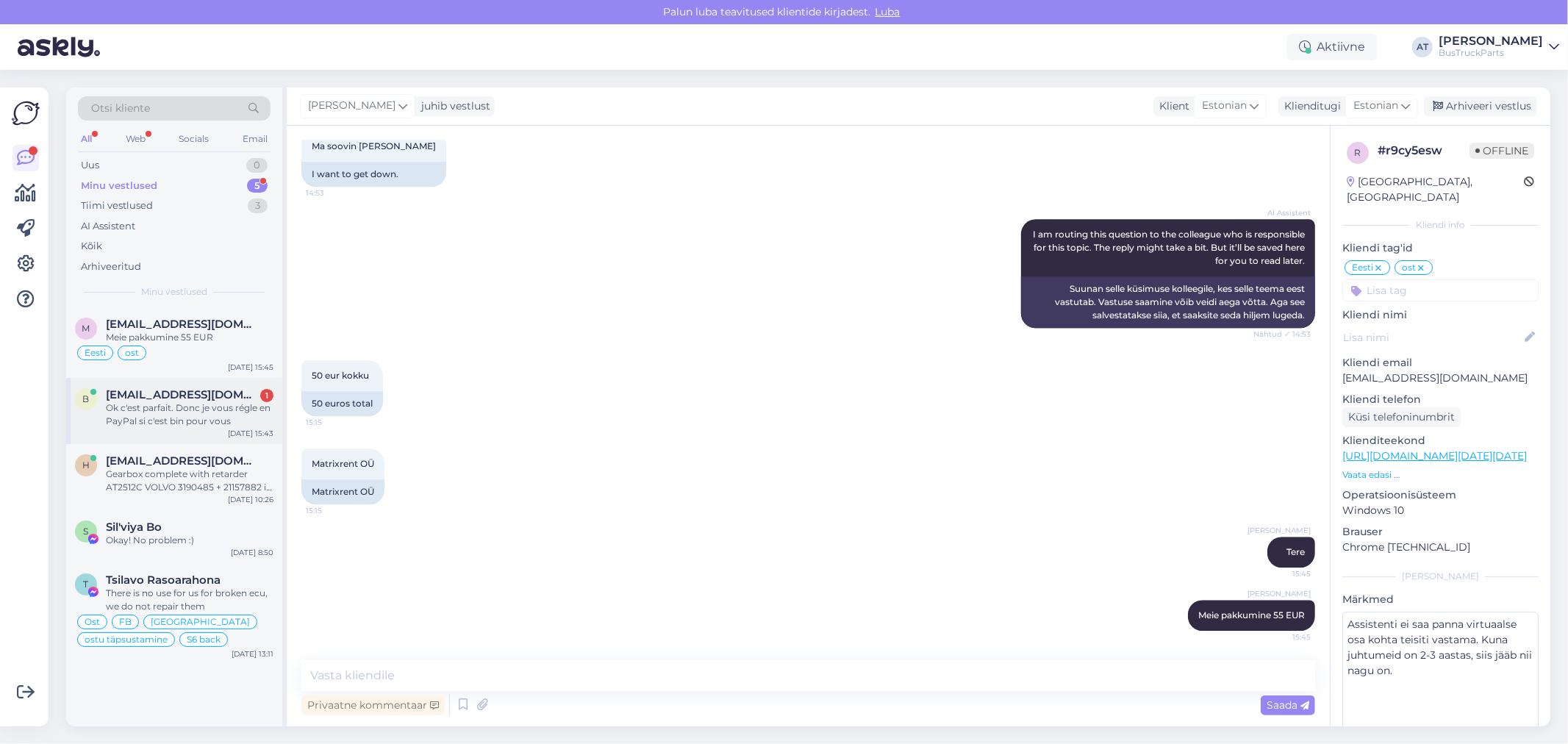
click at [155, 403] on div "Ok c'est parfait. Donc je vous régle en PayPal si c'est bin pour vous" at bounding box center [190, 415] width 168 height 27
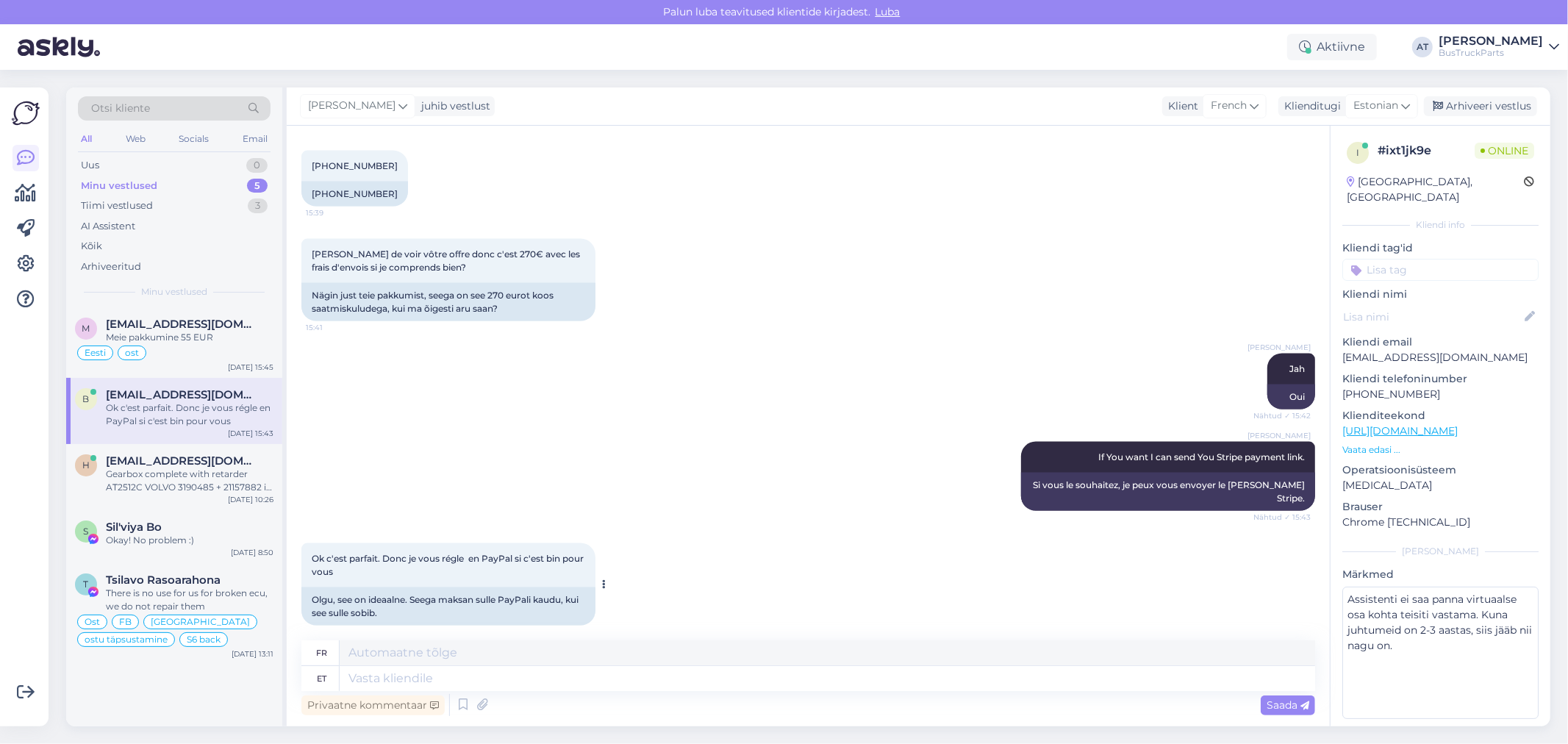
click at [531, 597] on div "Olgu, see on ideaalne. Seega maksan sulle PayPali kaudu, kui see sulle sobib." at bounding box center [448, 606] width 294 height 38
click at [363, 599] on div "Olgu, see on ideaalne. Seega maksan sulle PayPali kaudu, kui see sulle sobib." at bounding box center [448, 606] width 294 height 38
click at [405, 600] on div "Olgu, see on ideaalne. Seega maksan sulle PayPali kaudu, kui see sulle sobib." at bounding box center [448, 606] width 294 height 38
click at [583, 680] on textarea at bounding box center [828, 678] width 976 height 25
click at [173, 342] on div "Meie pakkumine 55 EUR" at bounding box center [190, 337] width 168 height 13
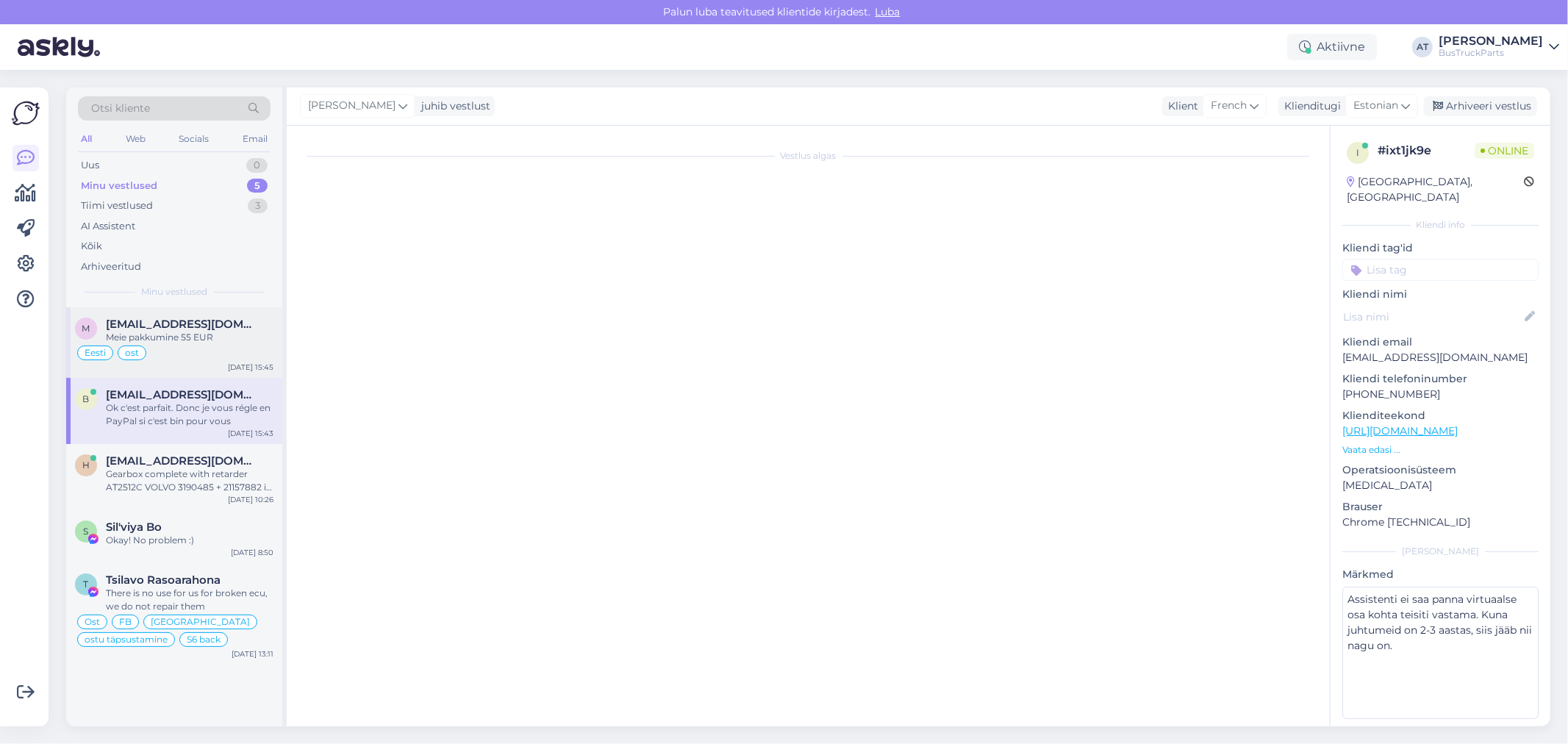
scroll to position [8030, 0]
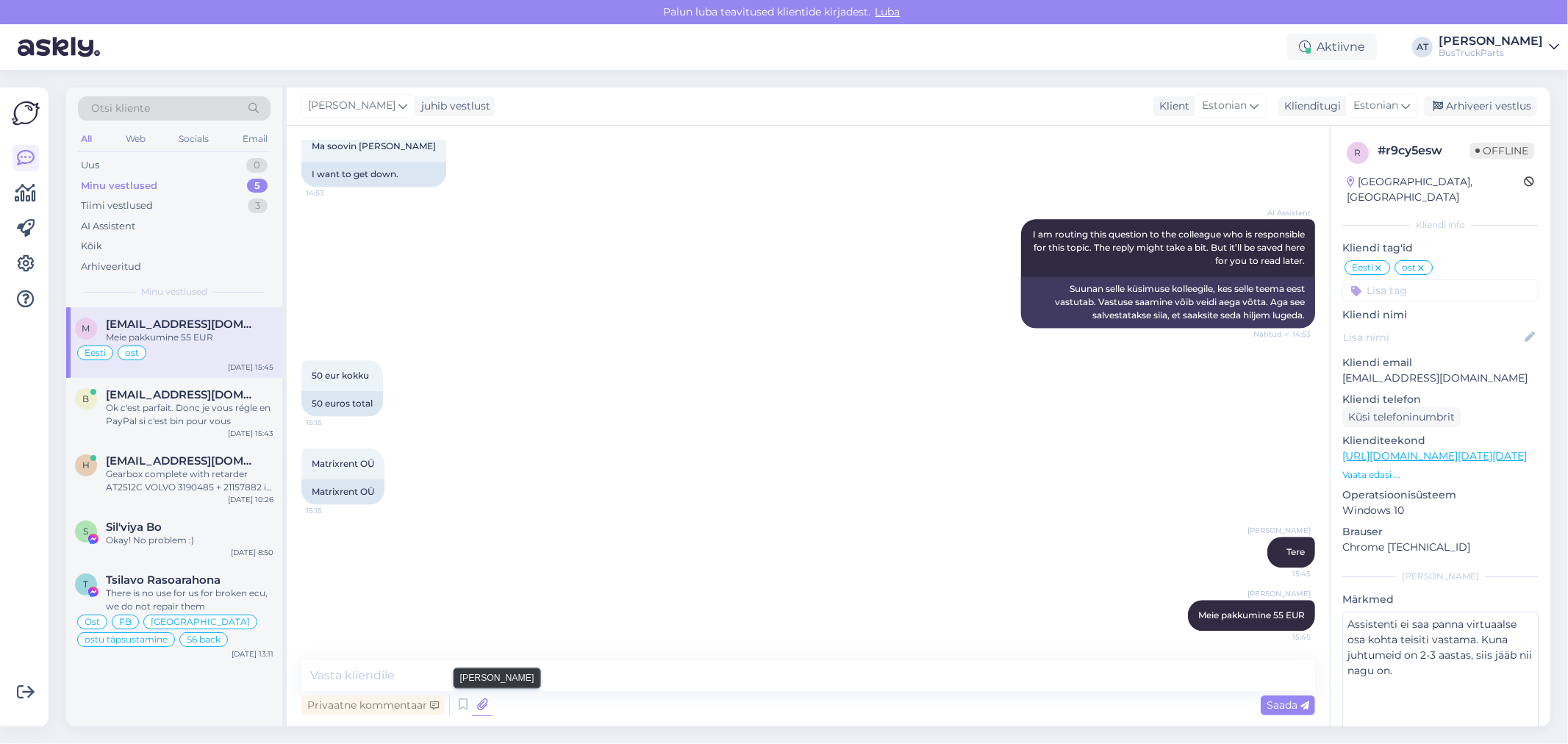
click at [483, 702] on icon at bounding box center [482, 705] width 20 height 22
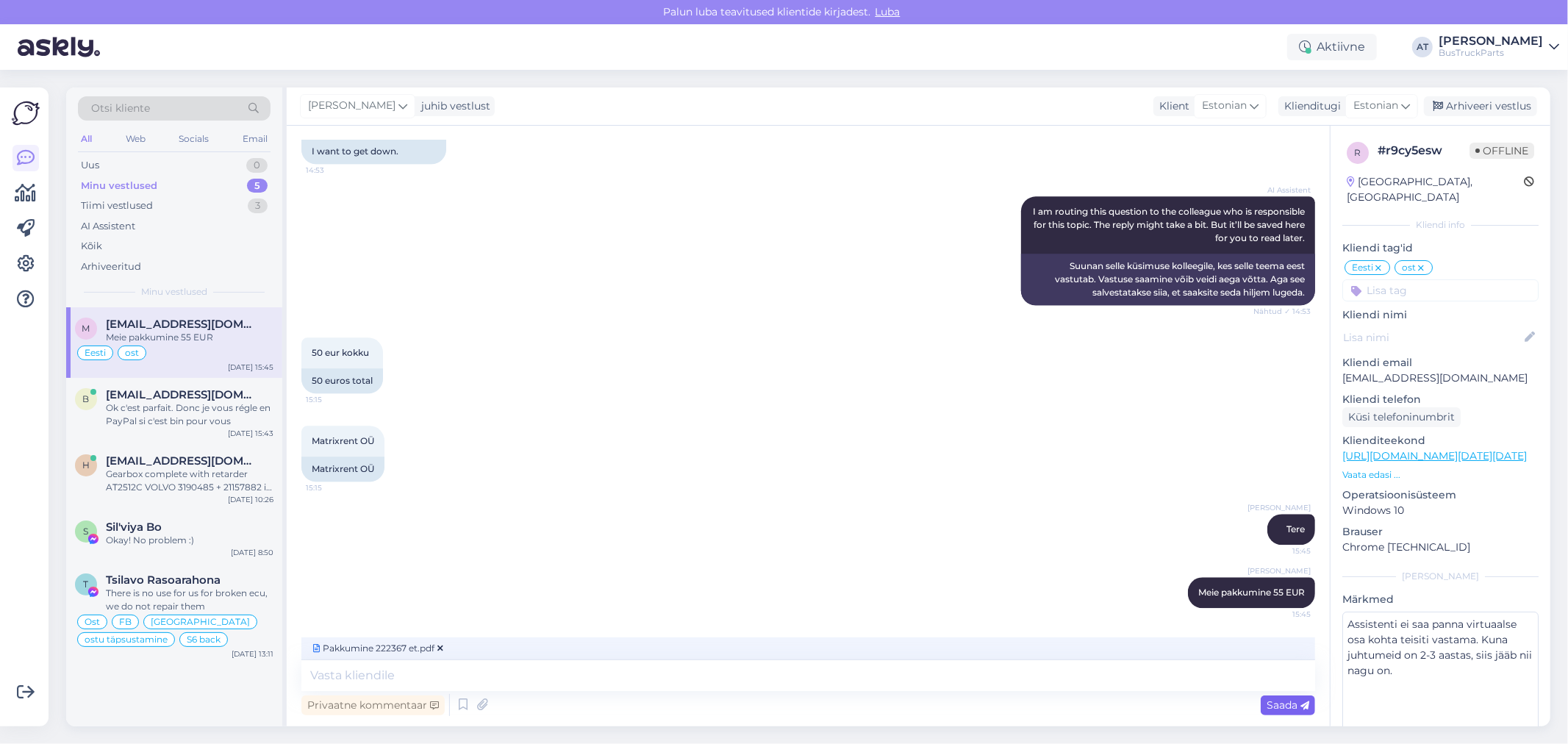
click at [1275, 699] on span "Saada" at bounding box center [1288, 704] width 42 height 13
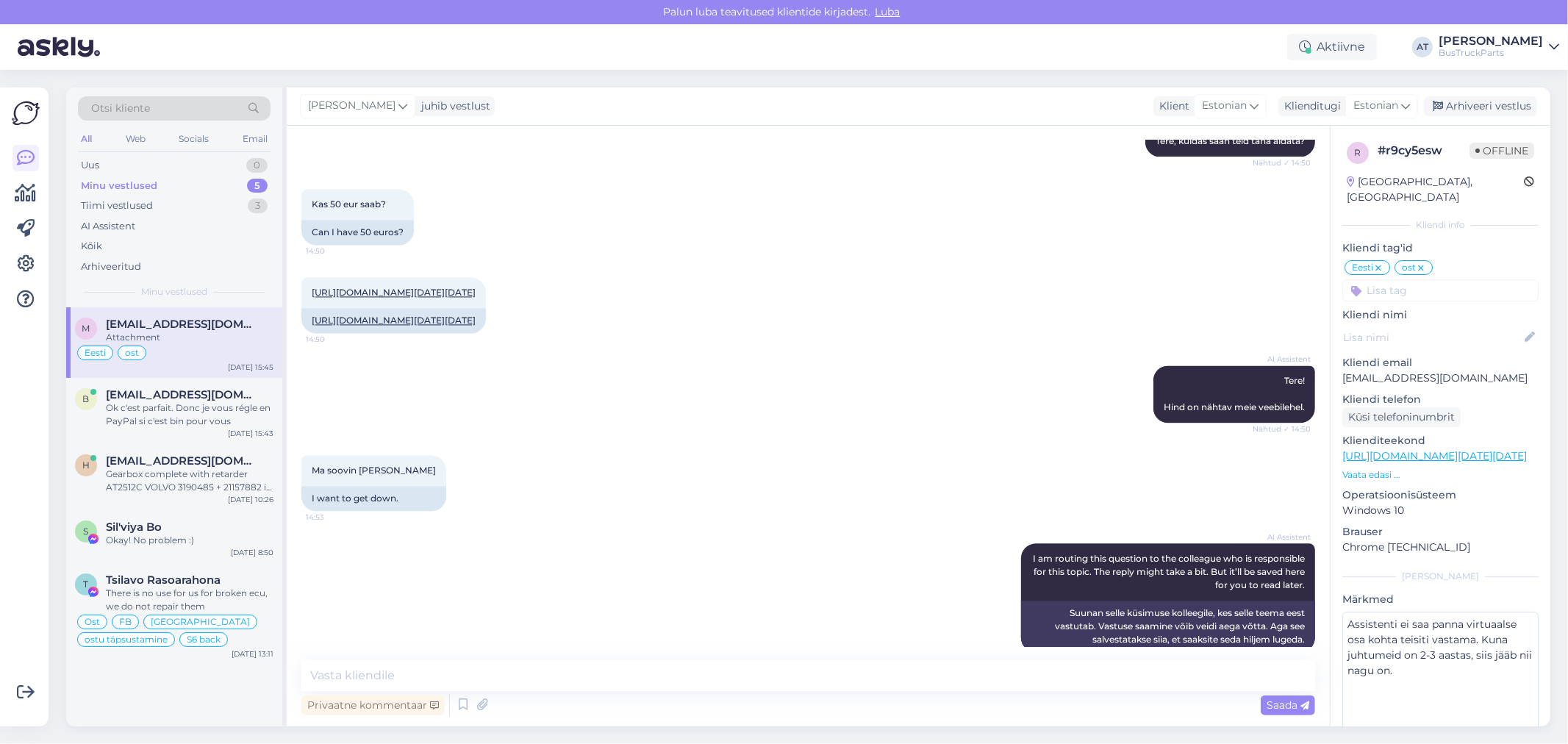
scroll to position [7278, 0]
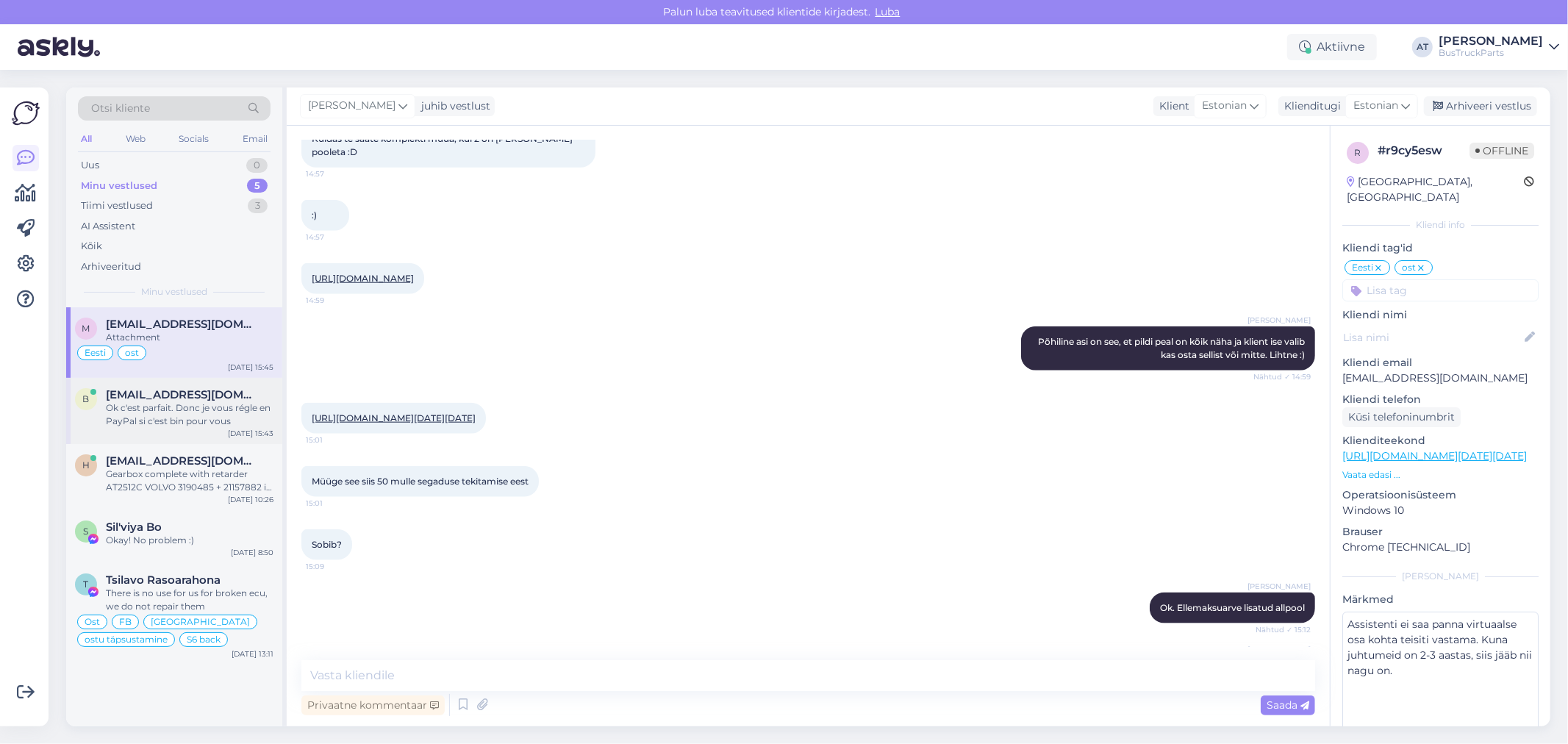
click at [188, 406] on div "Ok c'est parfait. Donc je vous régle en PayPal si c'est bin pour vous" at bounding box center [190, 415] width 168 height 27
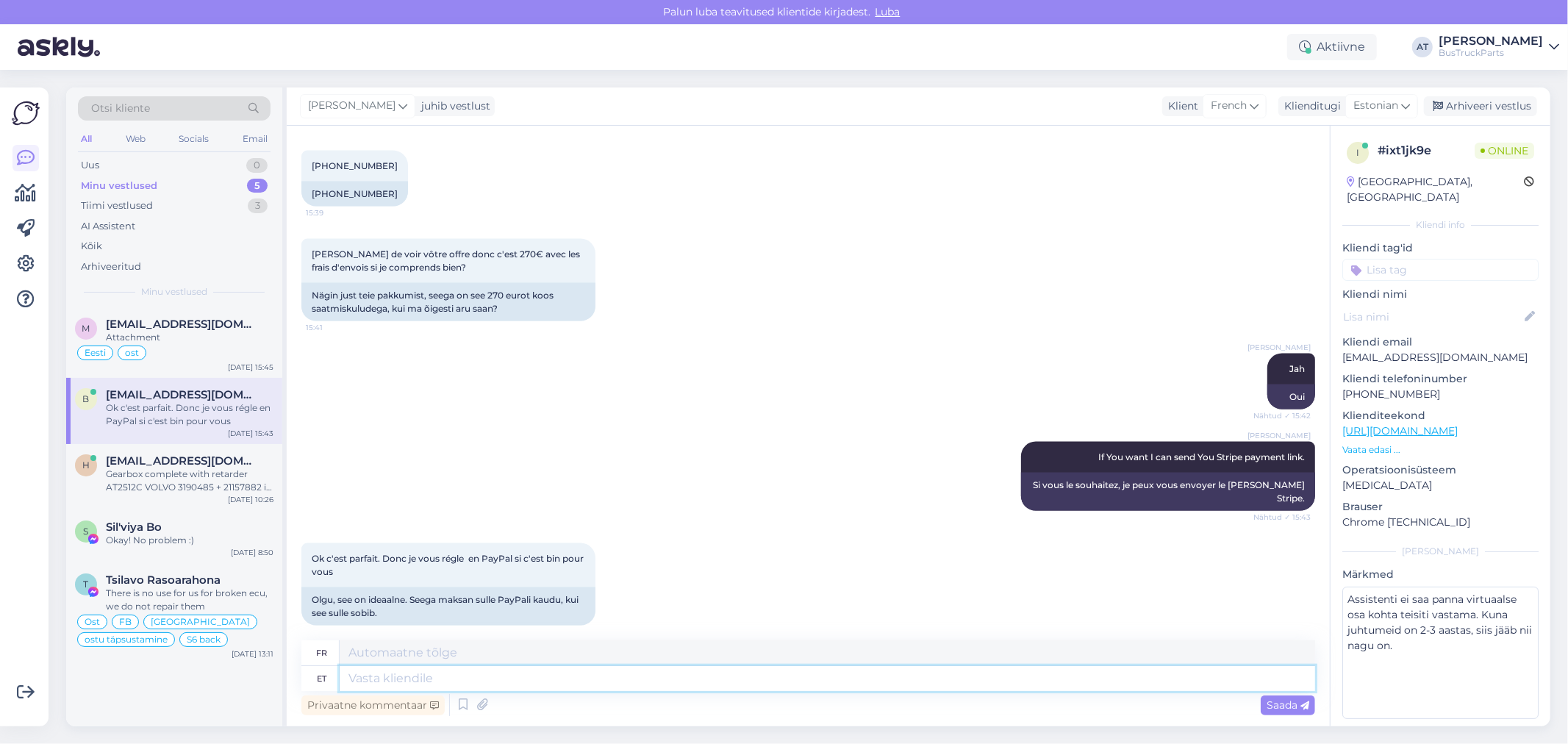
click at [576, 682] on textarea at bounding box center [828, 678] width 976 height 25
click at [580, 678] on textarea at bounding box center [828, 678] width 976 height 25
type textarea "PayPal"
type textarea "PayPal võtab"
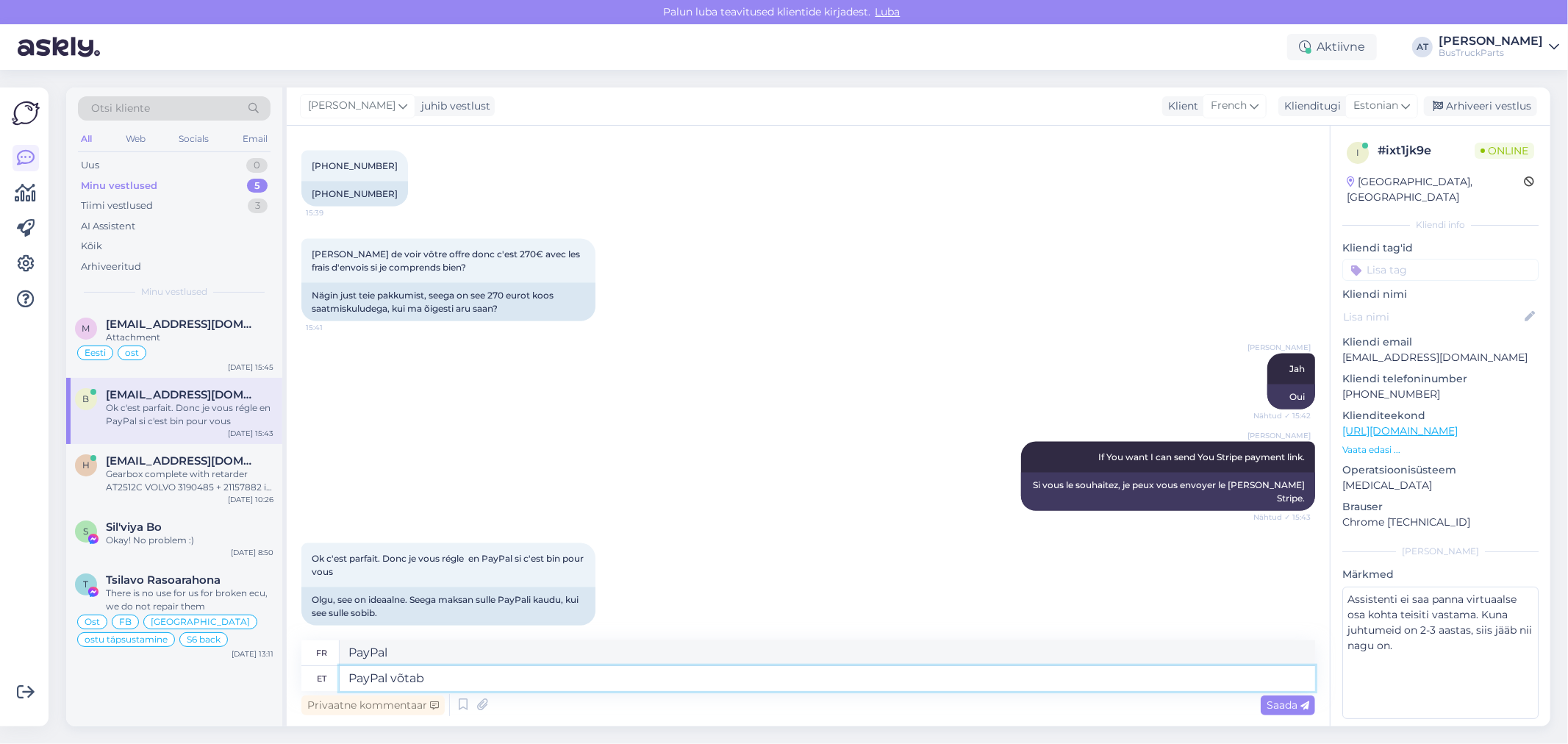
type textarea "PayPal accepte"
type textarea "PayPal võtab liiga"
type textarea "PayPal prend les devants"
type textarea "PayPal võtab liiga palju"
type textarea "PayPal facture trop [PERSON_NAME]"
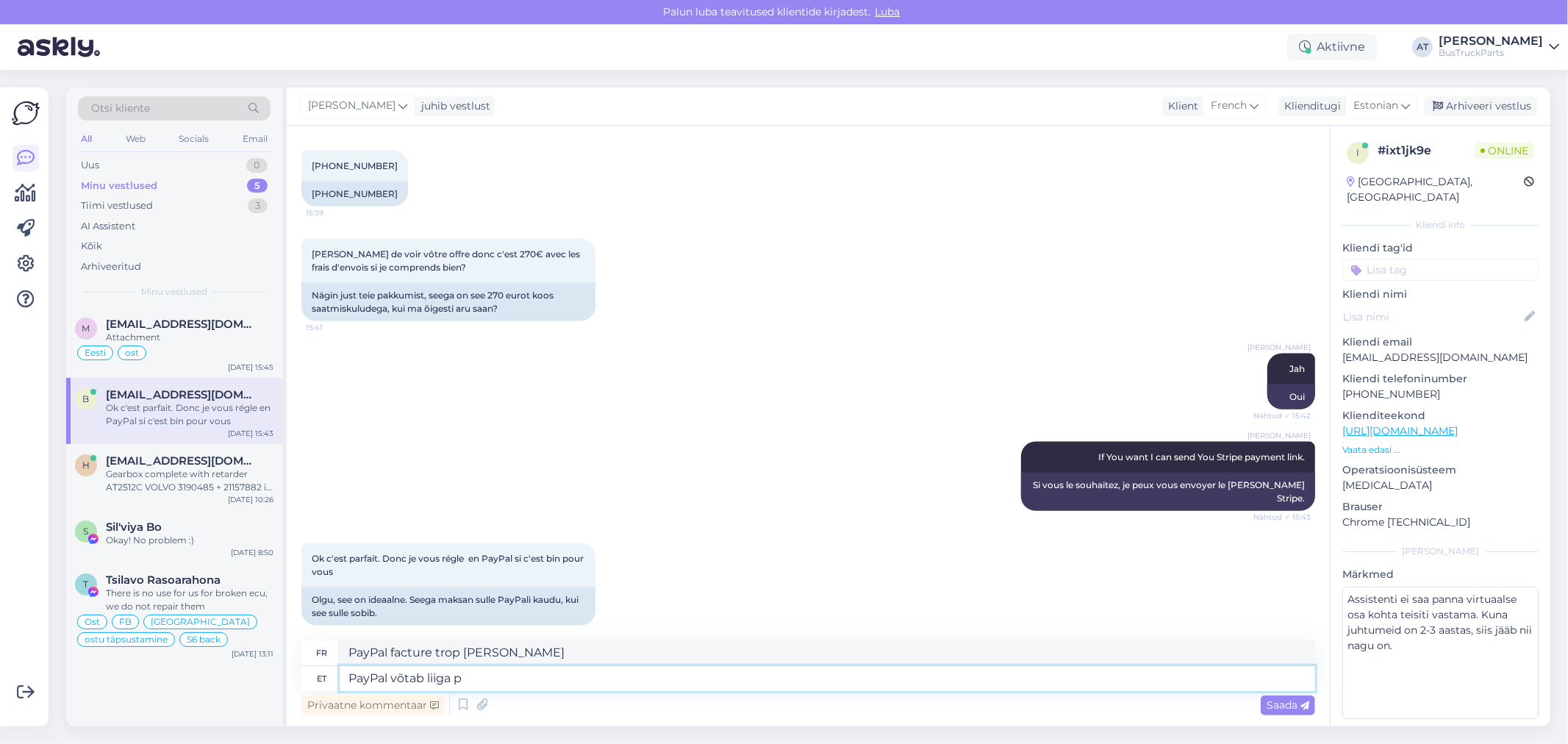
type textarea "PayPal võtab liiga"
type textarea "PayPal prend les devants"
type textarea "PayPal võtab liiga suurt"
type textarea "PayPal prend trop de temps"
type textarea "PayPal võtab liiga suurt komissiooni."
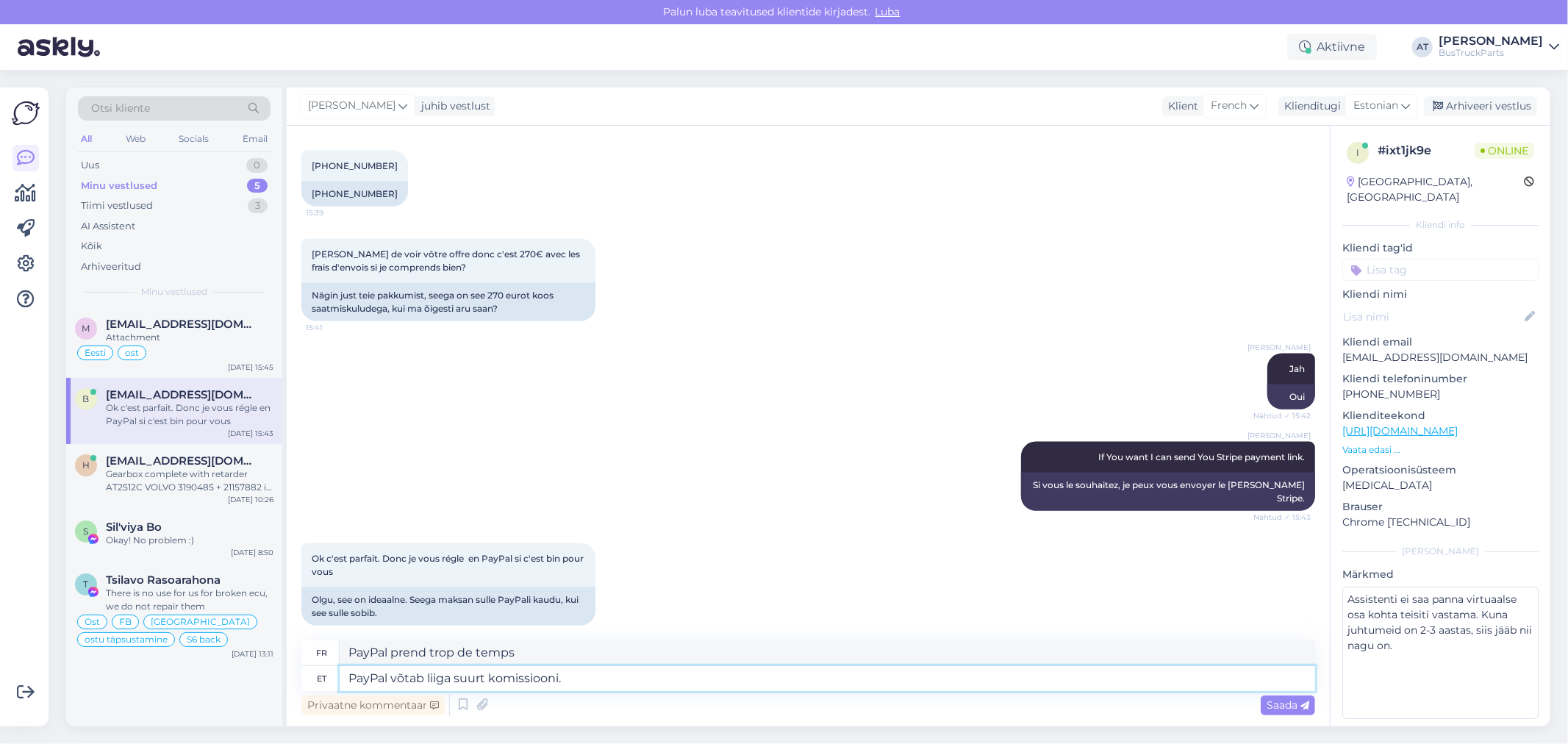
type textarea "PayPal facture trop de commission."
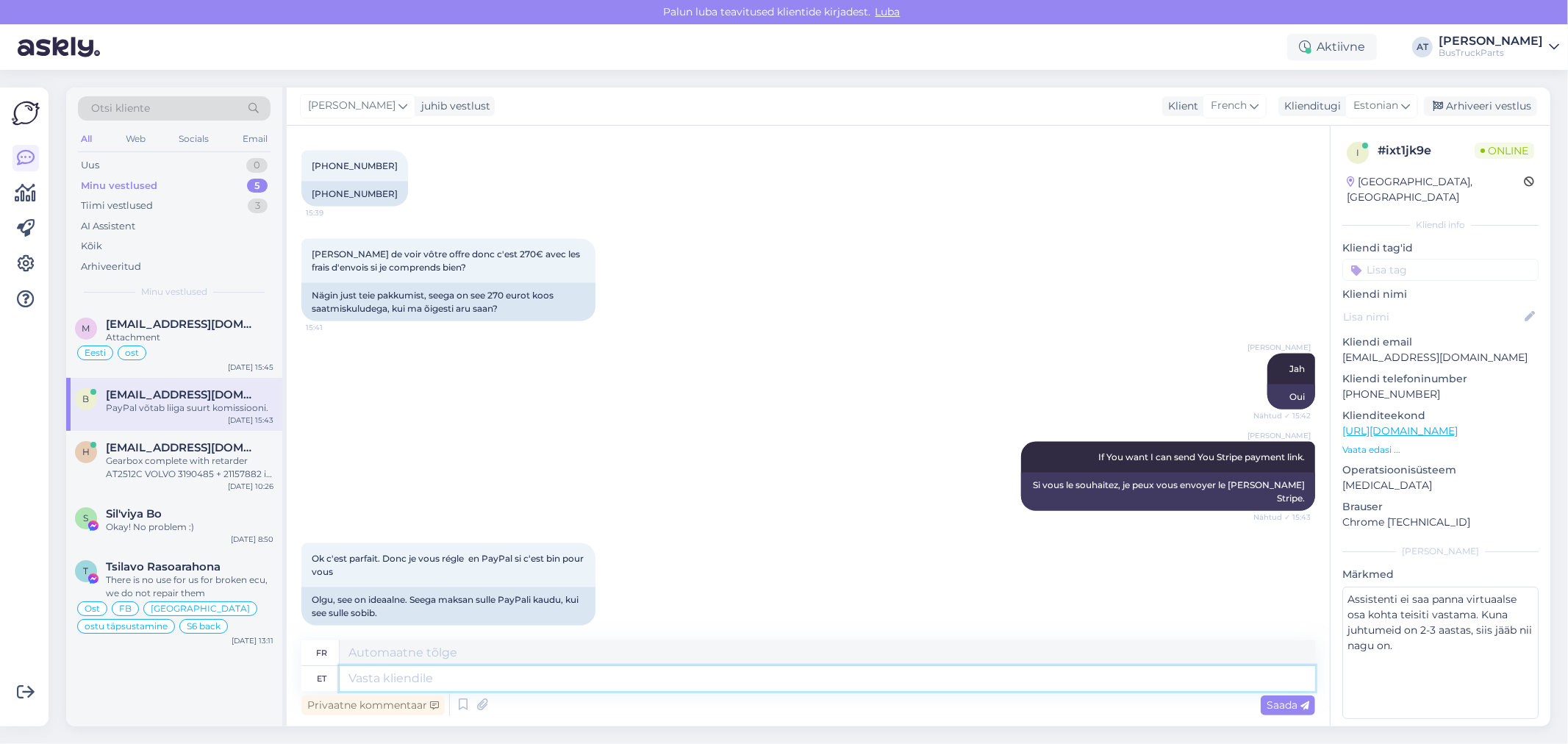
scroll to position [1875, 0]
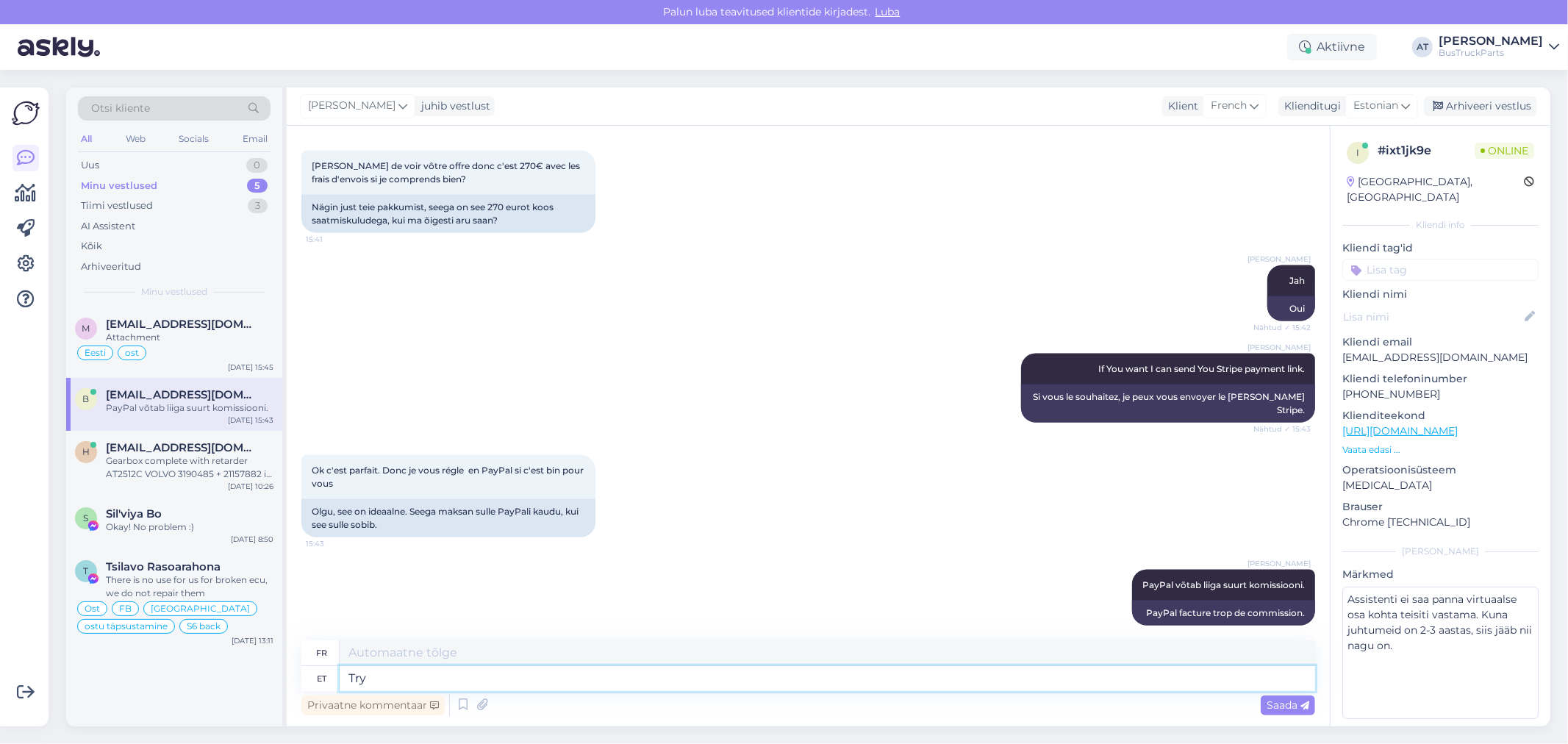
type textarea "Try"
type textarea "Essayer"
type textarea "Try thi"
type textarea "Essayez t"
type textarea "Try this k"
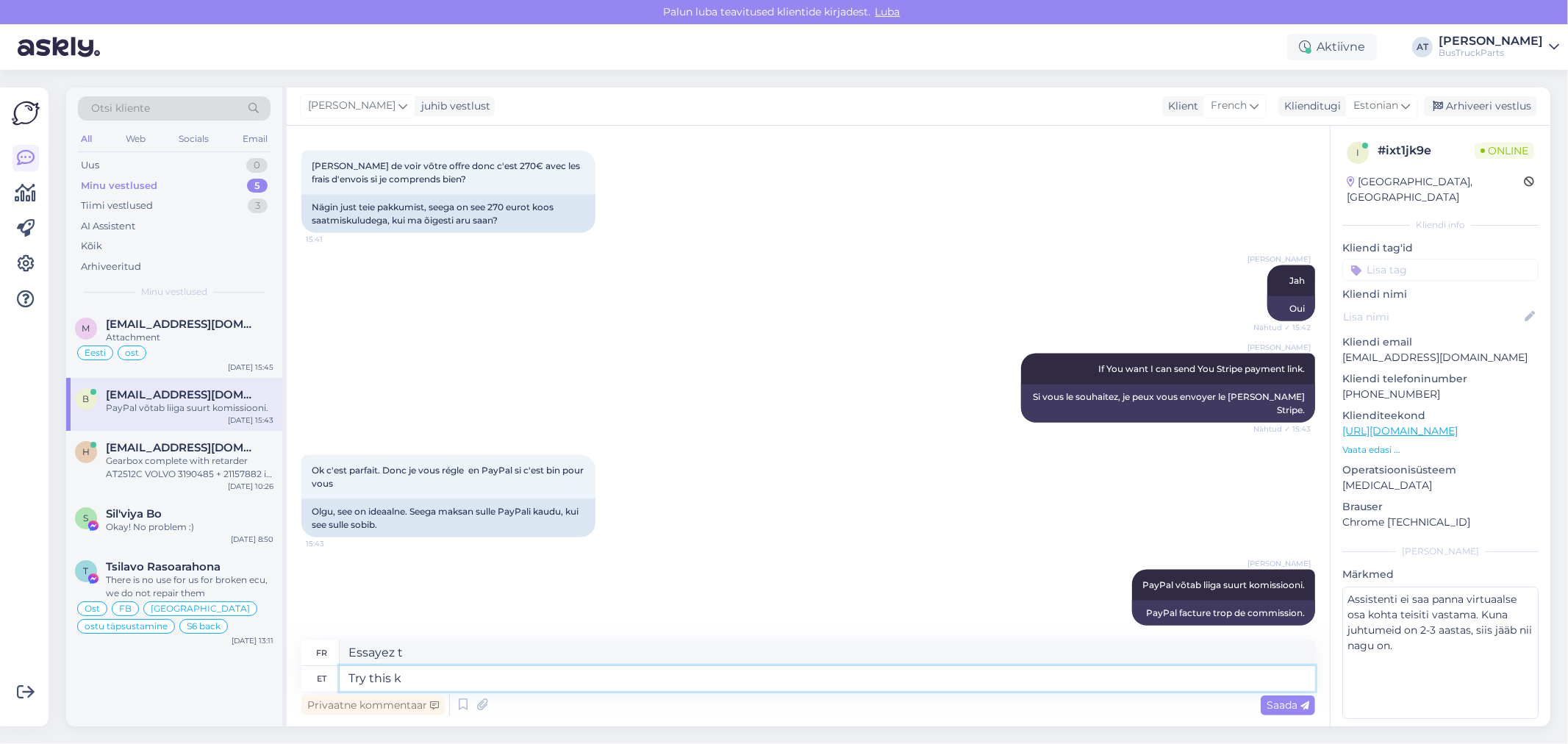
type textarea "Essayez ceci"
type textarea "Try this link:"
type textarea "Essayez [PERSON_NAME]"
paste textarea "[URL][DOMAIN_NAME]"
type textarea "Try this link: [URL][DOMAIN_NAME]"
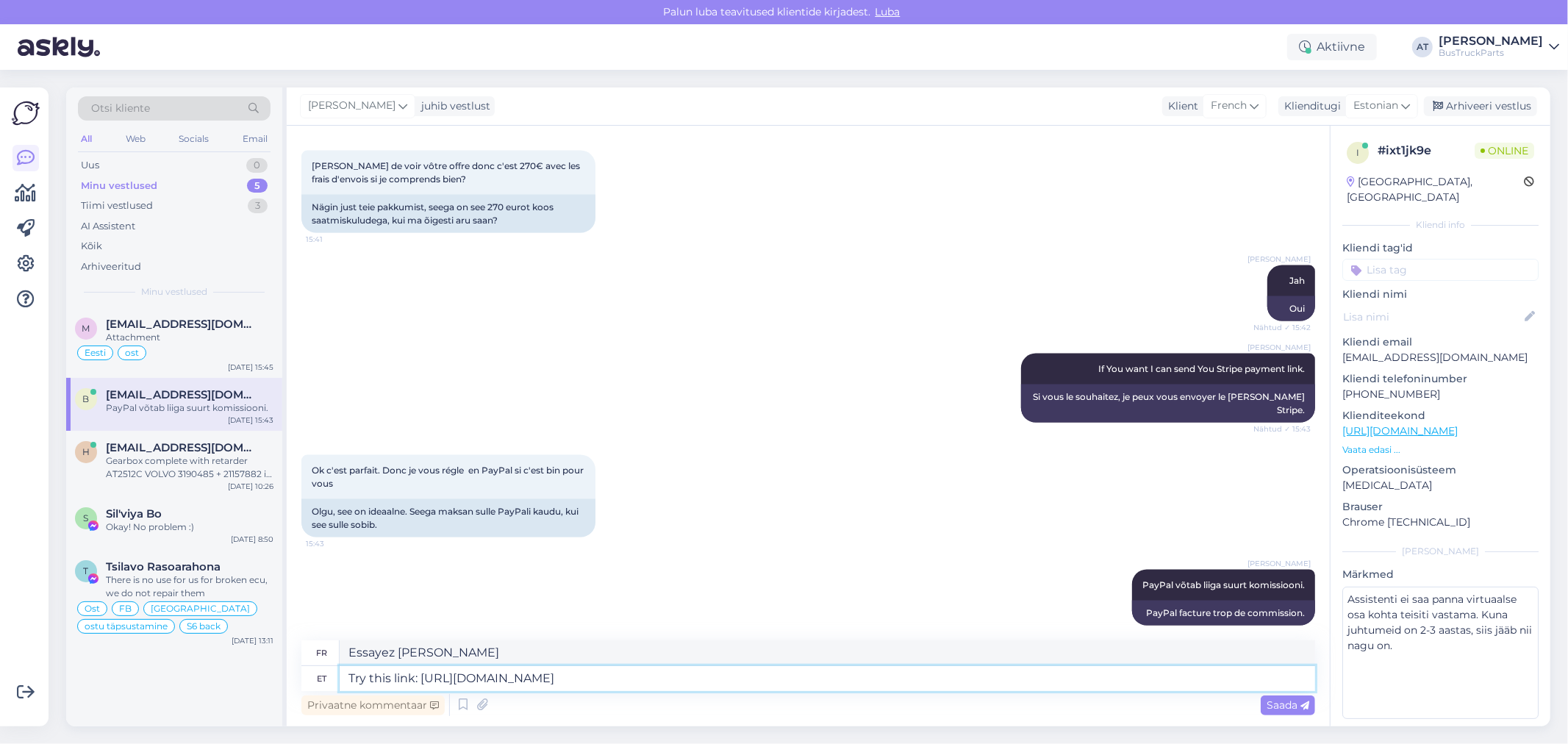
type textarea "Essayez [PERSON_NAME]:"
type textarea "Try this link: [URL][DOMAIN_NAME]"
type textarea "Essayez [PERSON_NAME] : [URL][DOMAIN_NAME]"
